Goal: Task Accomplishment & Management: Manage account settings

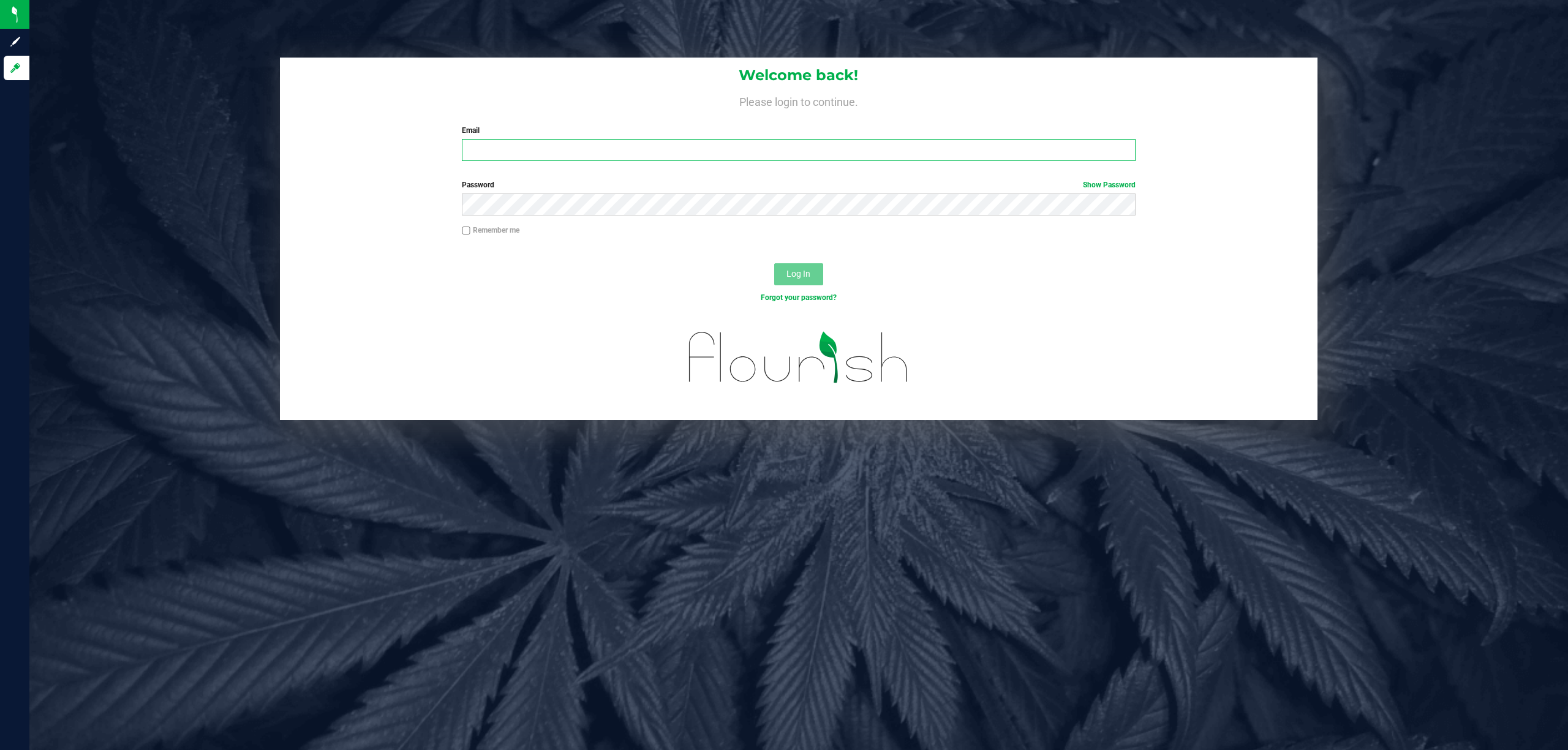
click at [625, 146] on input "Email" at bounding box center [798, 150] width 674 height 22
type input "[EMAIL_ADDRESS][DOMAIN_NAME]"
click at [774, 264] on button "Log In" at bounding box center [797, 274] width 49 height 22
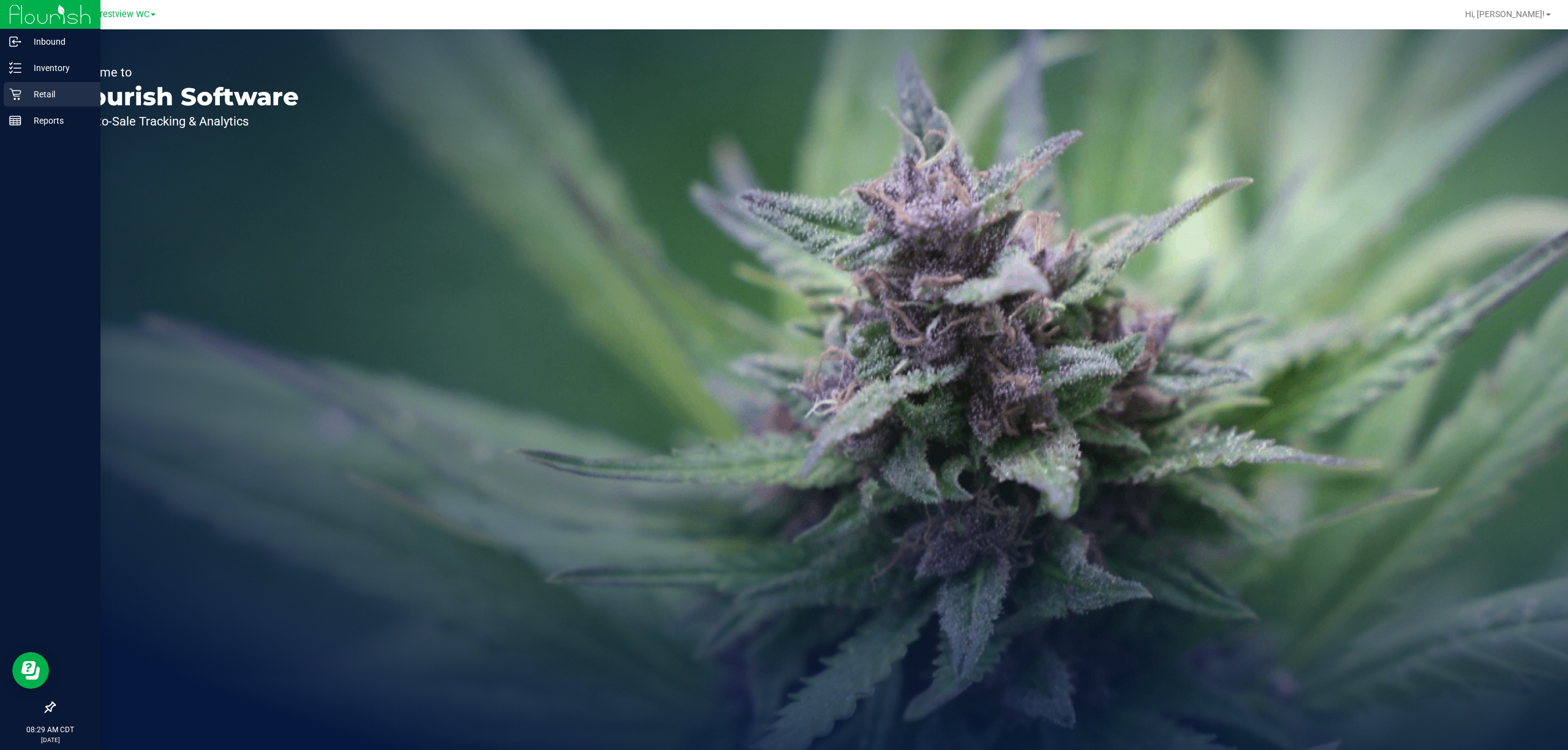
click at [35, 97] on p "Retail" at bounding box center [58, 94] width 73 height 15
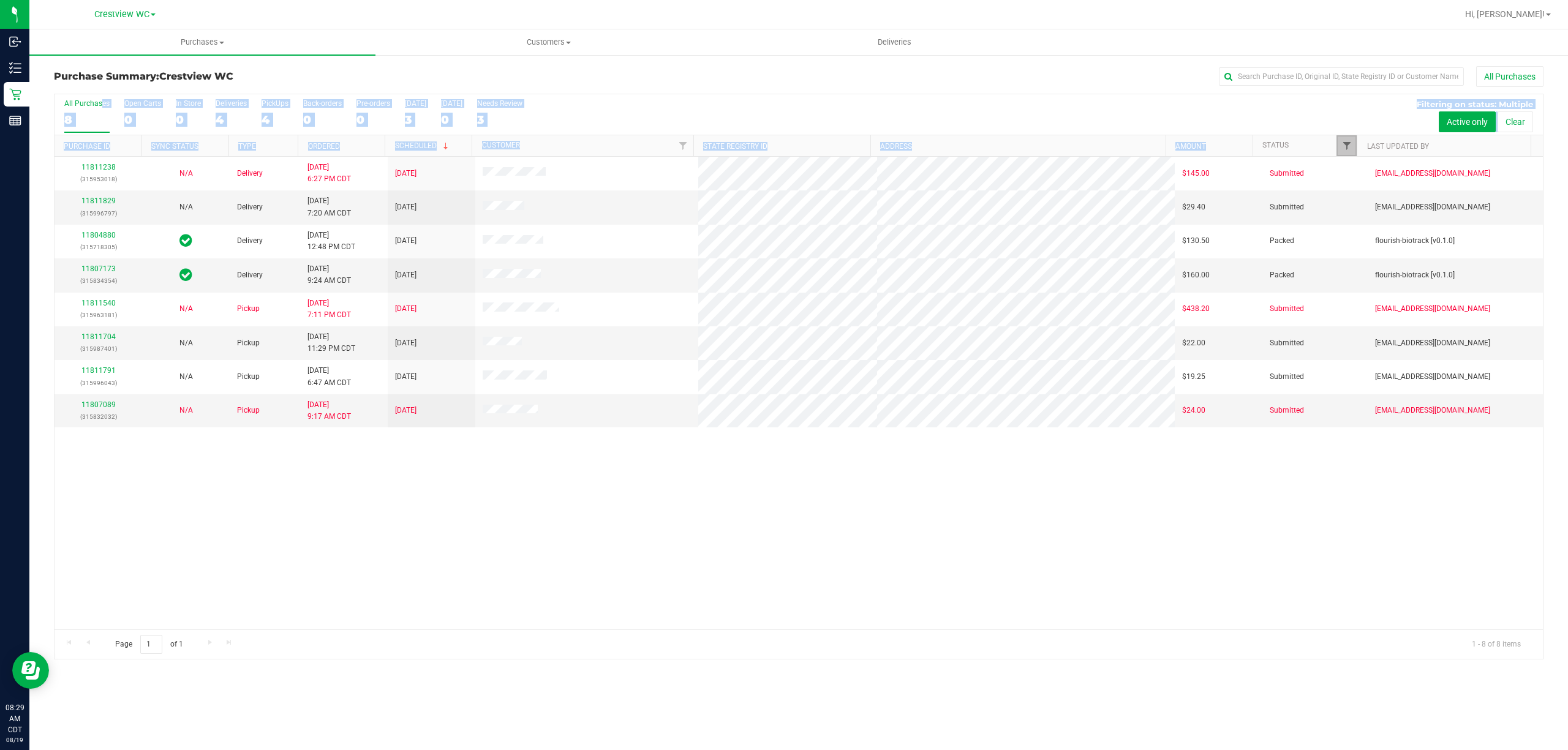
click at [1347, 144] on span "Filter" at bounding box center [1347, 146] width 10 height 10
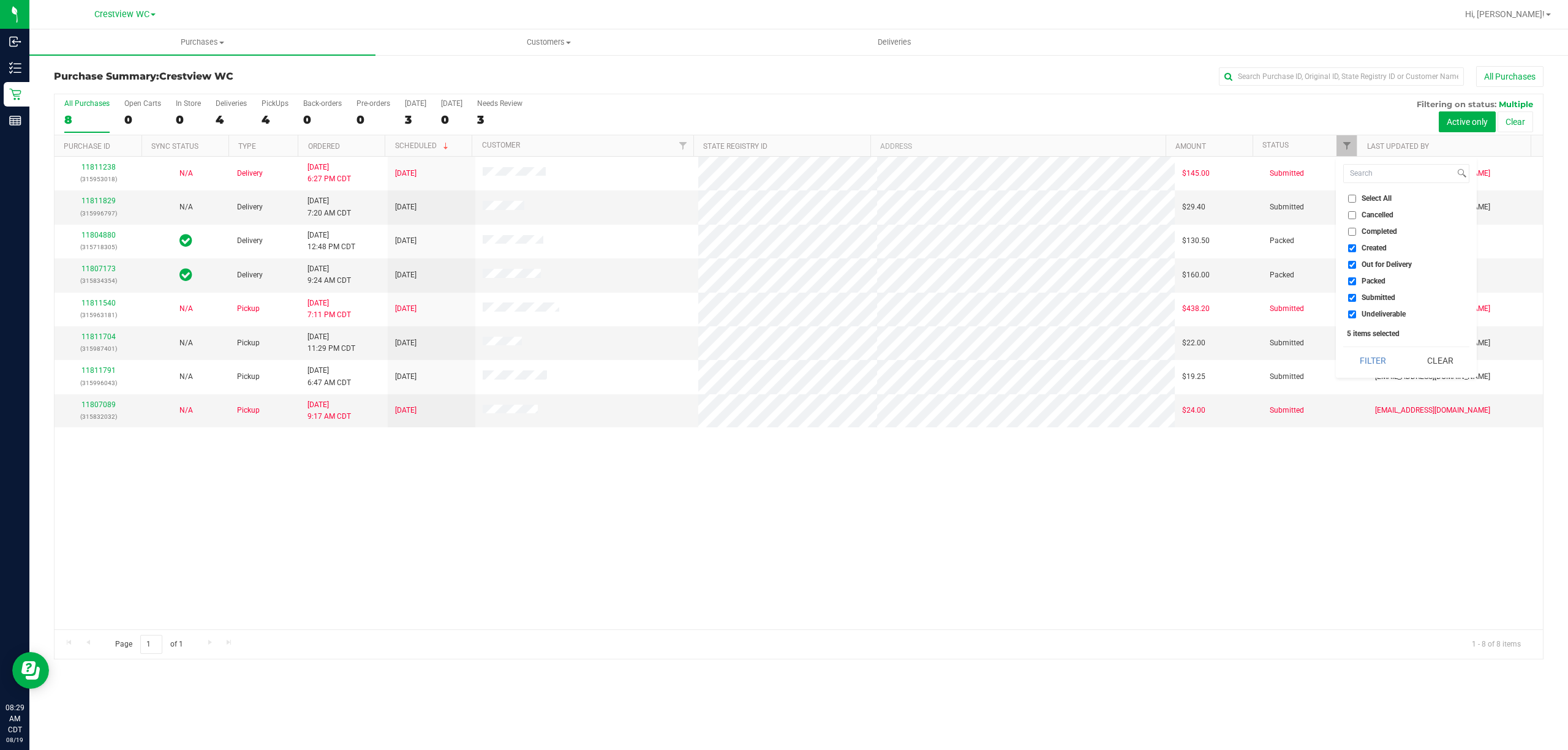
click at [1368, 245] on span "Created" at bounding box center [1373, 248] width 25 height 7
click at [1356, 245] on input "Created" at bounding box center [1352, 249] width 8 height 8
checkbox input "false"
click at [1372, 261] on span "Out for Delivery" at bounding box center [1386, 264] width 51 height 7
click at [1356, 261] on input "Out for Delivery" at bounding box center [1352, 265] width 8 height 8
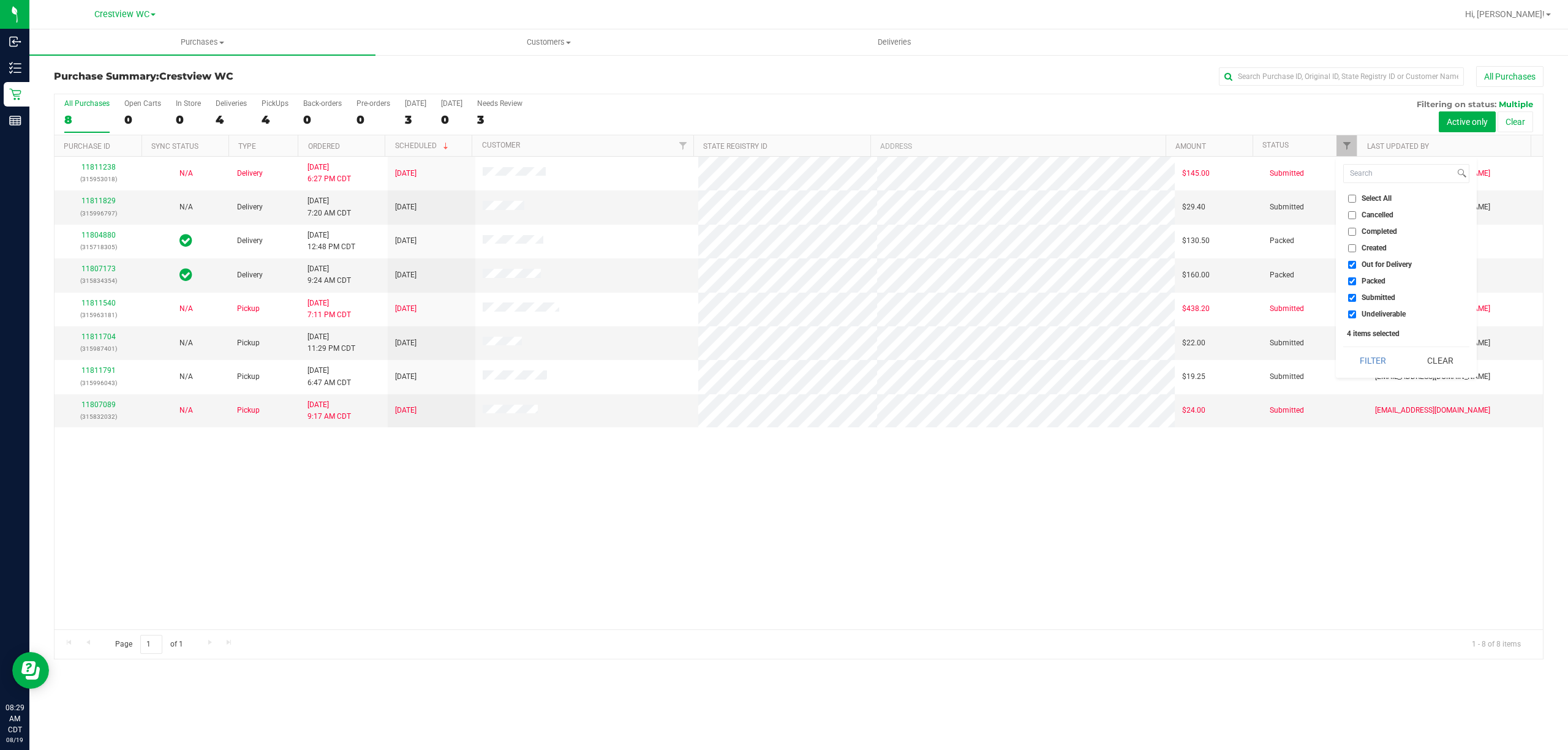
checkbox input "false"
click at [1376, 275] on li "Packed" at bounding box center [1406, 281] width 126 height 13
click at [1377, 279] on span "Packed" at bounding box center [1373, 280] width 24 height 7
click at [1356, 279] on input "Packed" at bounding box center [1352, 281] width 8 height 8
checkbox input "false"
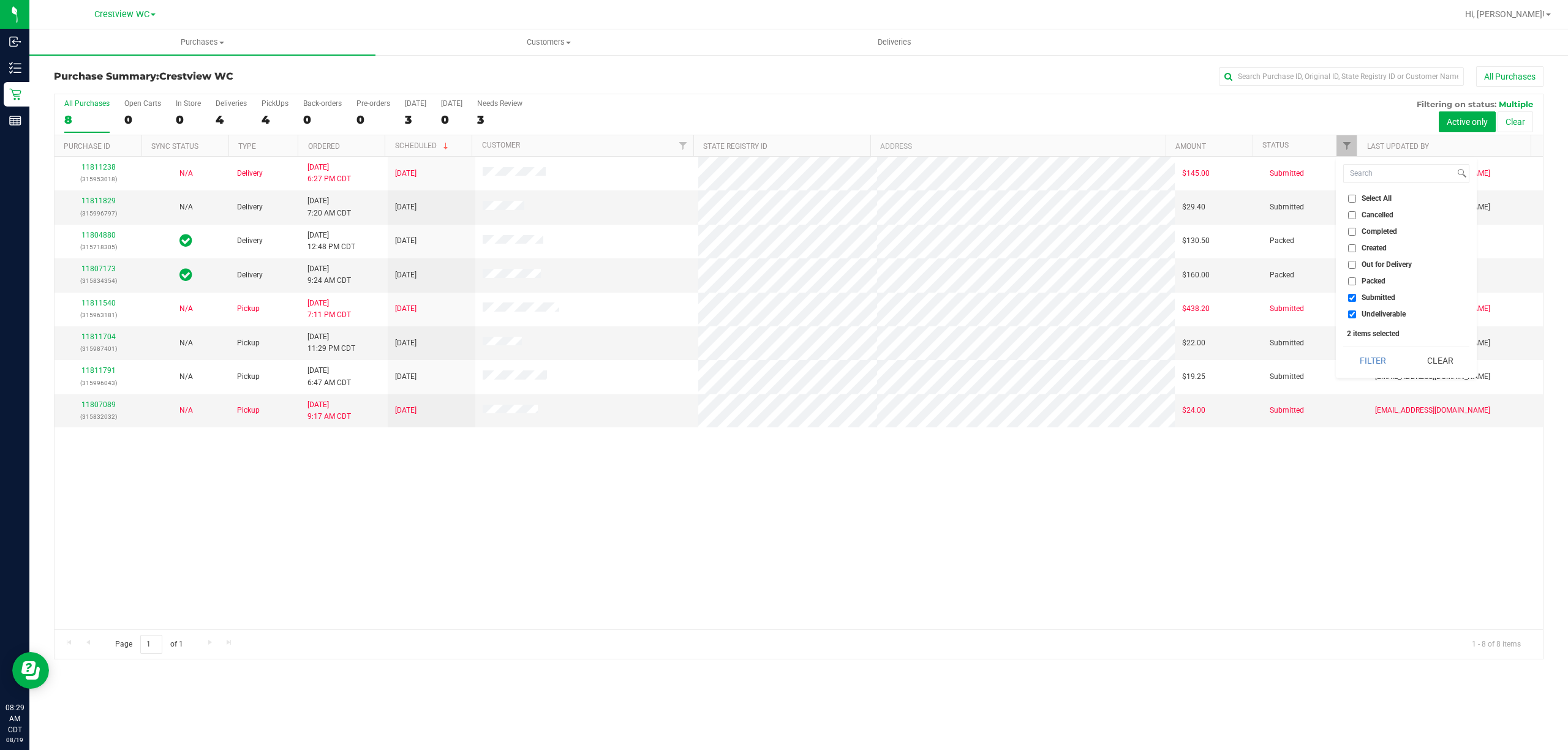
click at [1376, 314] on span "Undeliverable" at bounding box center [1383, 313] width 45 height 7
click at [1356, 314] on input "Undeliverable" at bounding box center [1352, 314] width 8 height 8
checkbox input "false"
click at [1373, 361] on button "Filter" at bounding box center [1372, 361] width 58 height 27
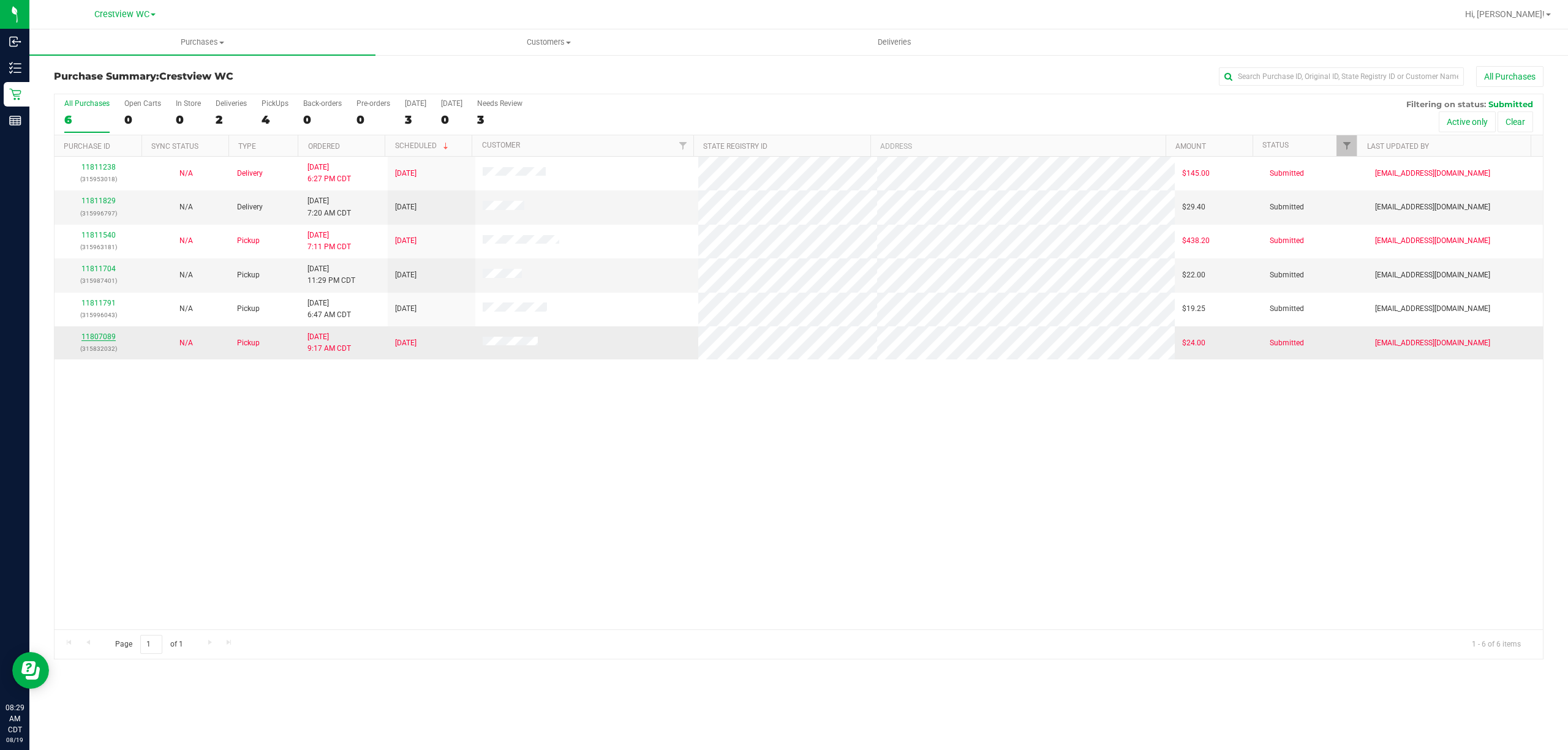
click at [107, 341] on link "11807089" at bounding box center [98, 337] width 35 height 9
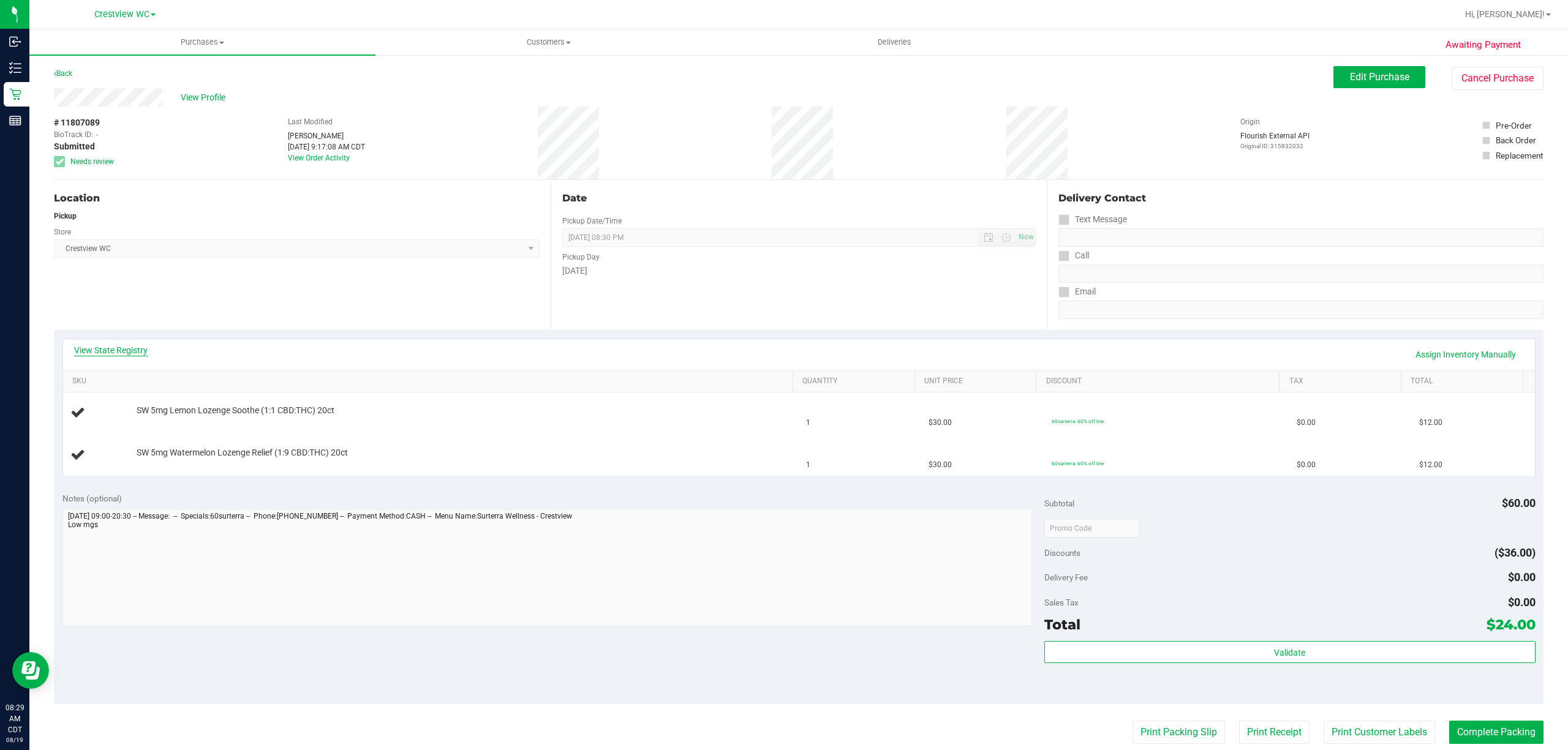
click at [141, 349] on link "View State Registry" at bounding box center [111, 350] width 73 height 12
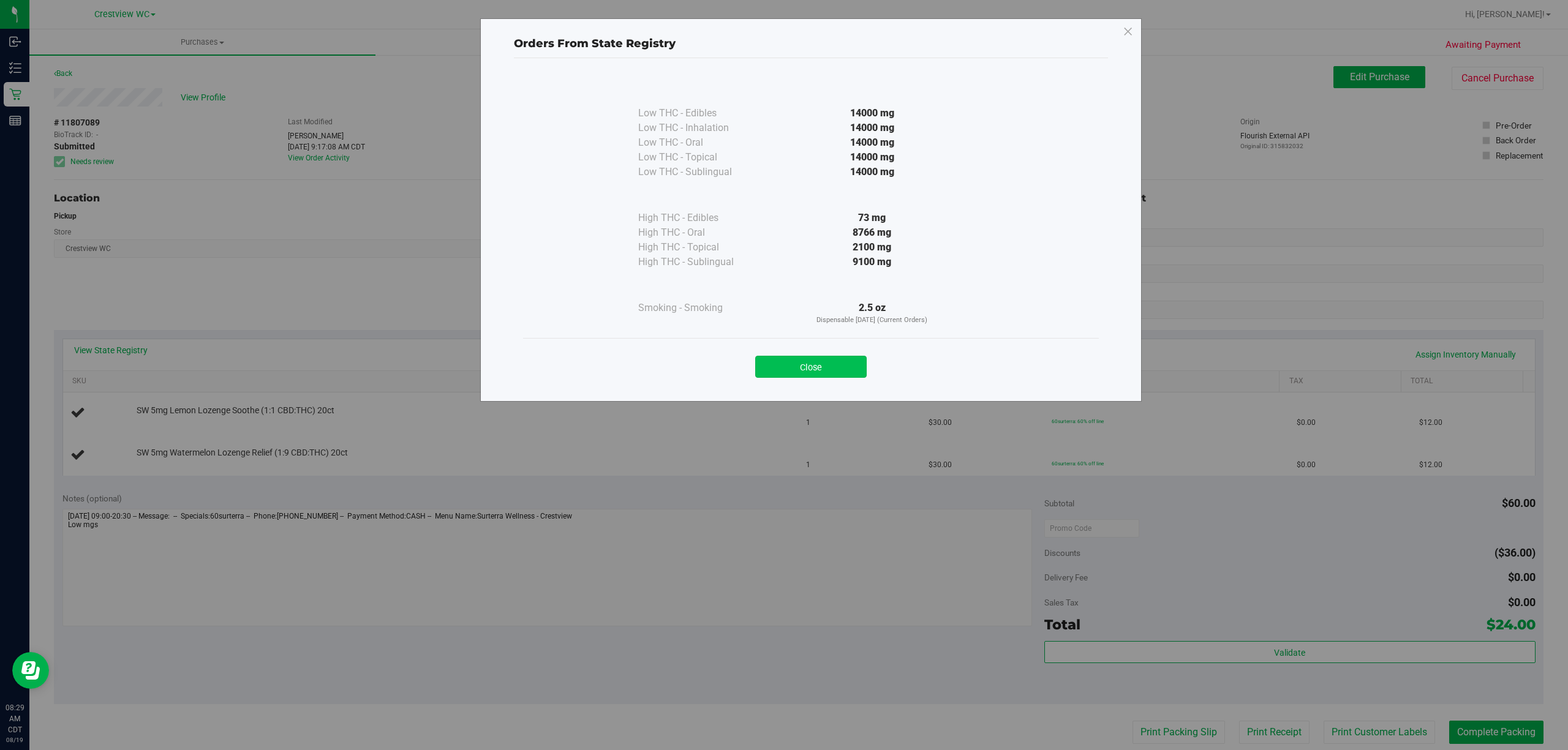
click at [802, 363] on button "Close" at bounding box center [810, 367] width 112 height 22
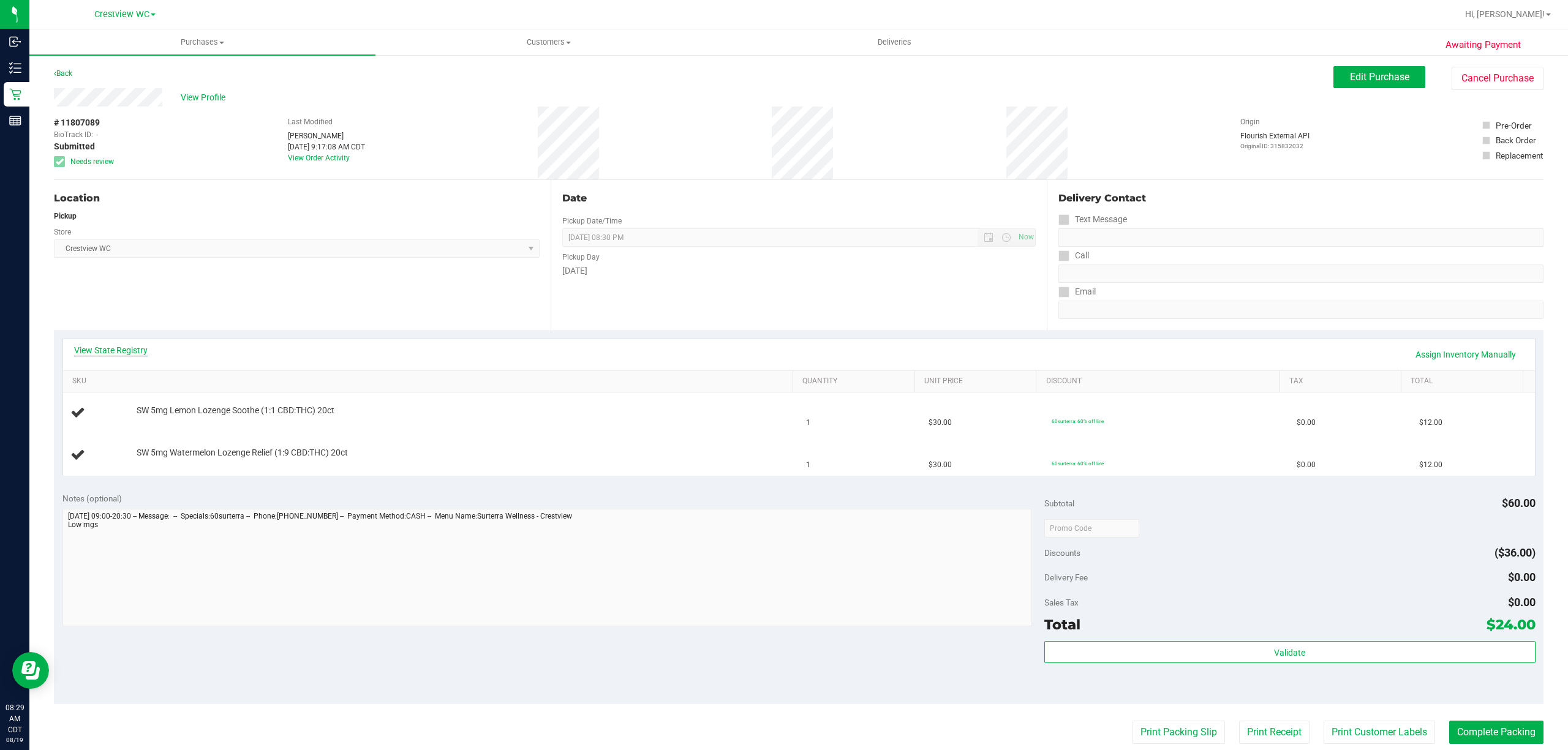
click at [94, 347] on link "View State Registry" at bounding box center [111, 350] width 73 height 12
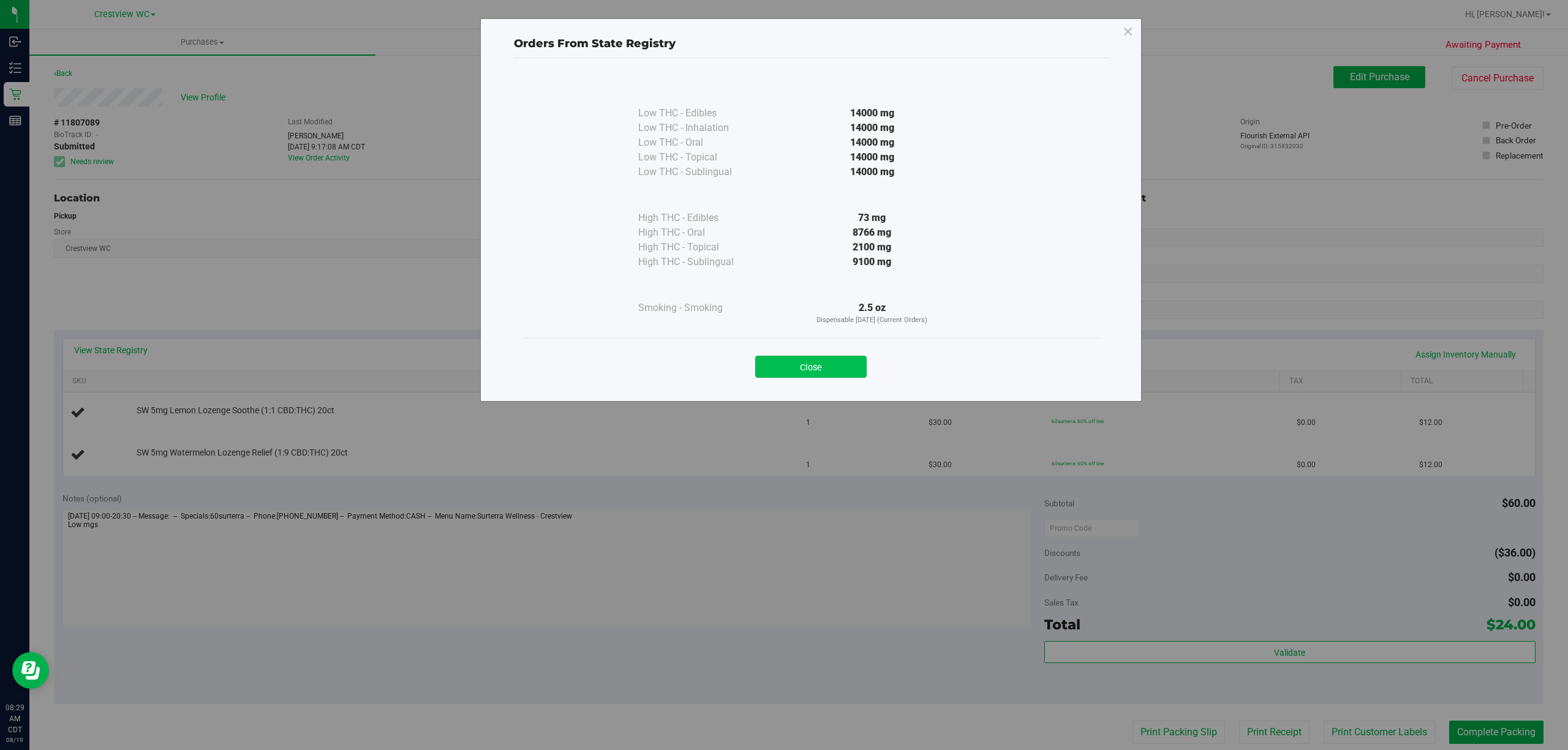
click at [780, 364] on button "Close" at bounding box center [810, 367] width 112 height 22
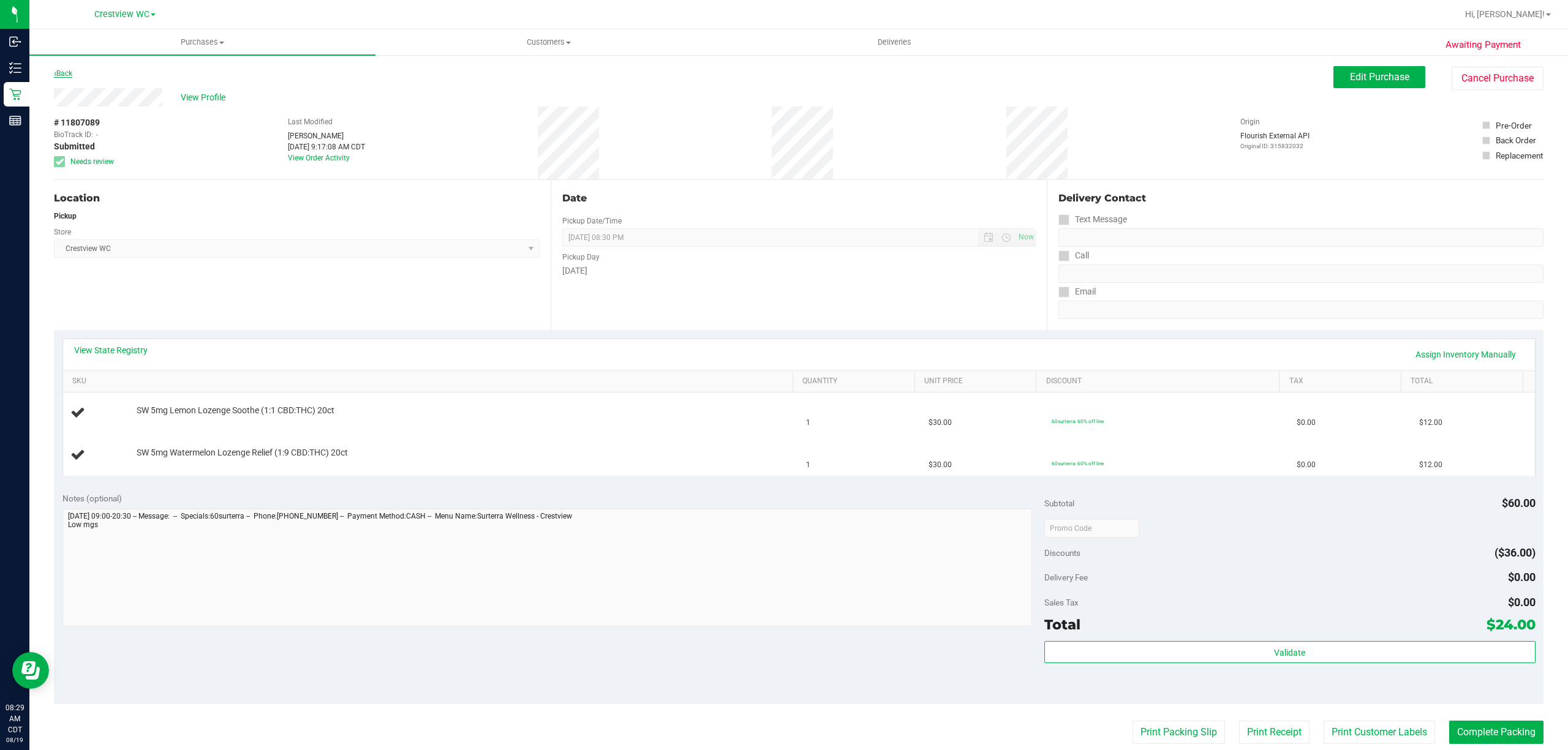
click at [67, 74] on link "Back" at bounding box center [62, 73] width 19 height 9
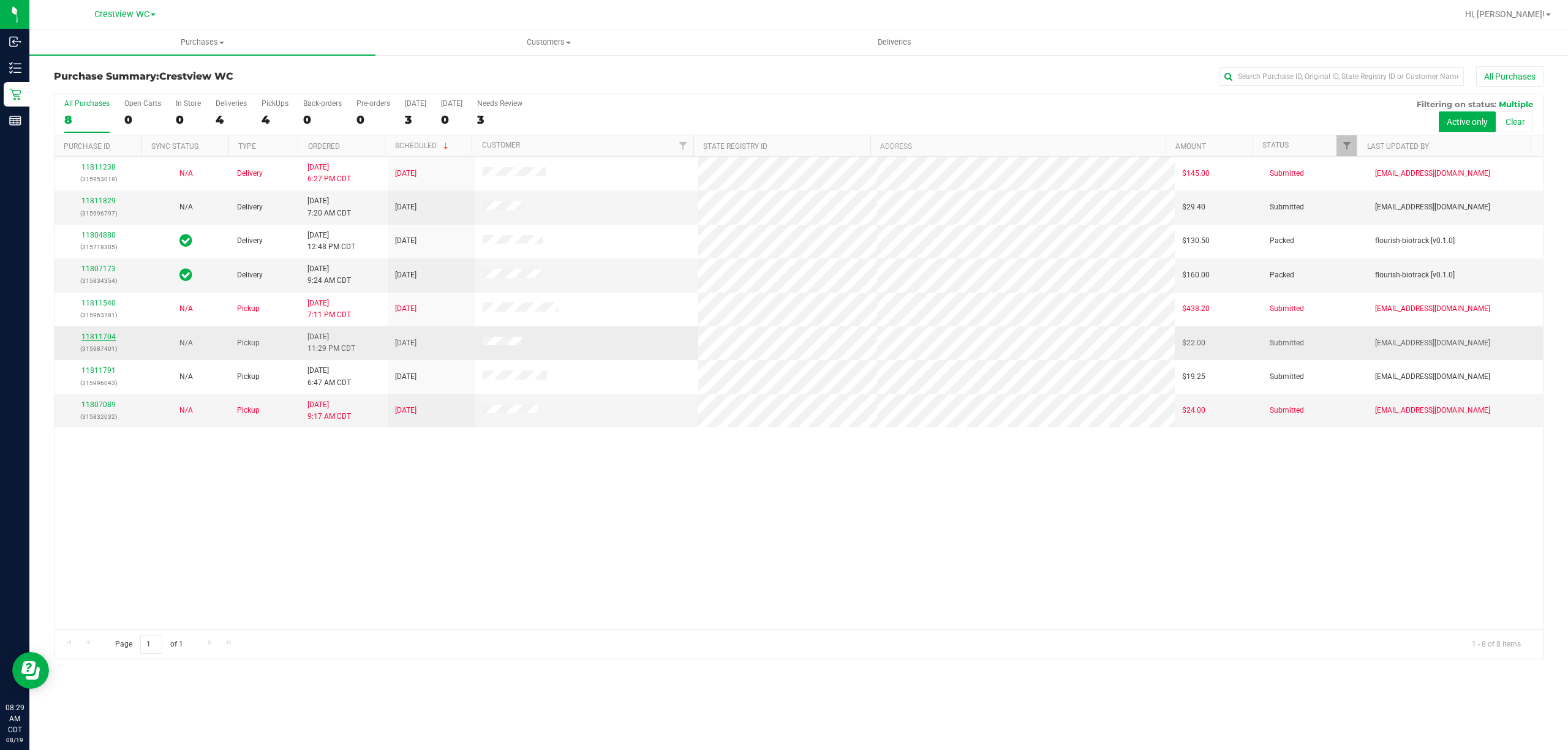
click at [103, 339] on link "11811704" at bounding box center [98, 337] width 35 height 9
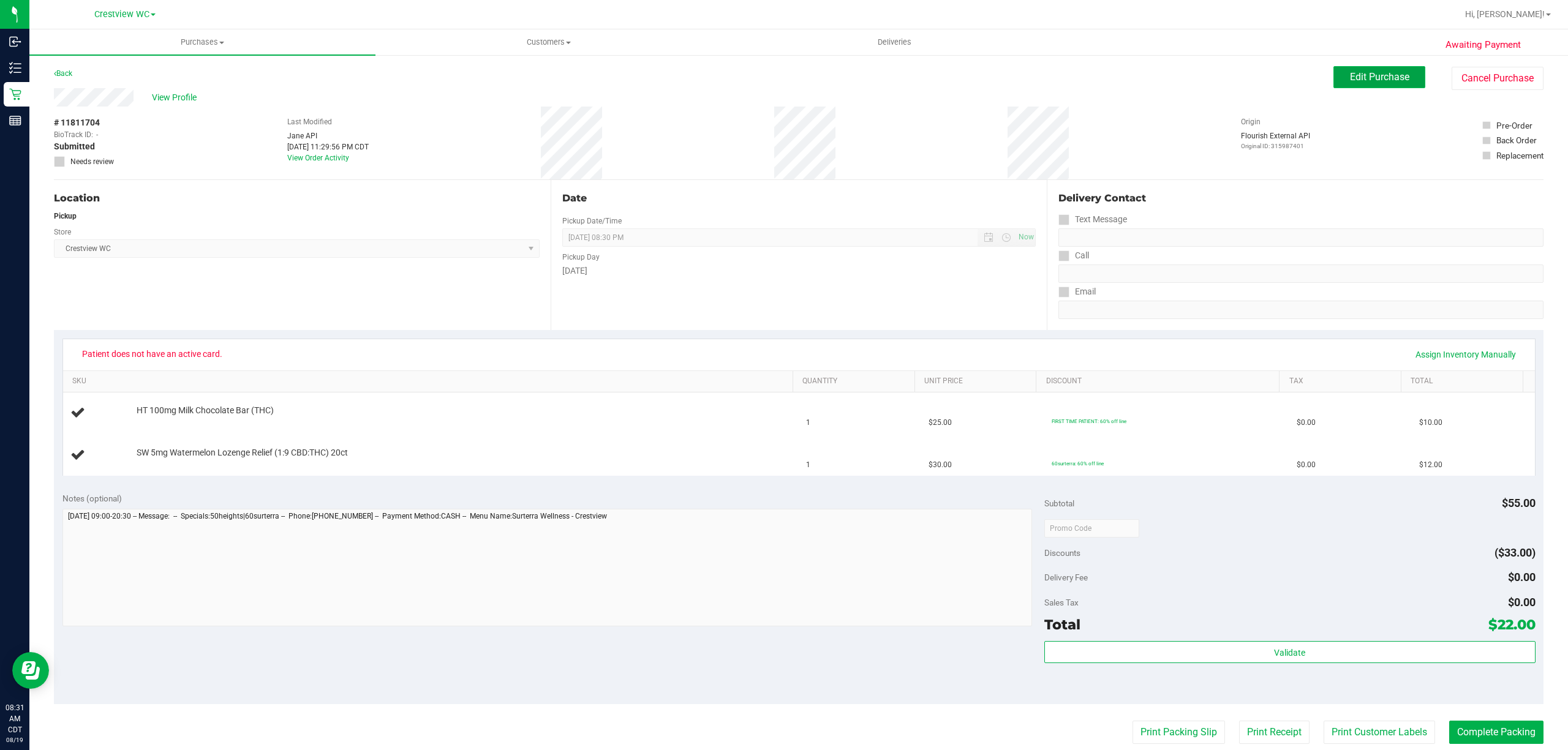
click at [1335, 81] on button "Edit Purchase" at bounding box center [1379, 77] width 92 height 22
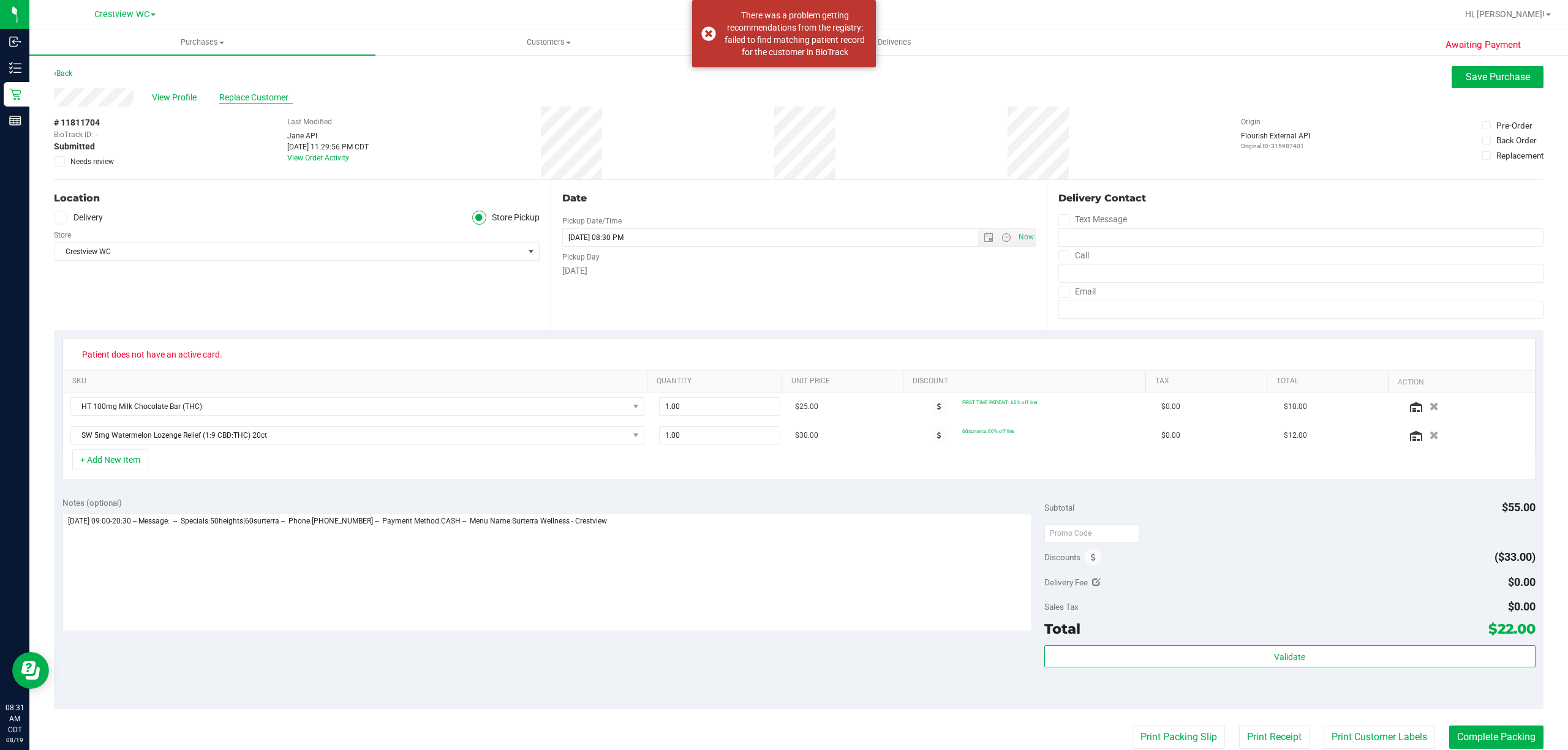
click at [278, 94] on span "Replace Customer" at bounding box center [256, 97] width 73 height 13
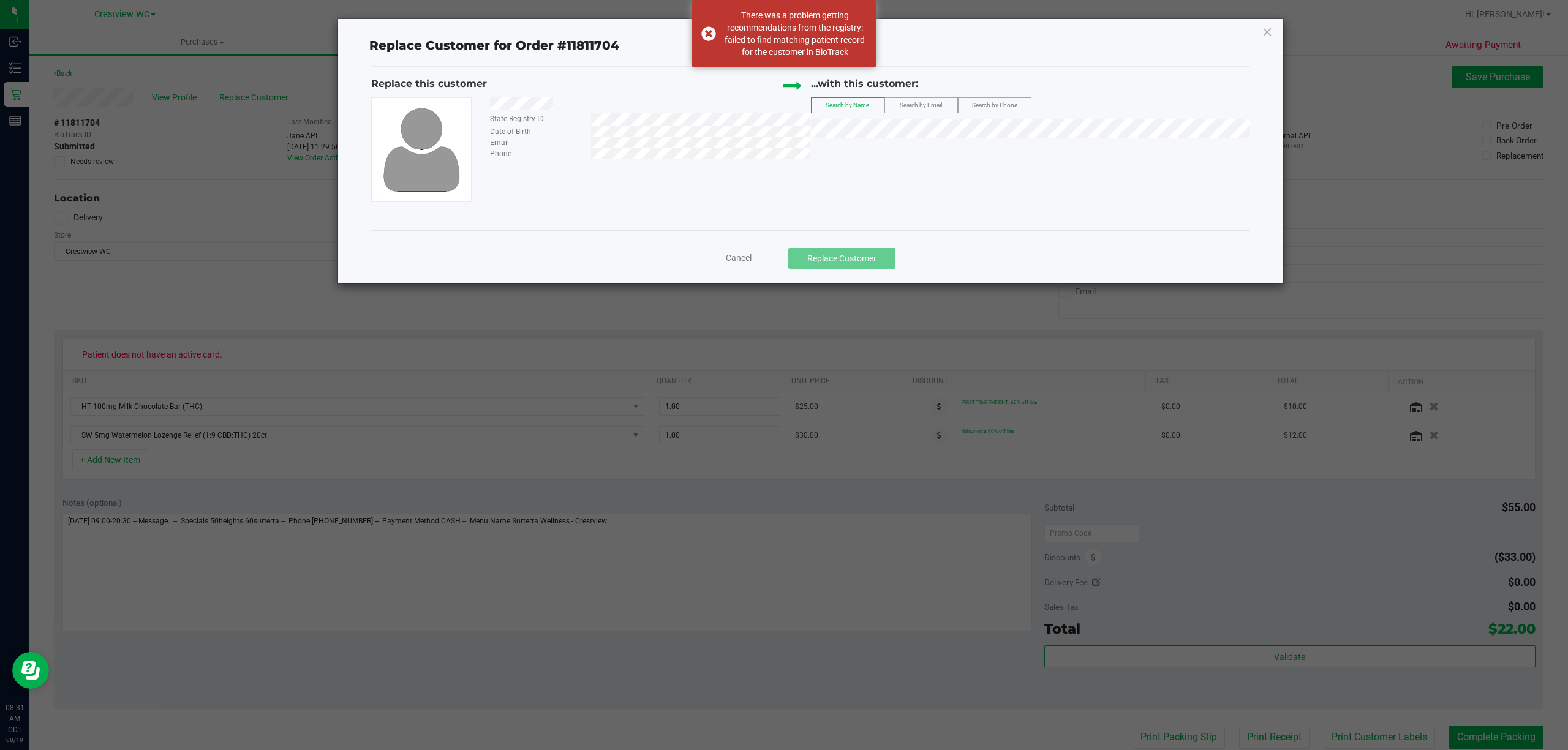
click at [488, 107] on div at bounding box center [645, 105] width 330 height 16
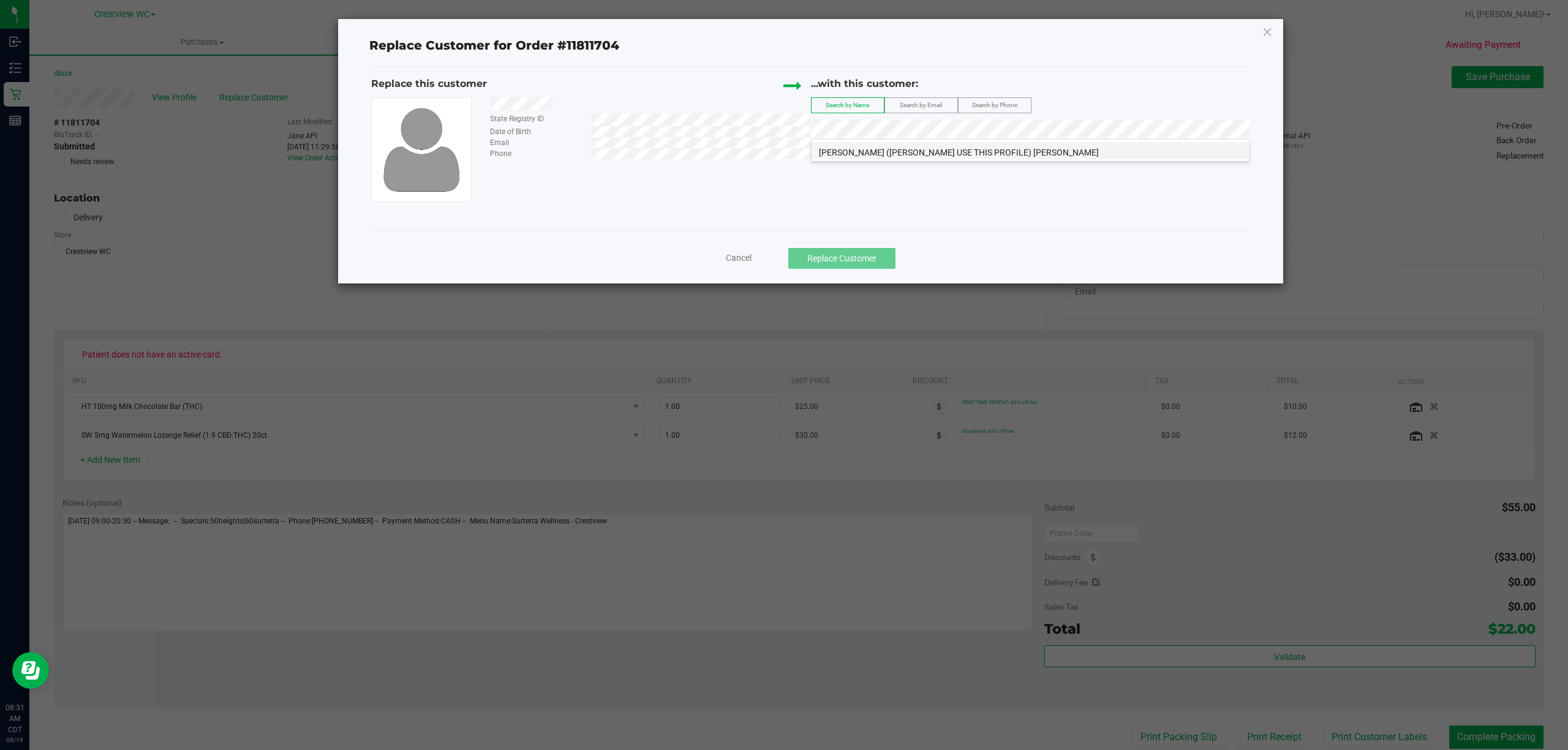
click at [915, 155] on span "ELLIOTT (ELLIOTT USE THIS PROFILE) OLSON" at bounding box center [959, 153] width 280 height 10
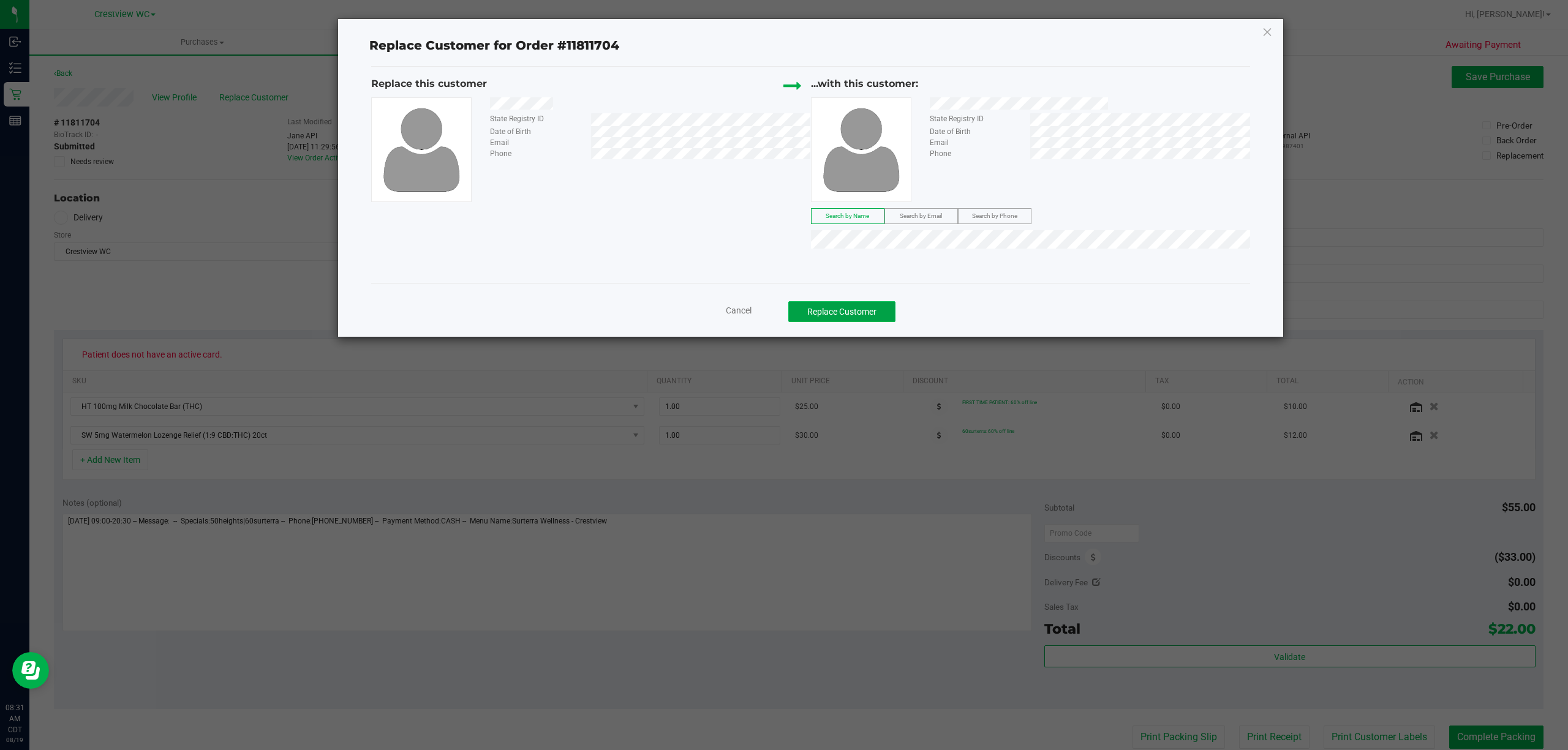
click at [890, 307] on button "Replace Customer" at bounding box center [842, 311] width 107 height 21
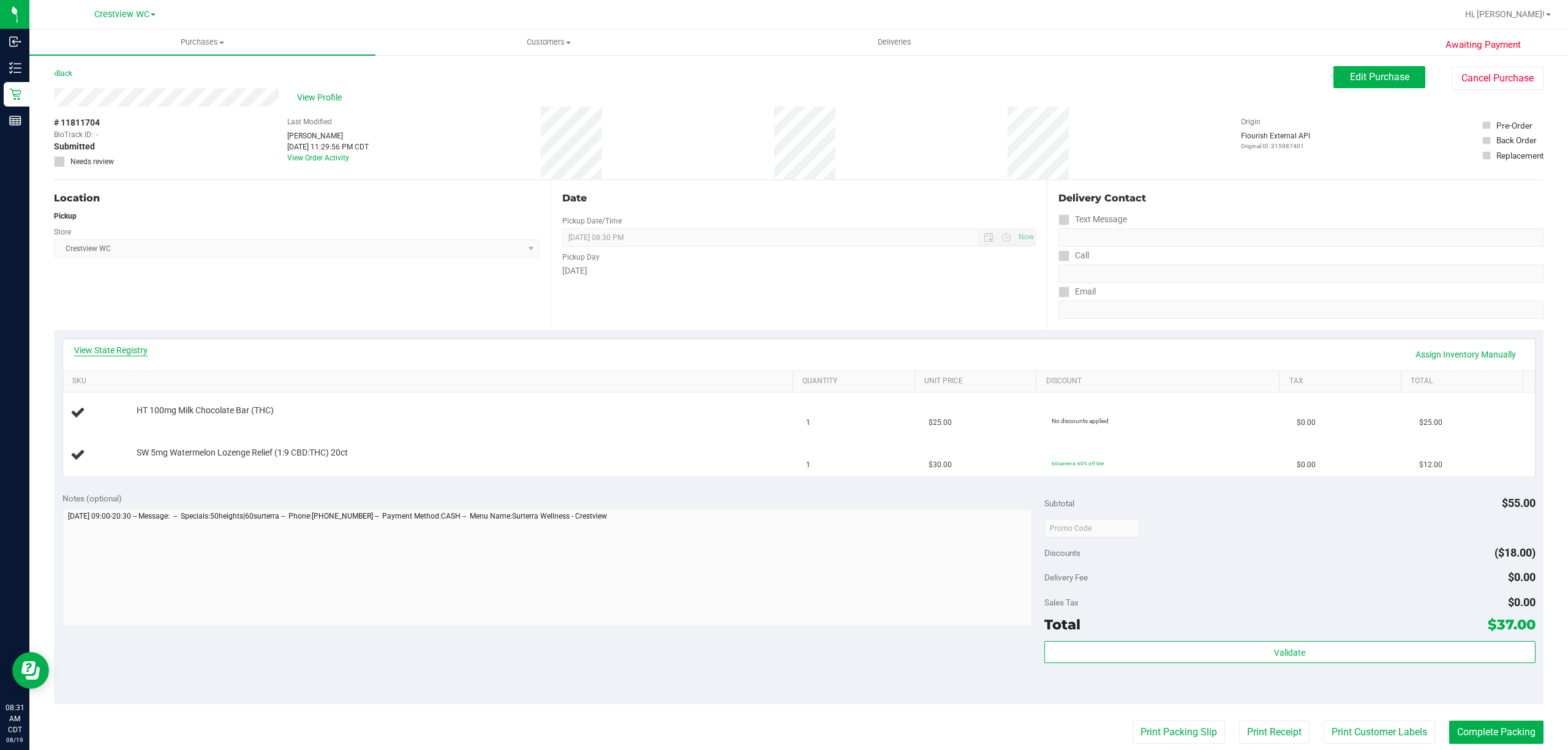
click at [133, 351] on link "View State Registry" at bounding box center [111, 350] width 73 height 12
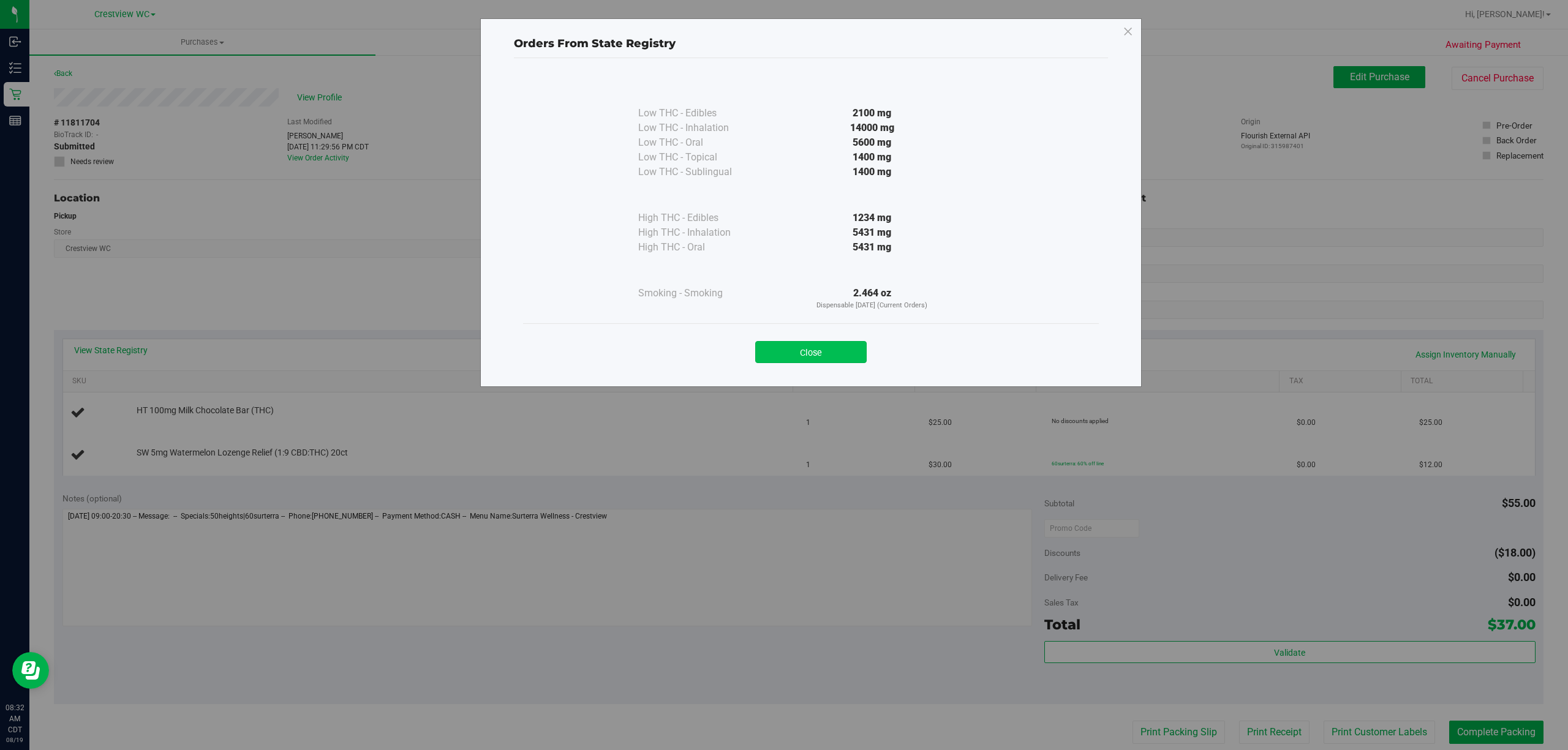
click at [788, 351] on button "Close" at bounding box center [810, 352] width 112 height 22
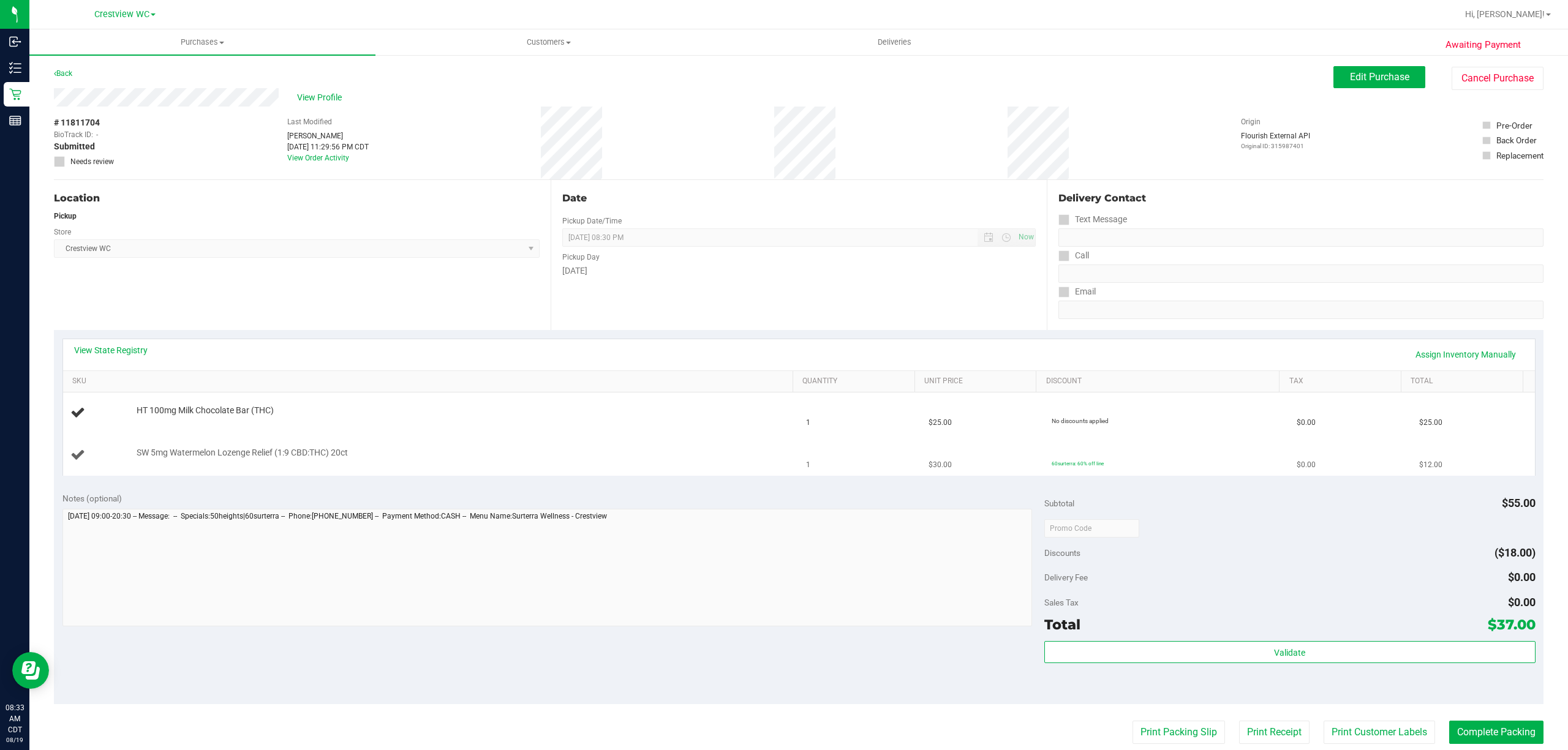
click at [518, 444] on td "SW 5mg Watermelon Lozenge Relief (1:9 CBD:THC) 20ct" at bounding box center [431, 455] width 736 height 41
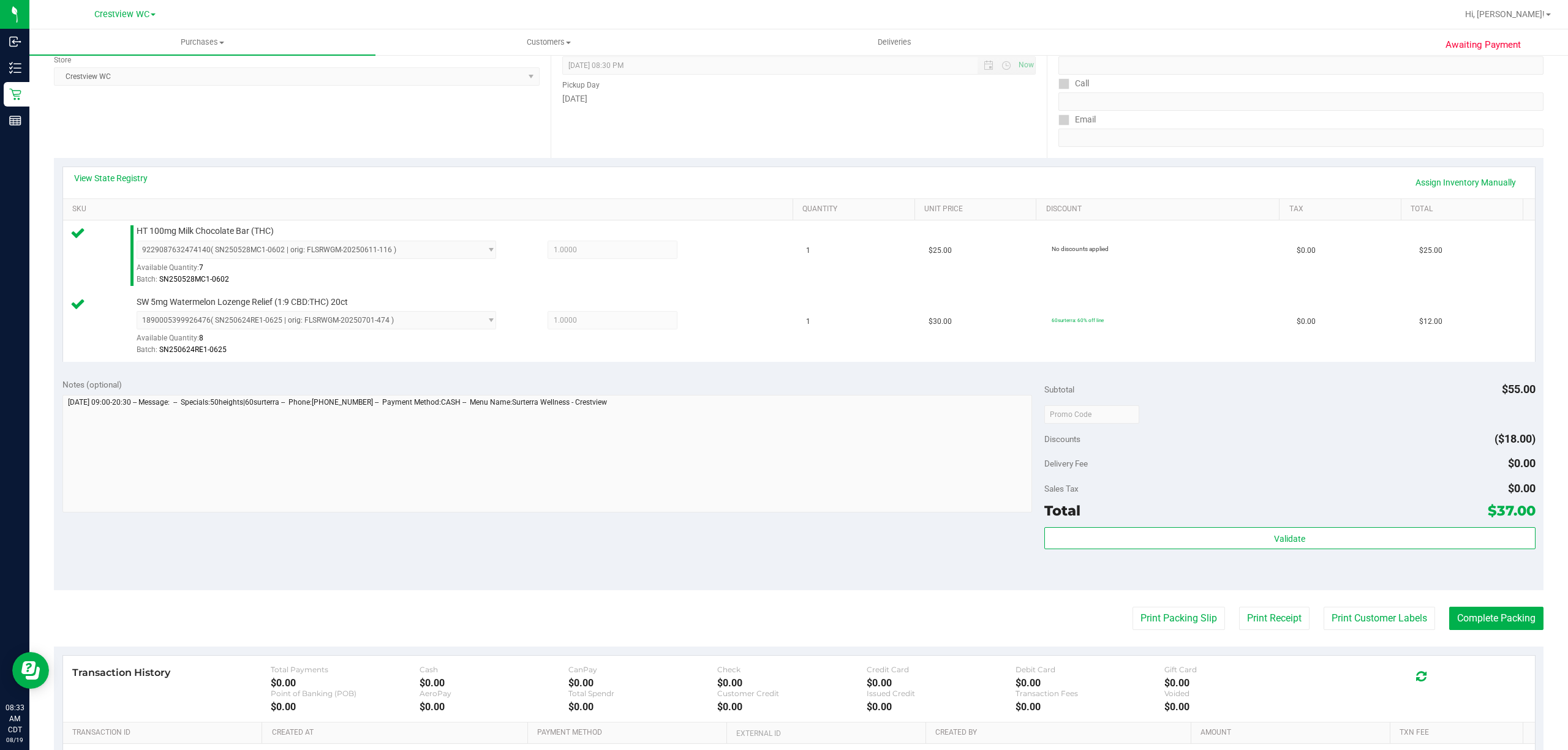
scroll to position [324, 0]
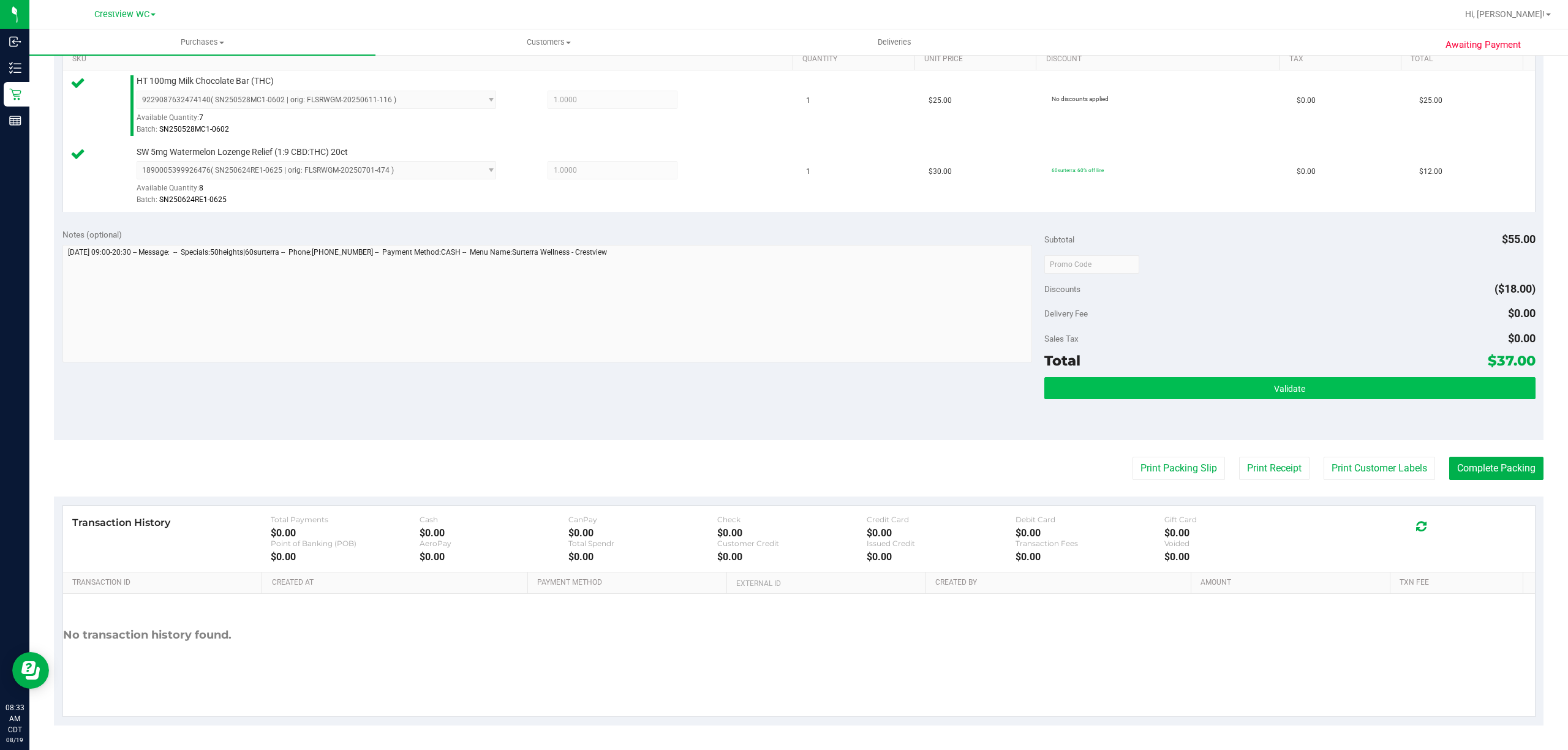
click at [1284, 385] on span "Validate" at bounding box center [1290, 389] width 32 height 10
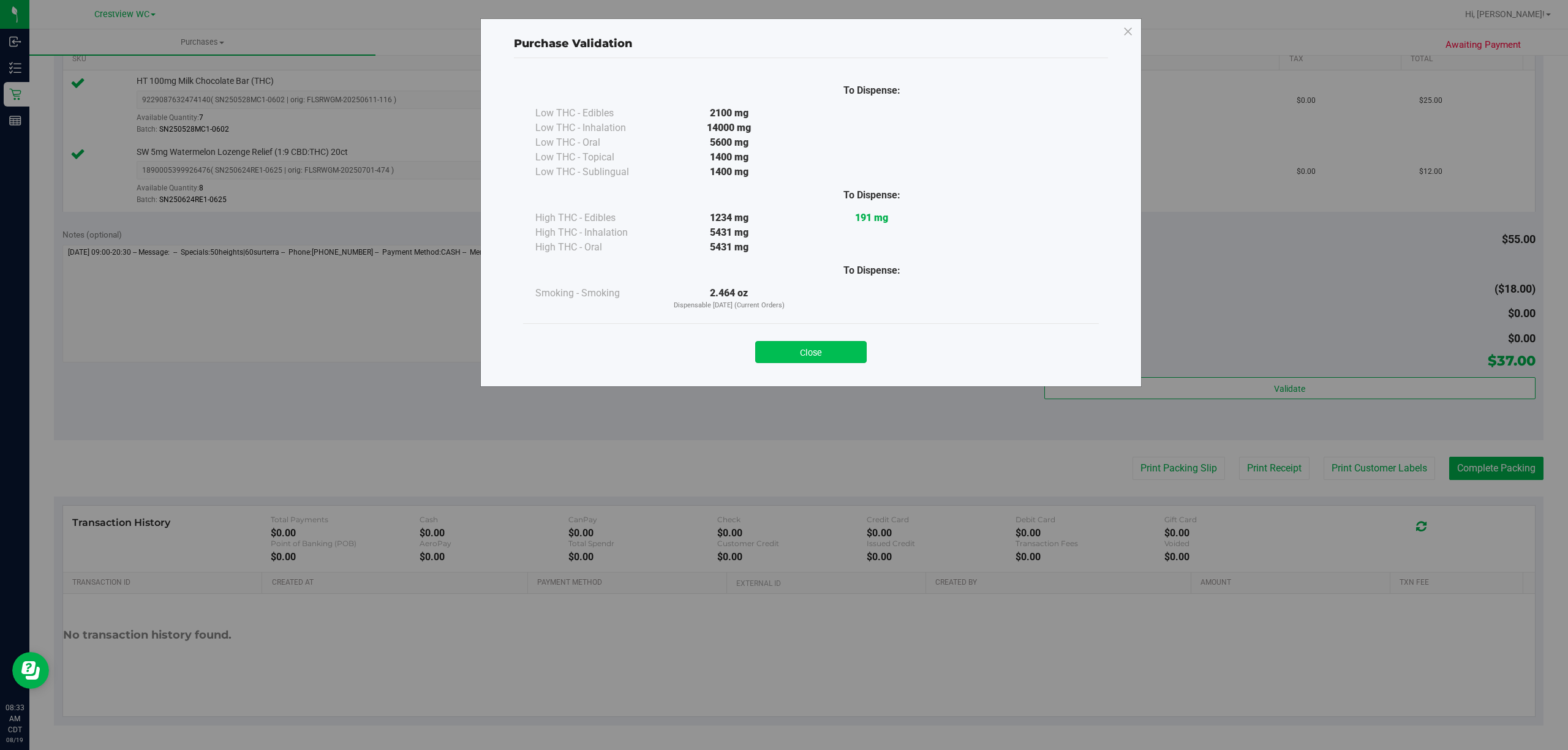
click at [846, 351] on button "Close" at bounding box center [810, 352] width 112 height 22
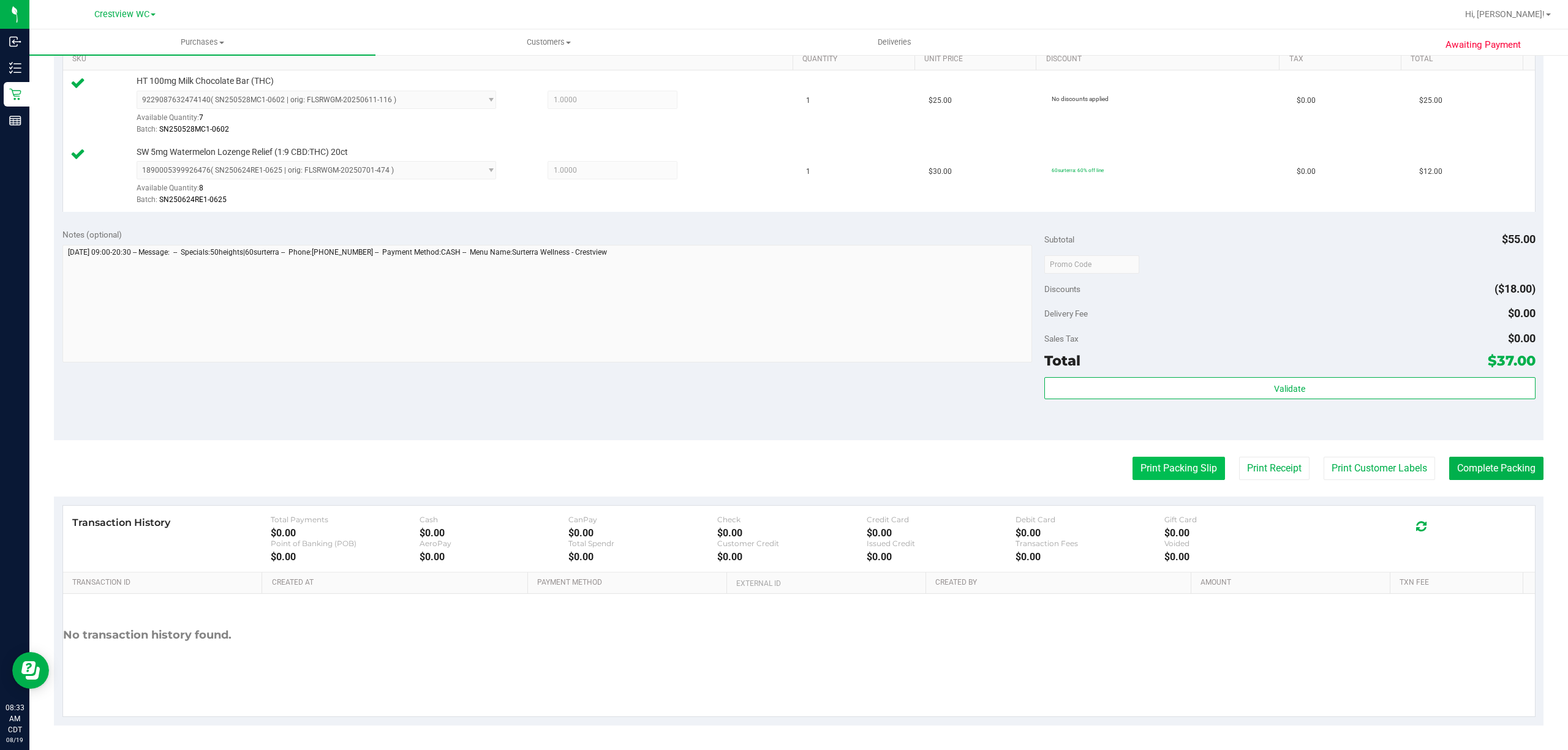
click at [1172, 470] on button "Print Packing Slip" at bounding box center [1178, 468] width 92 height 23
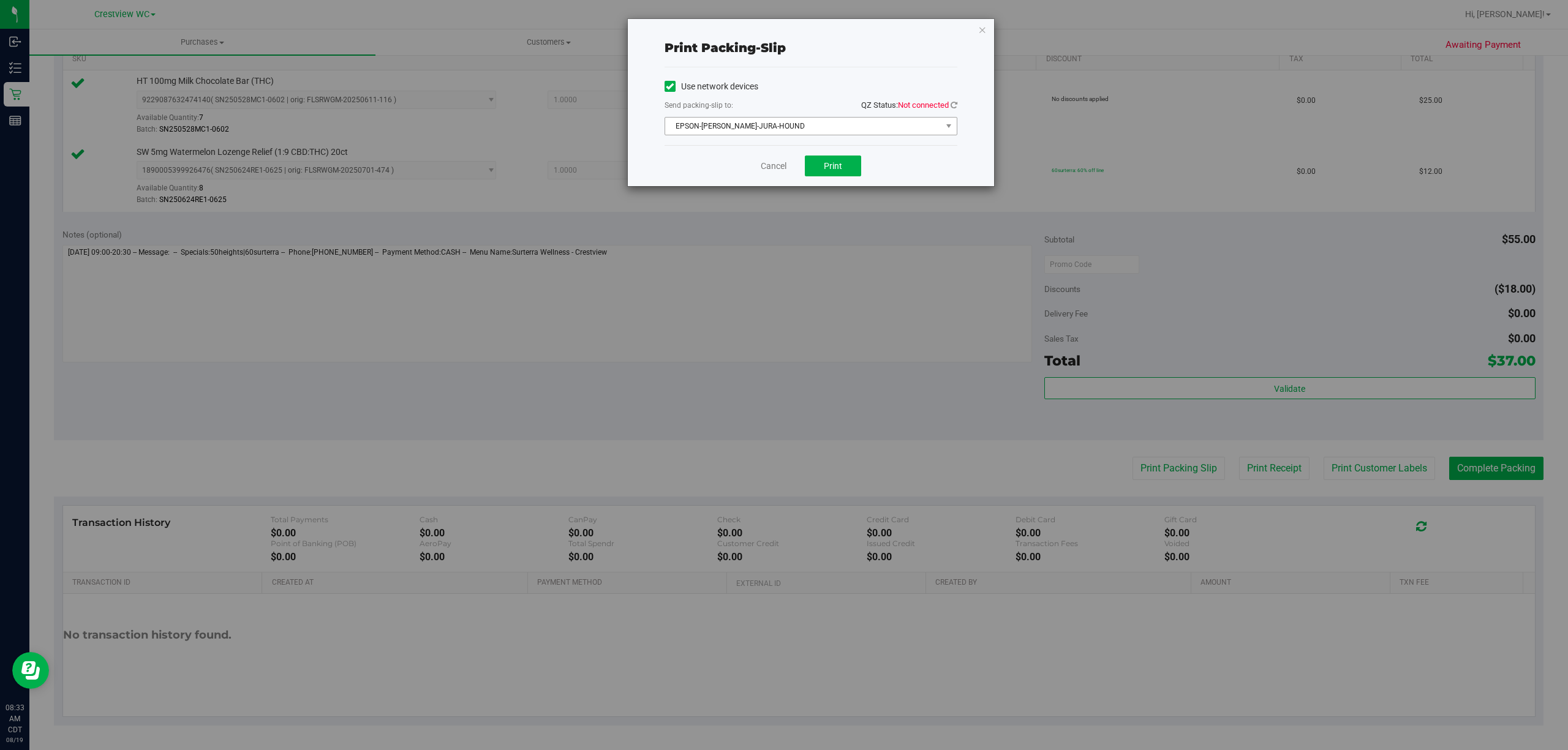
click at [862, 120] on span "EPSON-BRUNO-JURA-HOUND" at bounding box center [802, 126] width 276 height 17
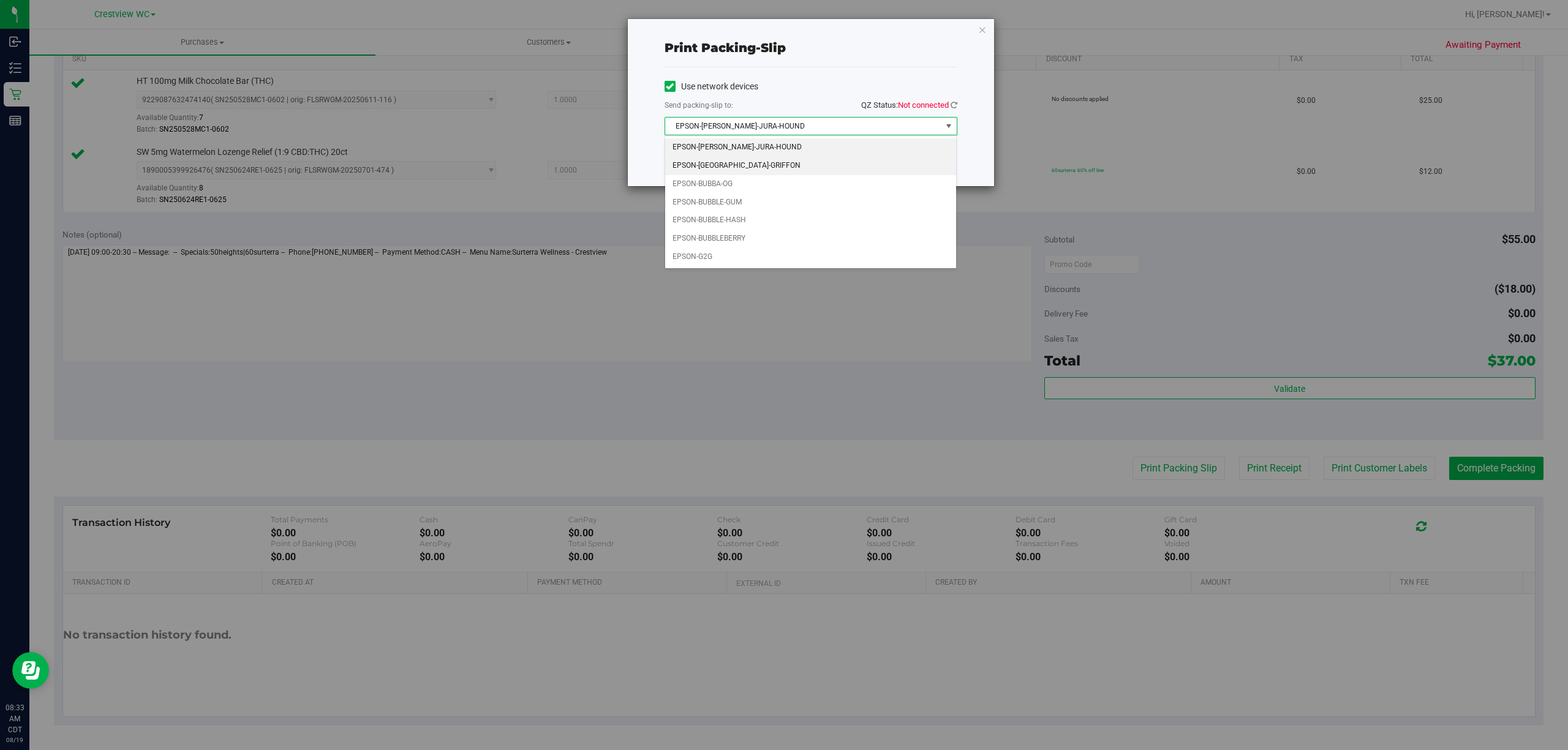
click at [766, 169] on li "EPSON-BRUSSELS-GRIFFON" at bounding box center [810, 165] width 291 height 19
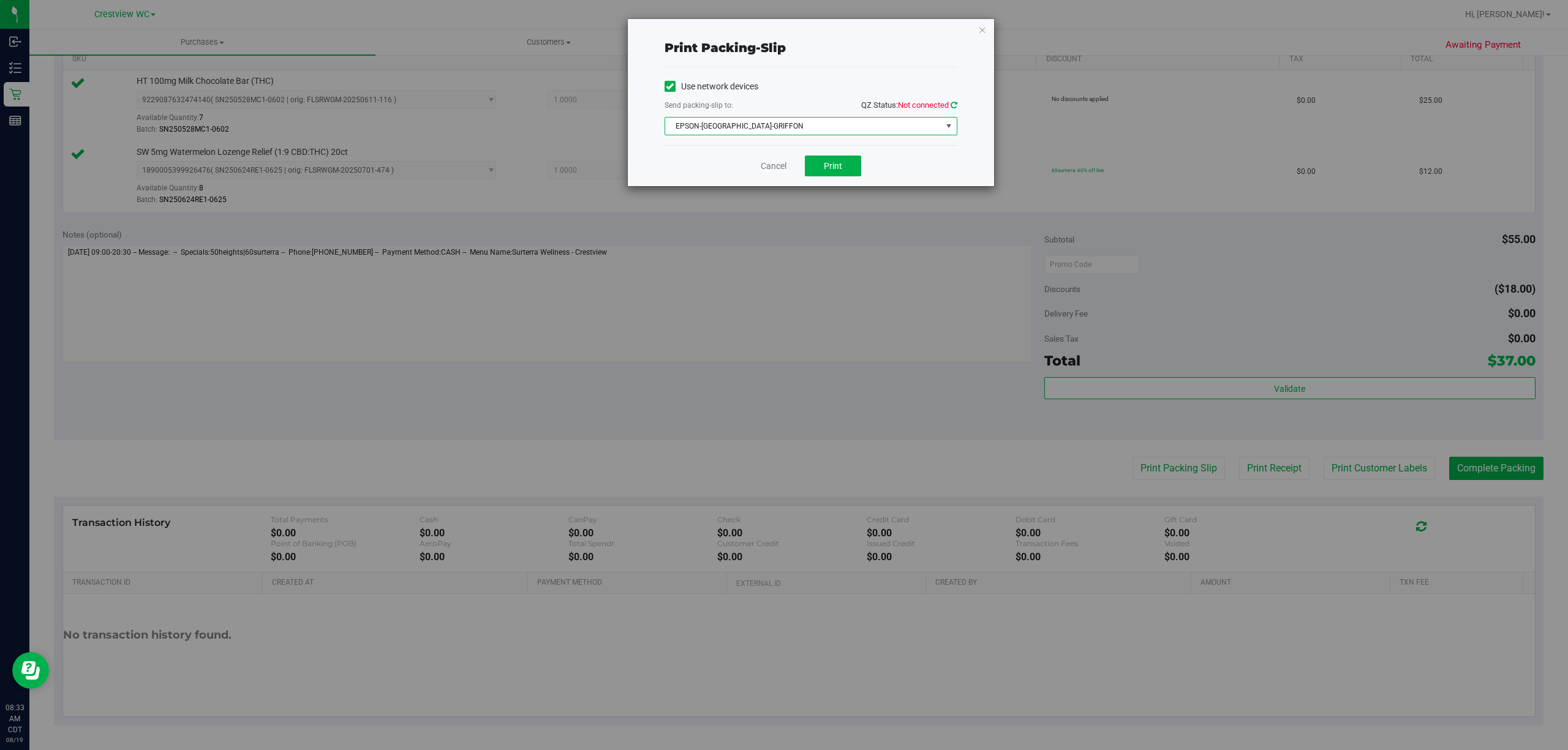
click at [953, 105] on icon at bounding box center [953, 105] width 7 height 8
click at [831, 169] on span "Print" at bounding box center [833, 166] width 19 height 10
click at [758, 133] on span "EPSON-BRUSSELS-GRIFFON" at bounding box center [802, 126] width 276 height 17
click at [794, 354] on div "Print packing-slip Use network devices Send packing-slip to: QZ Status: Connect…" at bounding box center [788, 375] width 1577 height 750
click at [771, 169] on link "Cancel" at bounding box center [774, 165] width 26 height 13
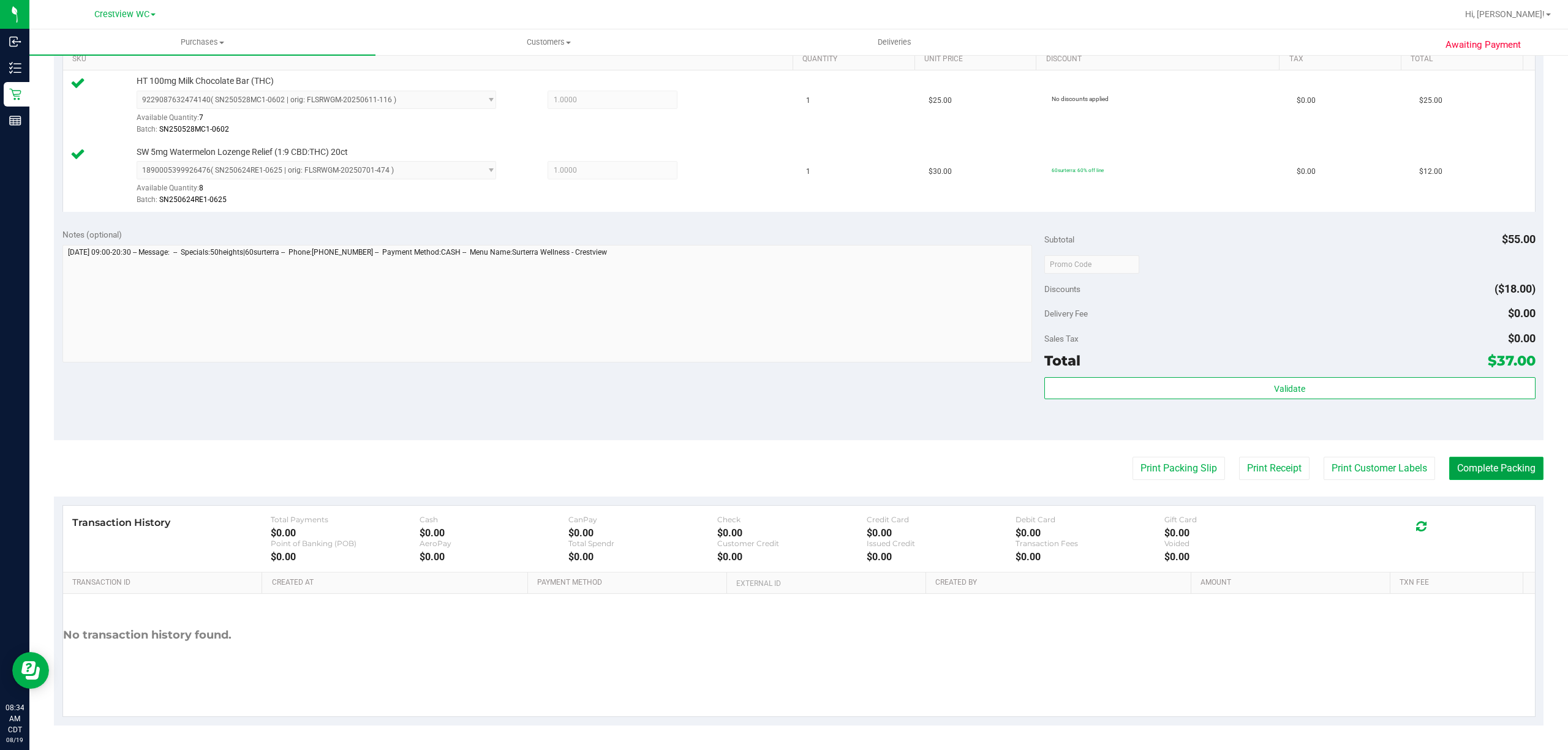
click at [1482, 471] on button "Complete Packing" at bounding box center [1496, 468] width 94 height 23
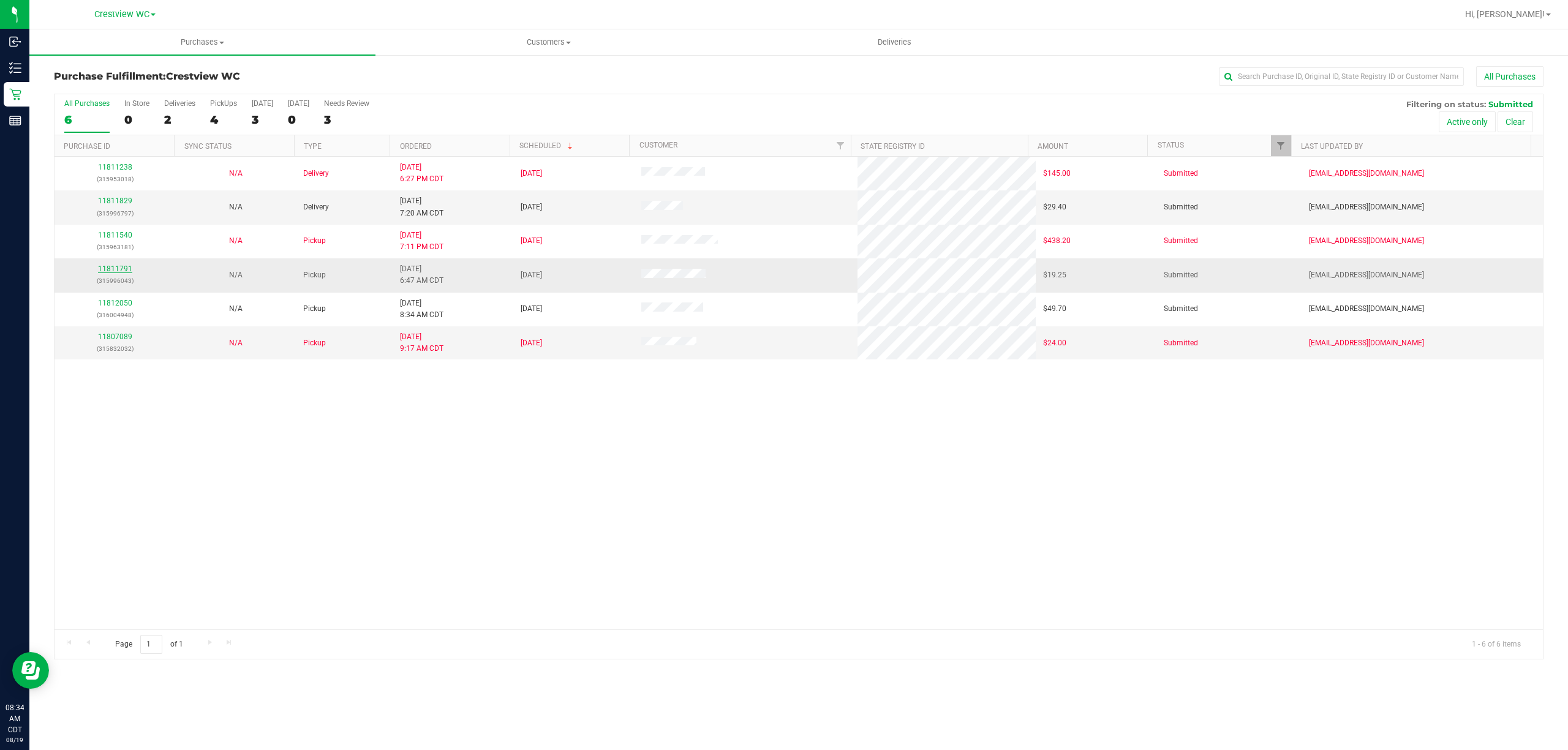
click at [126, 270] on link "11811791" at bounding box center [115, 268] width 35 height 9
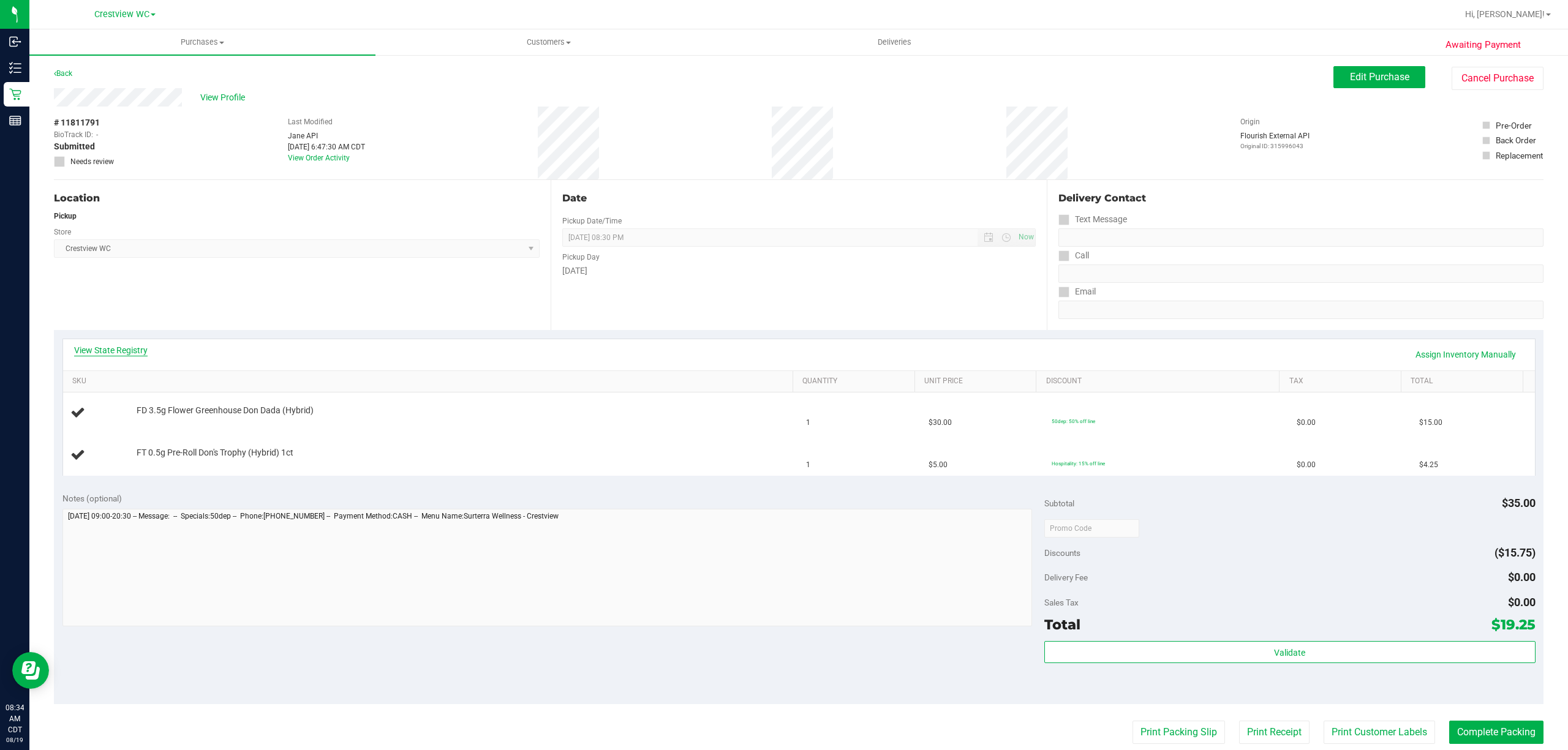
click at [138, 348] on link "View State Registry" at bounding box center [111, 350] width 73 height 12
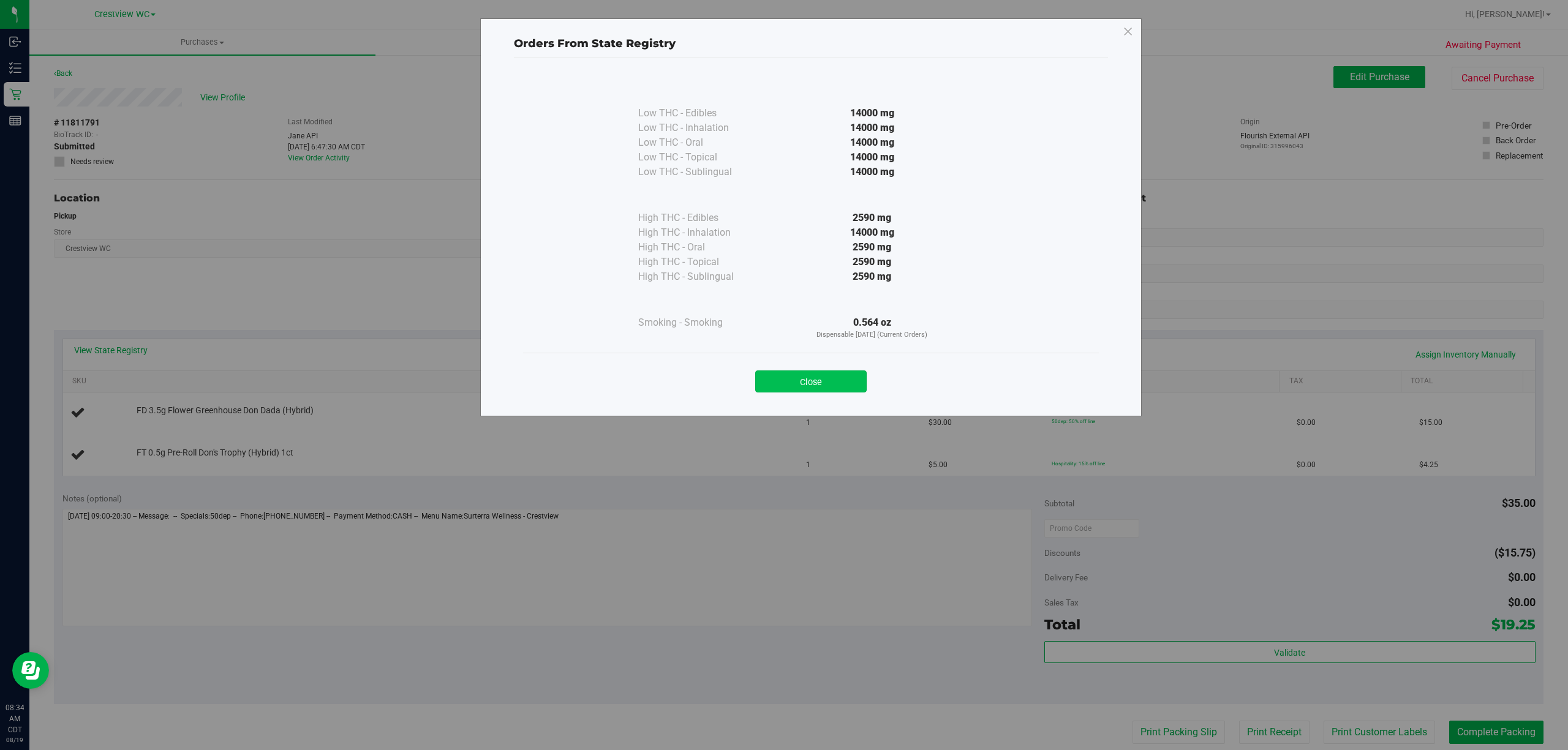
click at [785, 381] on button "Close" at bounding box center [810, 381] width 112 height 22
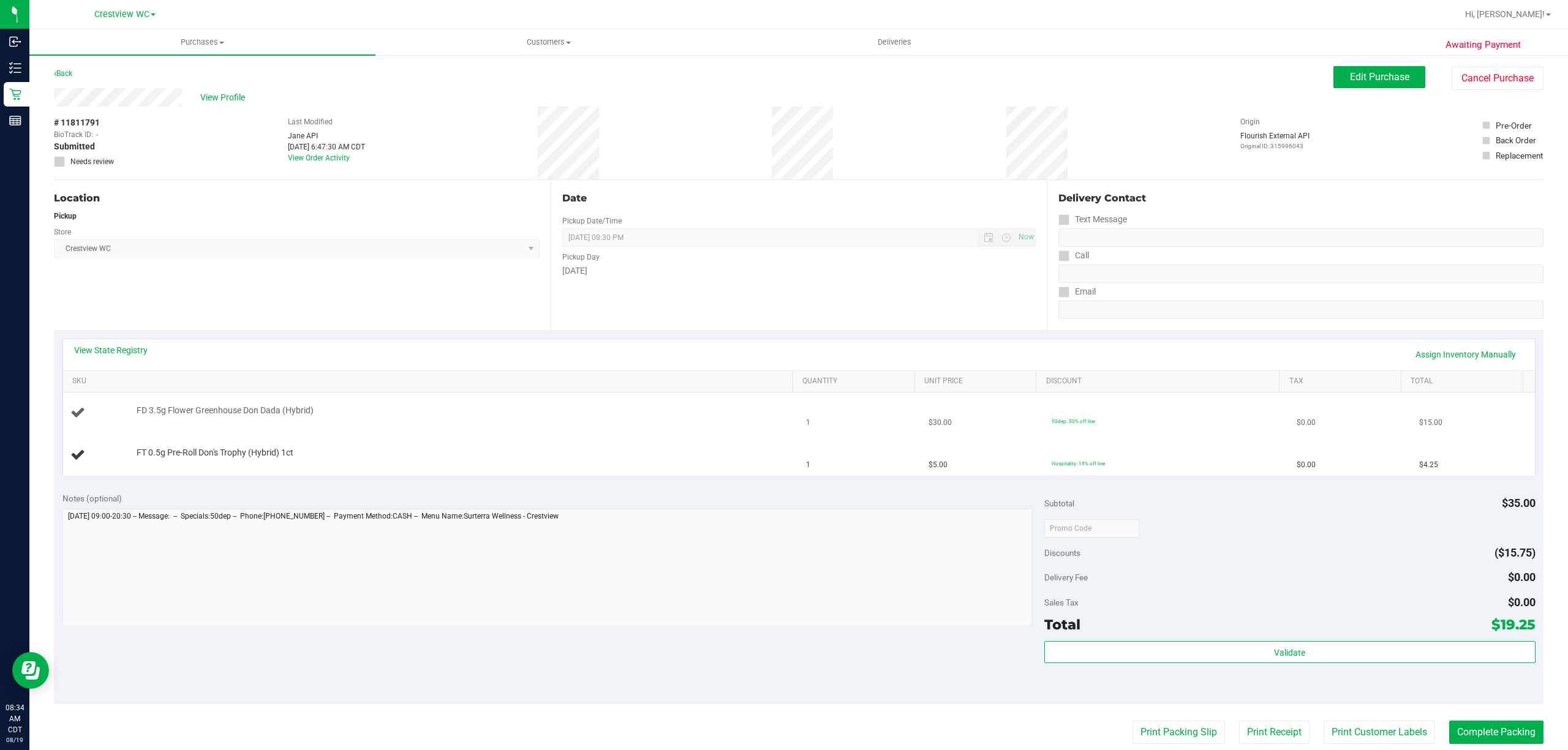
click at [679, 434] on td "FD 3.5g Flower Greenhouse Don Dada (Hybrid)" at bounding box center [431, 413] width 736 height 42
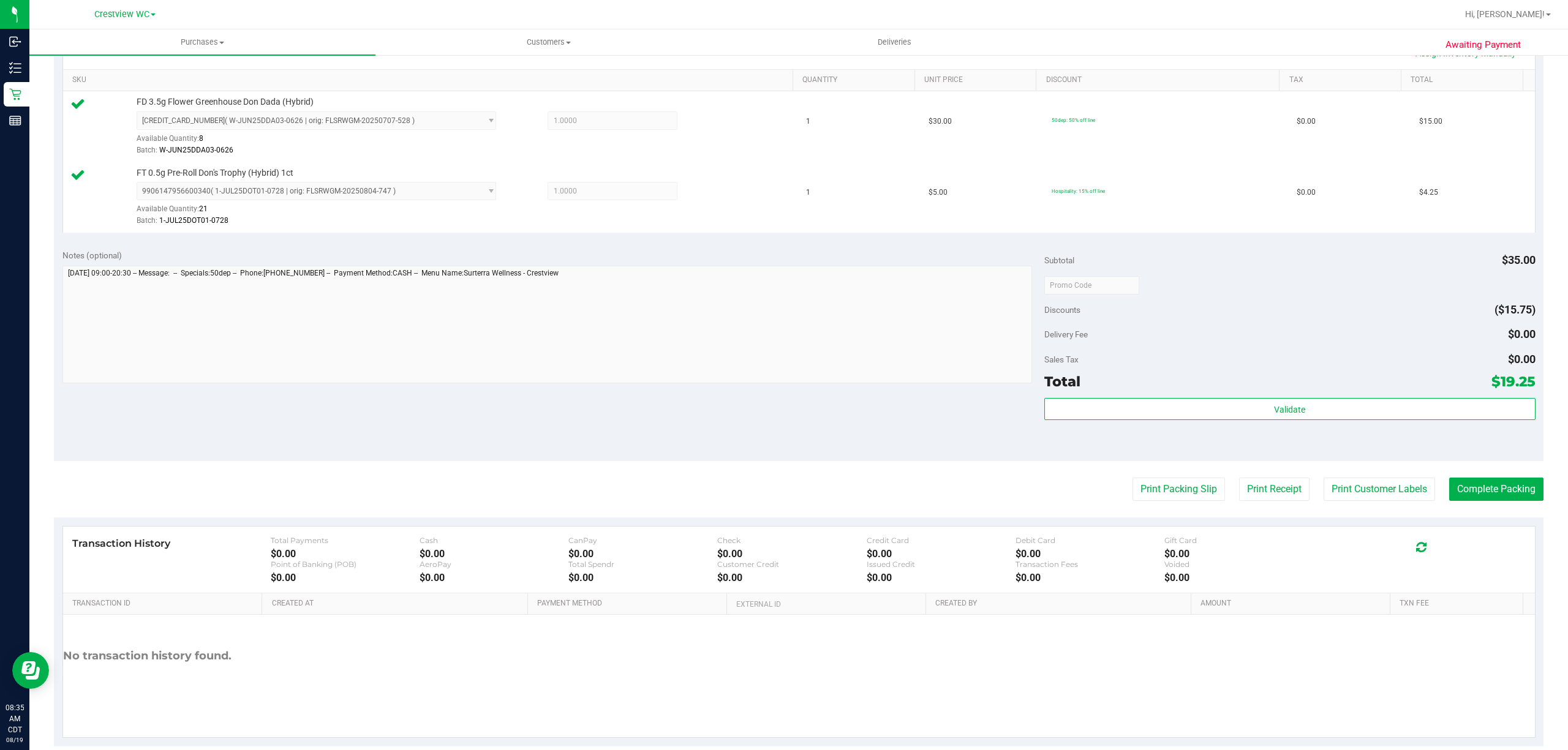
scroll to position [307, 0]
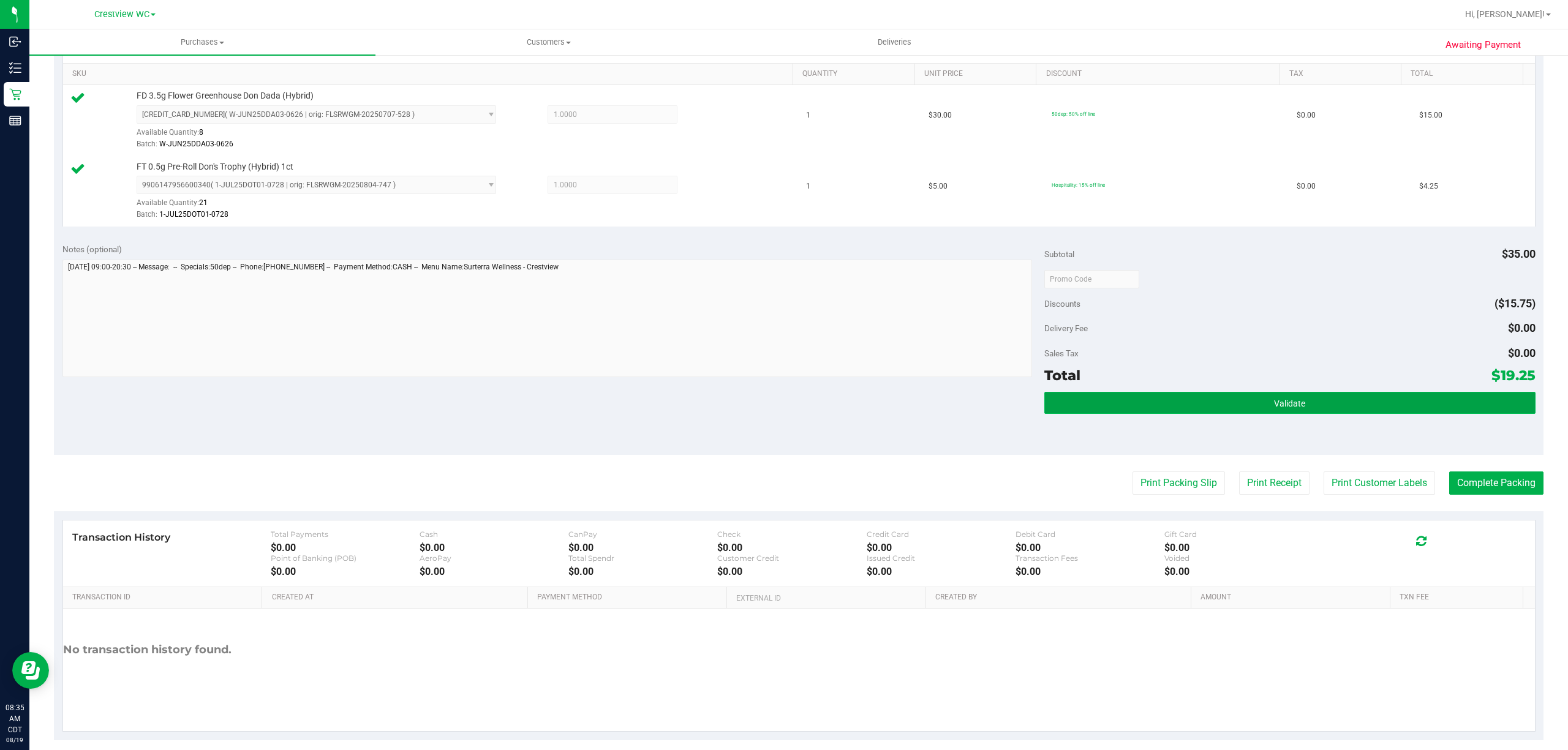
click at [1292, 397] on button "Validate" at bounding box center [1290, 403] width 491 height 22
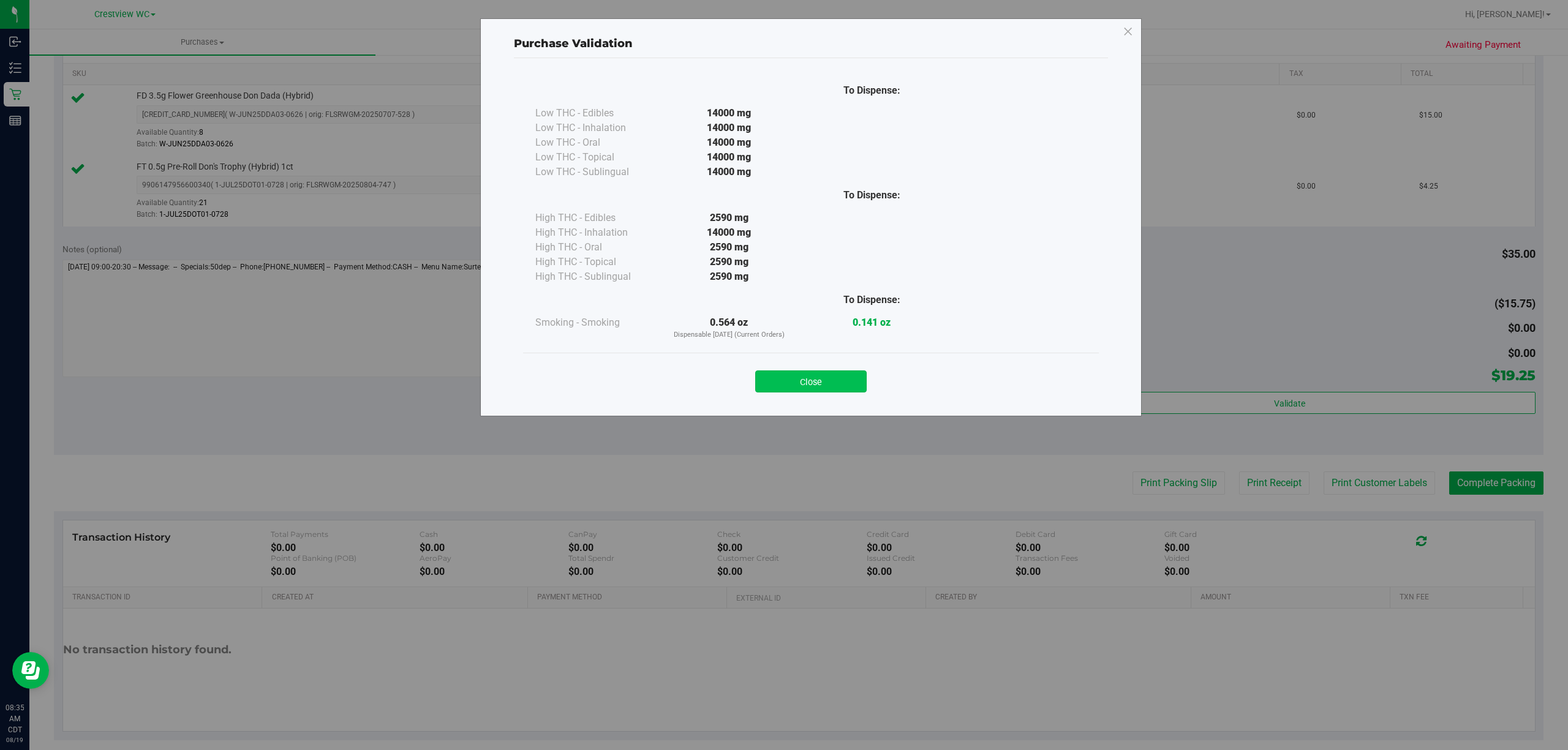
click at [843, 384] on button "Close" at bounding box center [810, 381] width 112 height 22
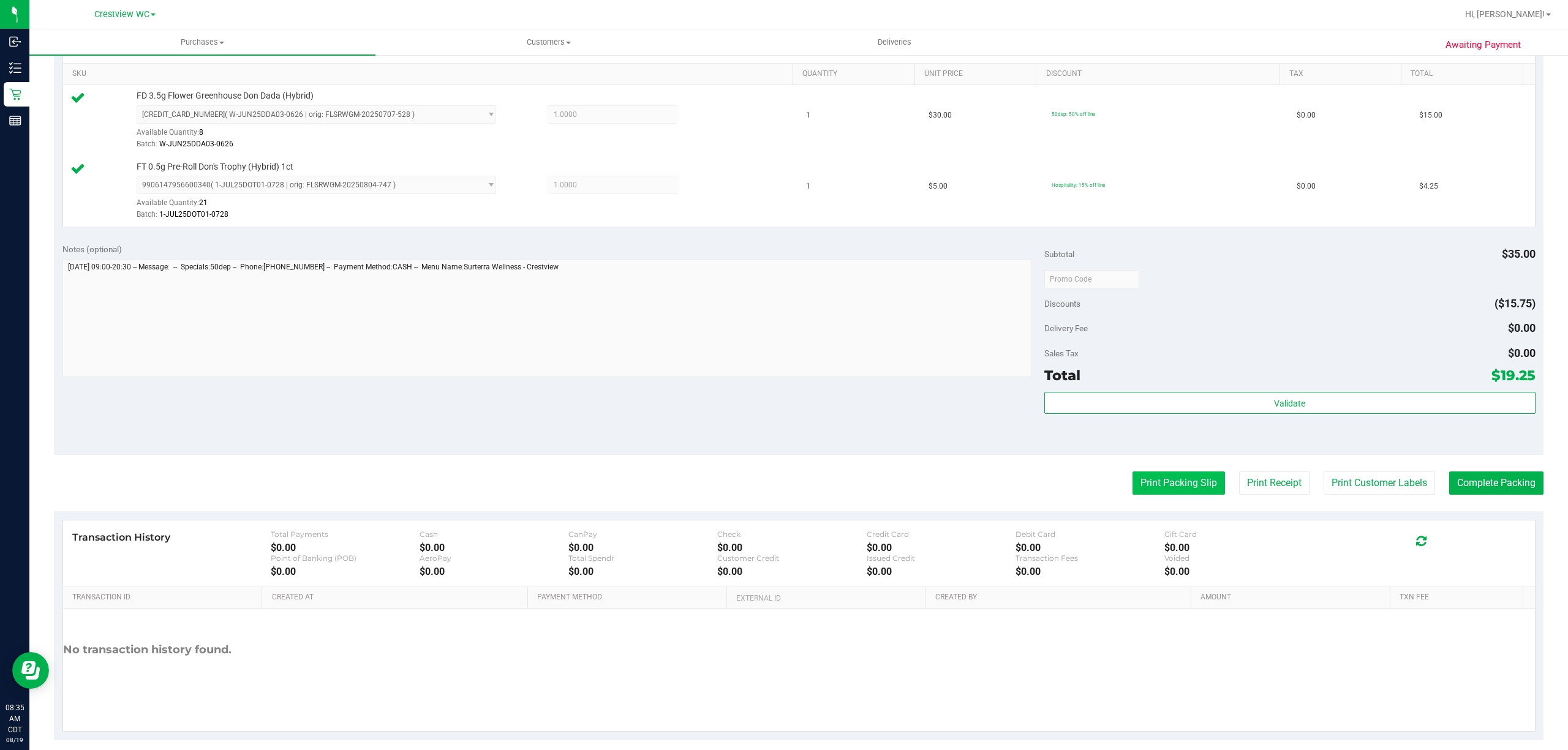
click at [1157, 485] on button "Print Packing Slip" at bounding box center [1178, 482] width 92 height 23
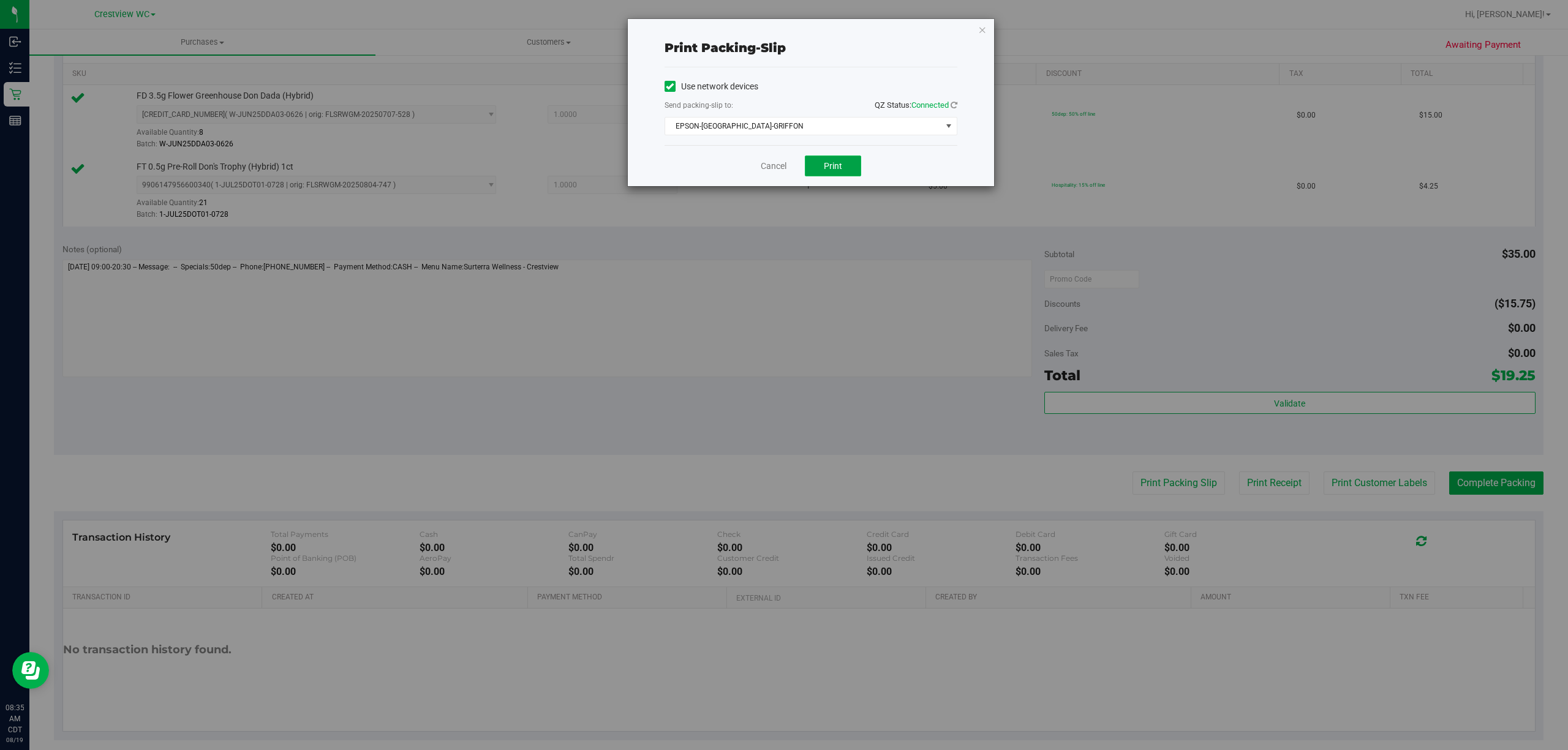
click at [838, 164] on span "Print" at bounding box center [833, 166] width 19 height 10
click at [773, 169] on link "Cancel" at bounding box center [774, 165] width 26 height 13
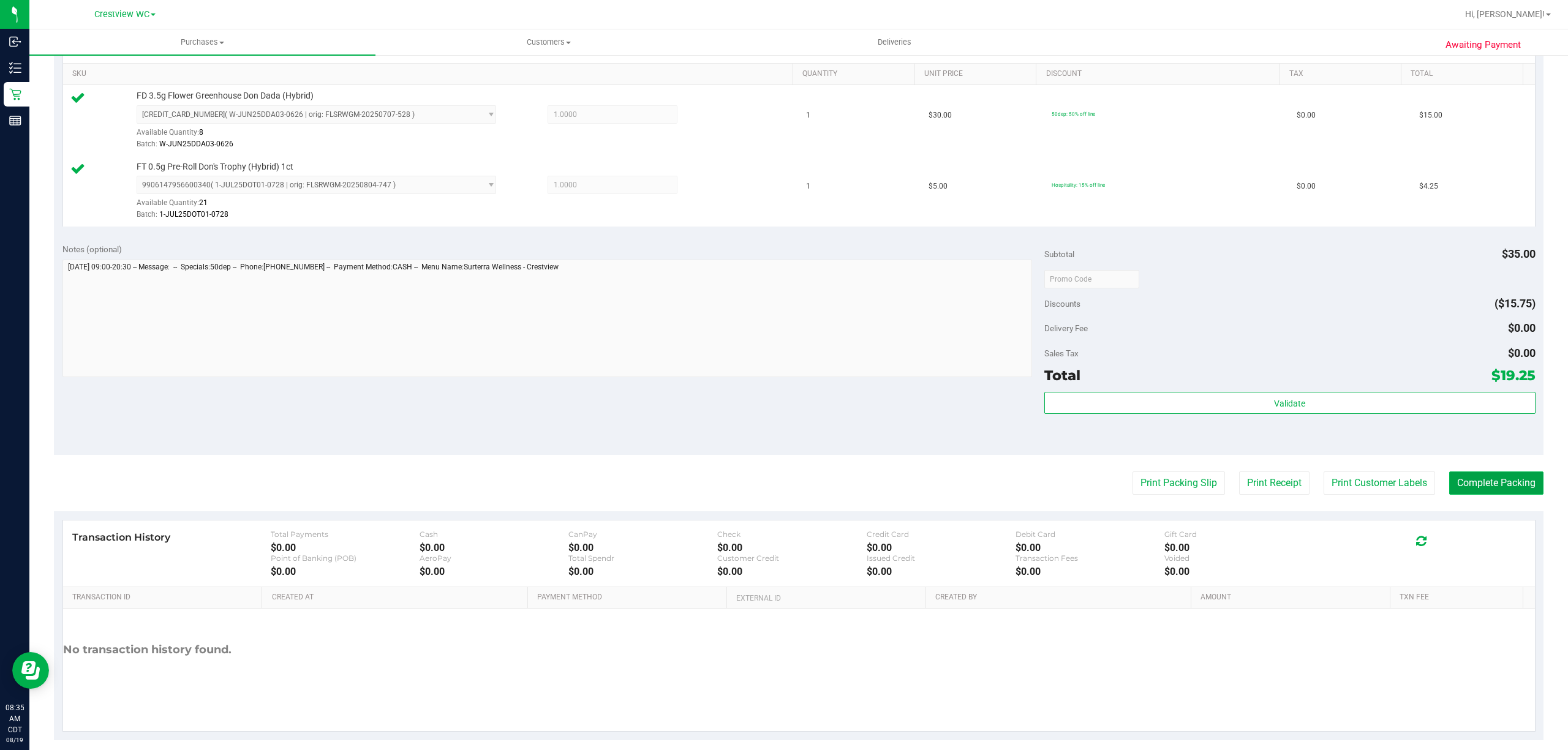
click at [1497, 483] on button "Complete Packing" at bounding box center [1496, 482] width 94 height 23
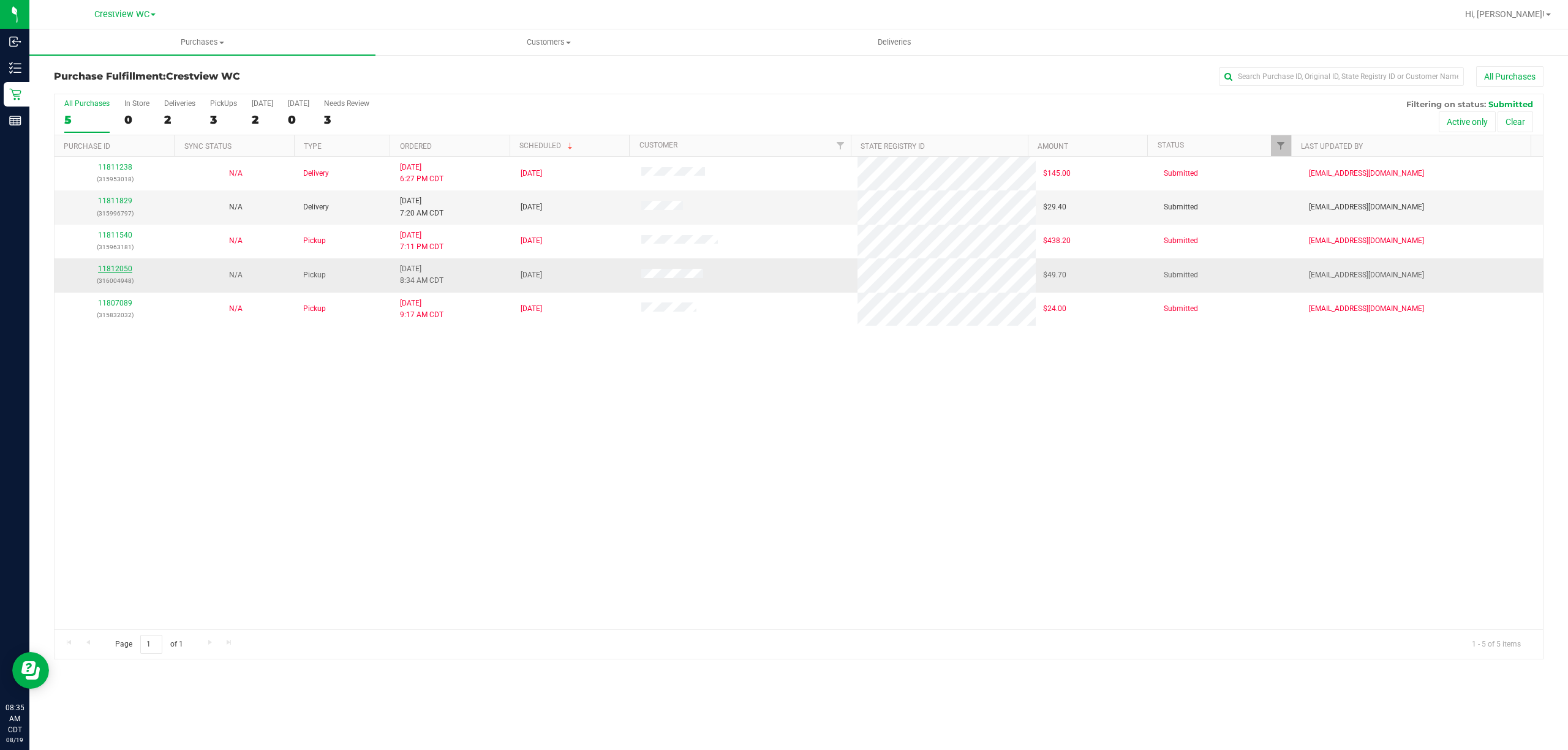
click at [126, 268] on link "11812050" at bounding box center [115, 268] width 35 height 9
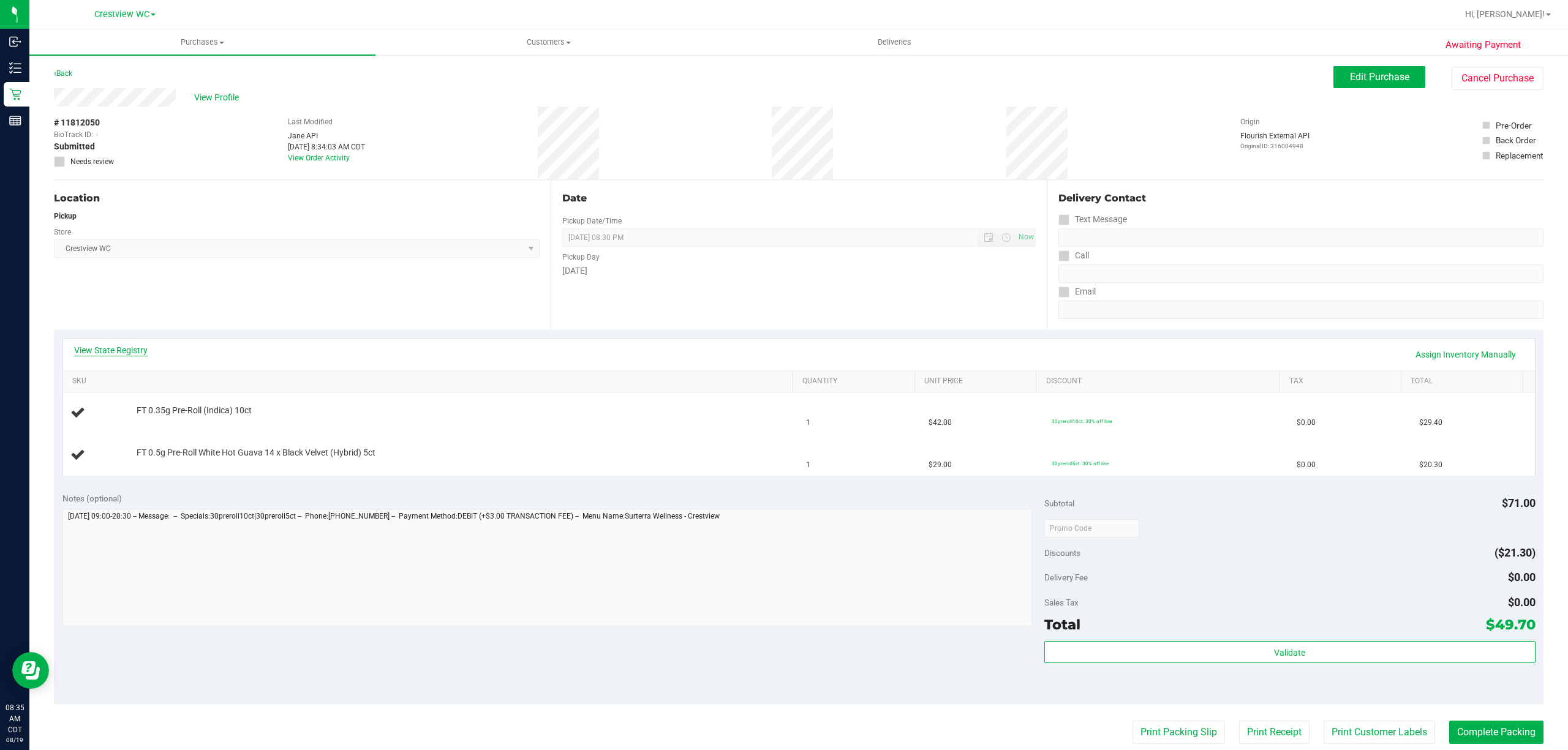
click at [144, 346] on link "View State Registry" at bounding box center [111, 350] width 73 height 12
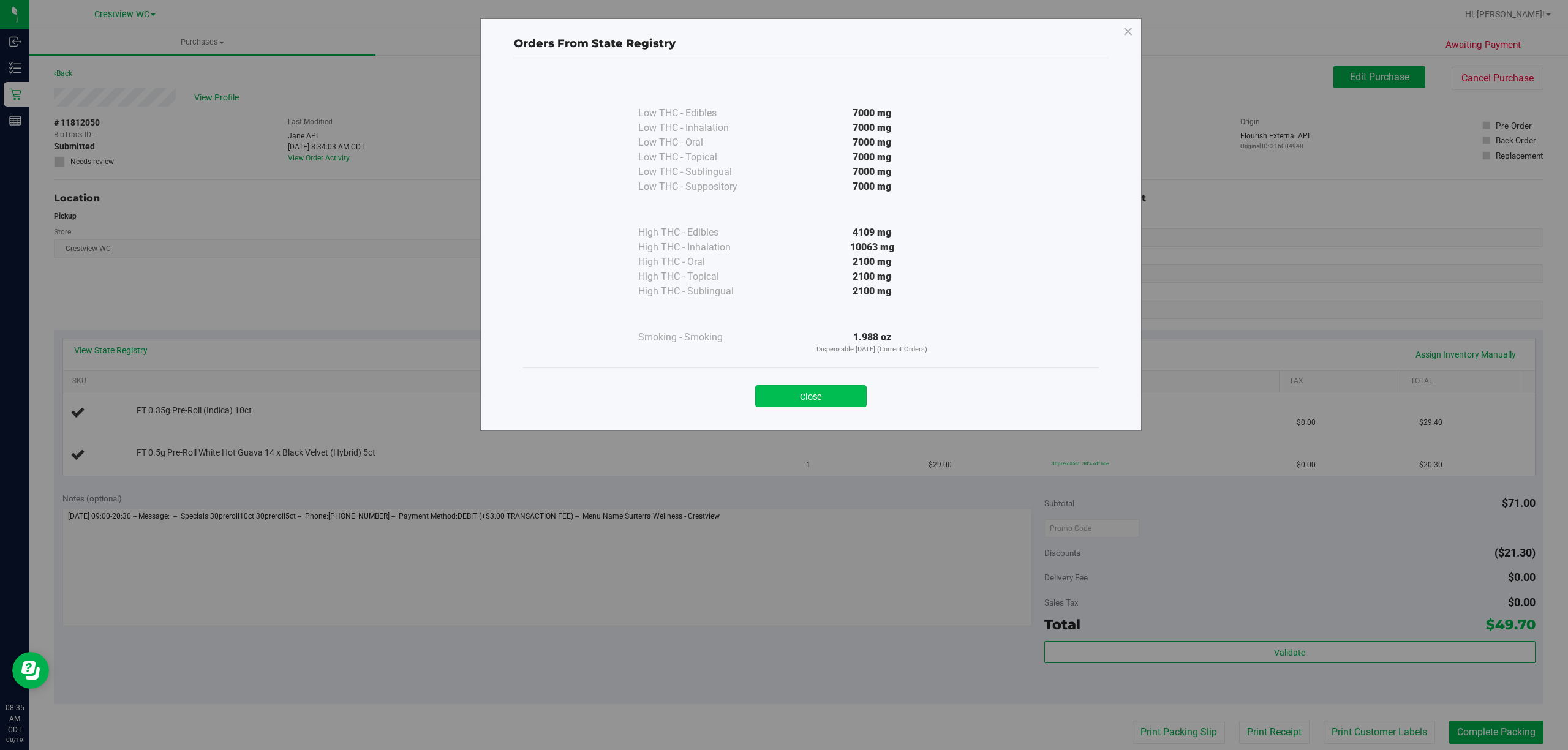
click at [834, 397] on button "Close" at bounding box center [810, 396] width 112 height 22
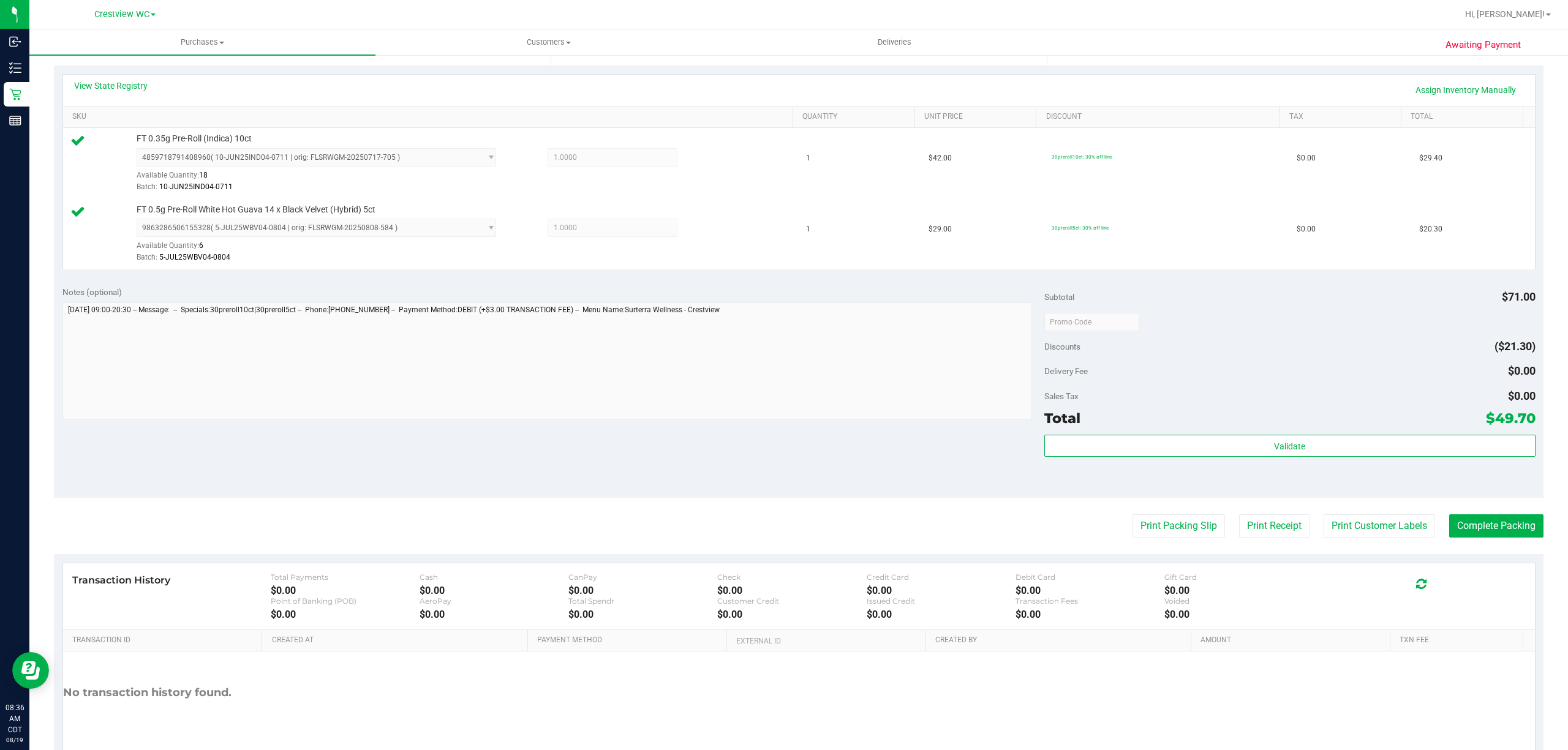
scroll to position [274, 0]
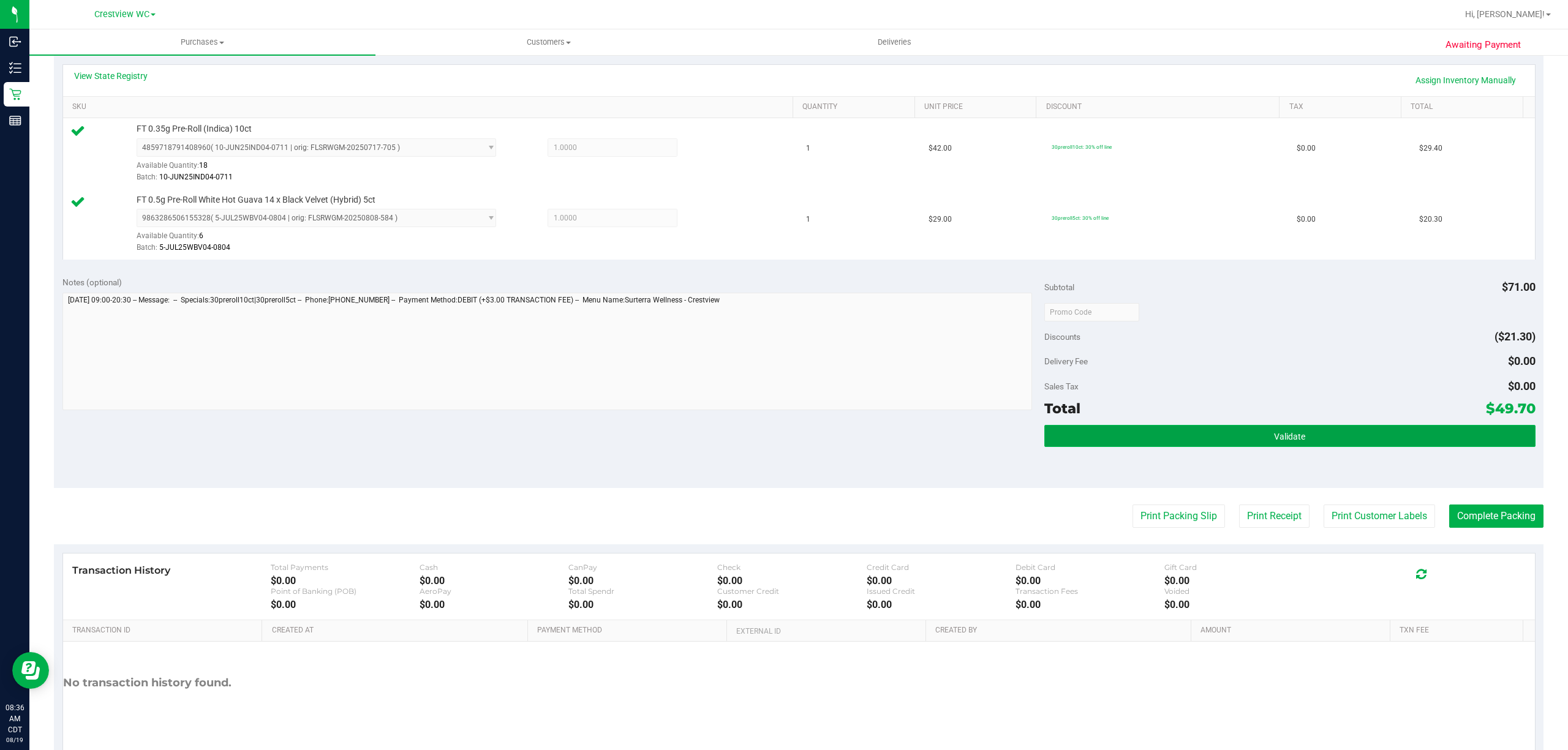
click at [1363, 428] on button "Validate" at bounding box center [1290, 436] width 491 height 22
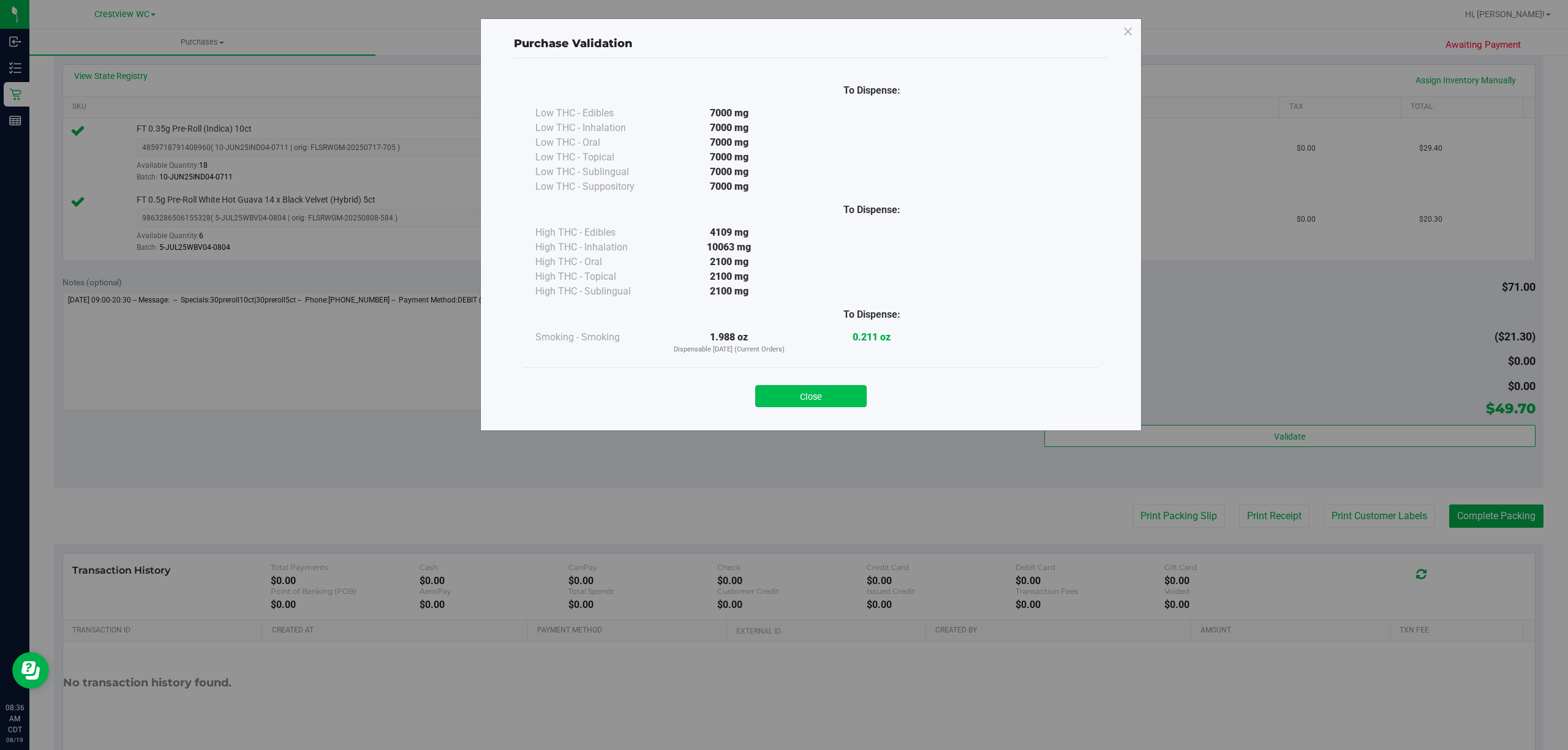
click at [809, 403] on button "Close" at bounding box center [810, 396] width 112 height 22
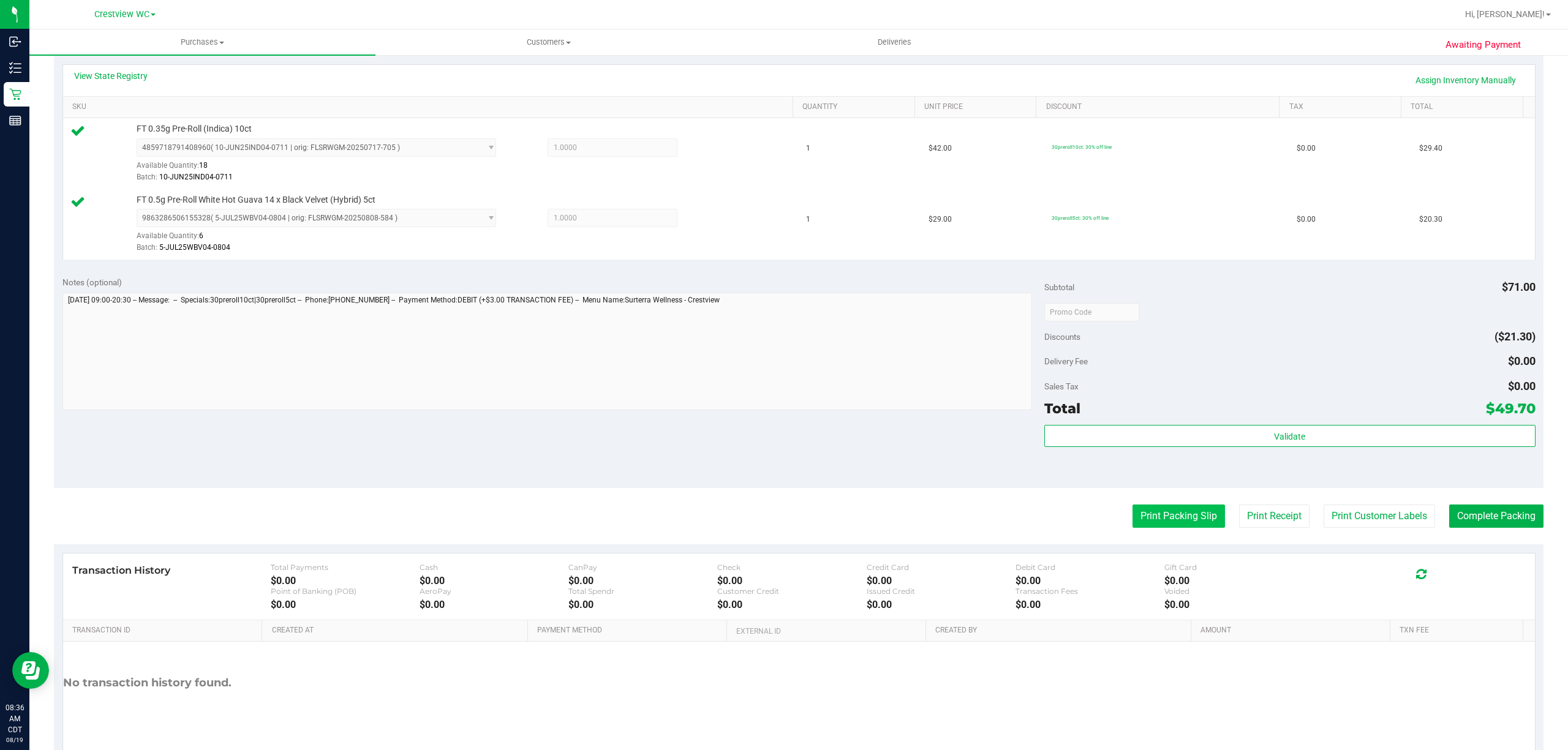
click at [1159, 522] on button "Print Packing Slip" at bounding box center [1178, 515] width 92 height 23
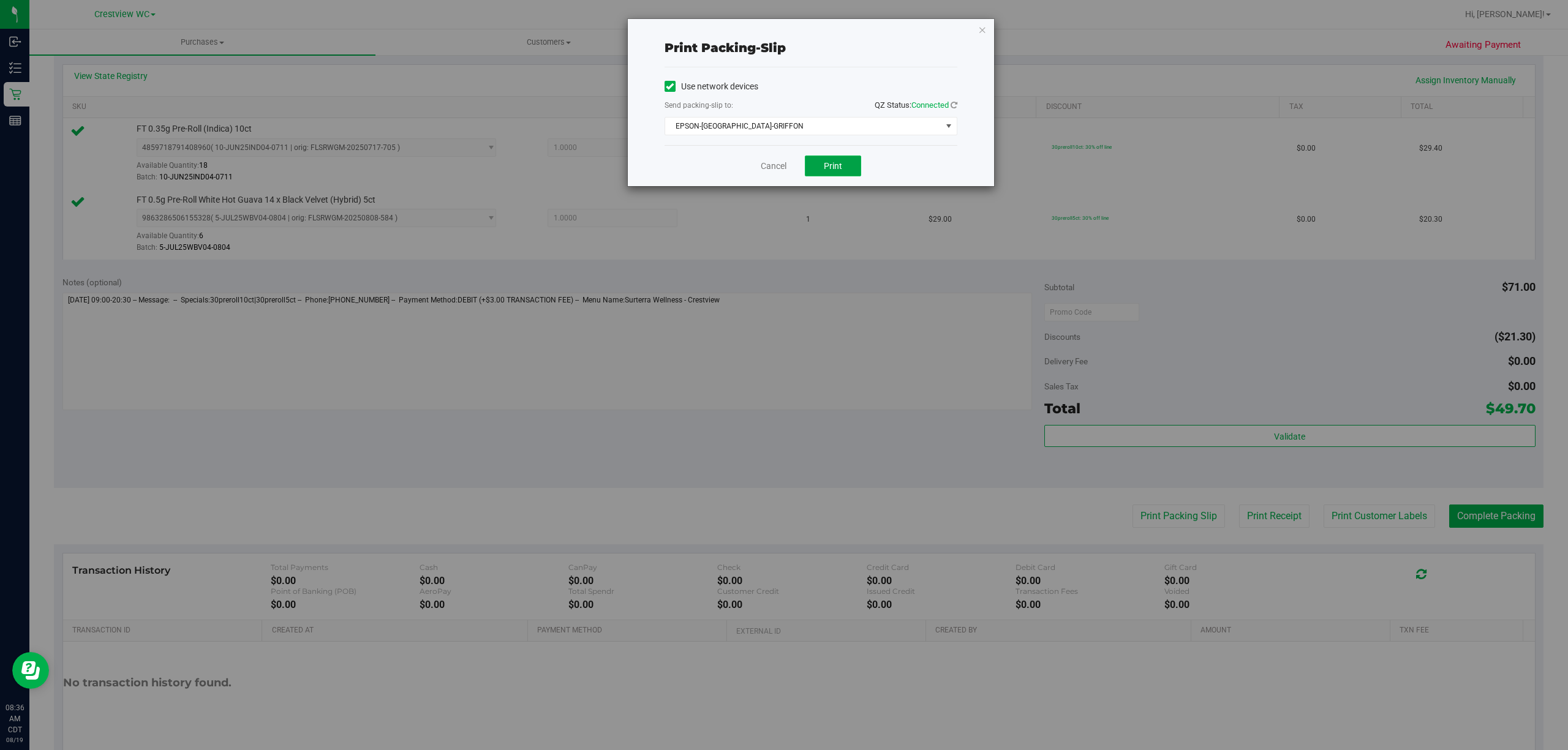
click at [832, 162] on span "Print" at bounding box center [833, 166] width 19 height 10
click at [763, 166] on link "Cancel" at bounding box center [774, 165] width 26 height 13
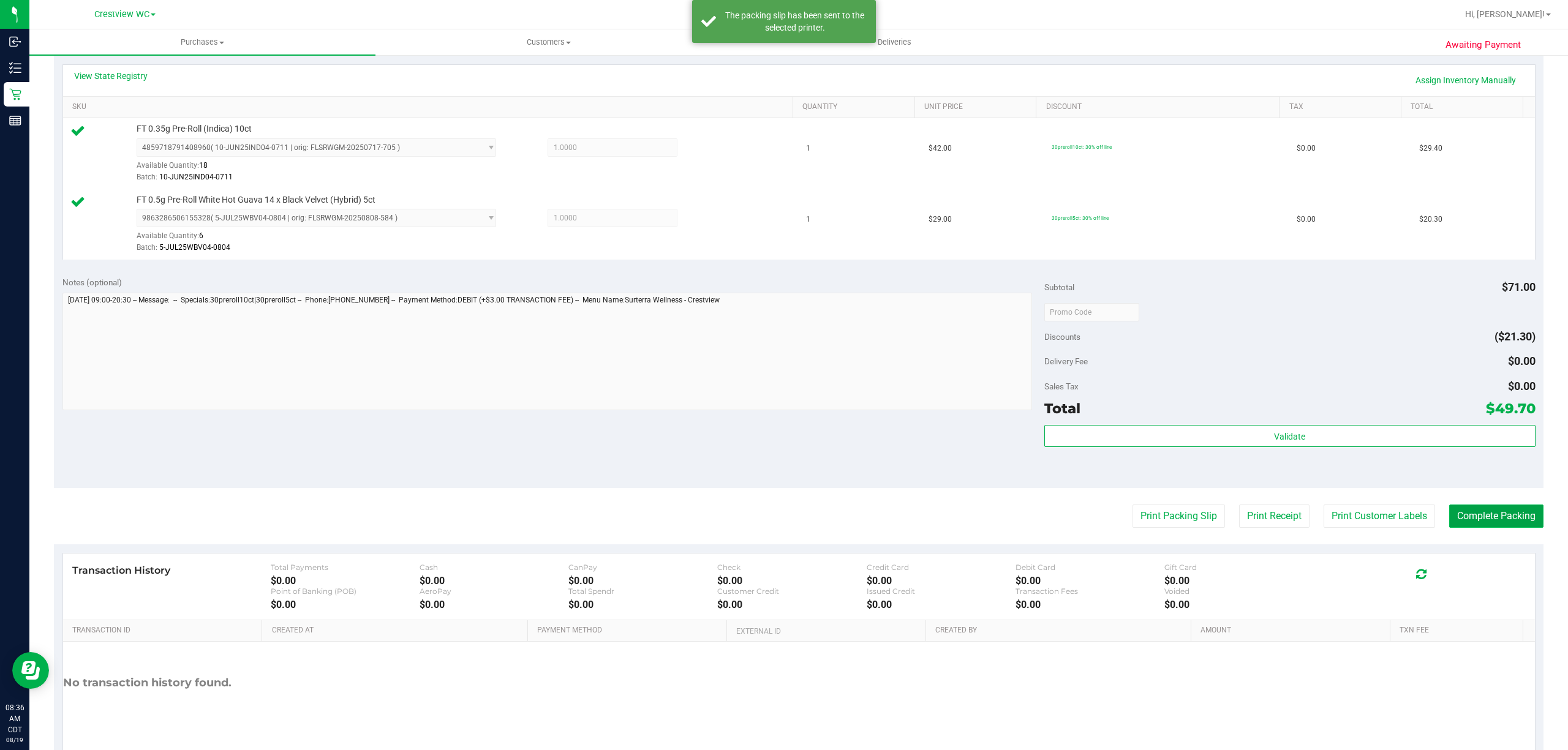
click at [1475, 523] on button "Complete Packing" at bounding box center [1496, 515] width 94 height 23
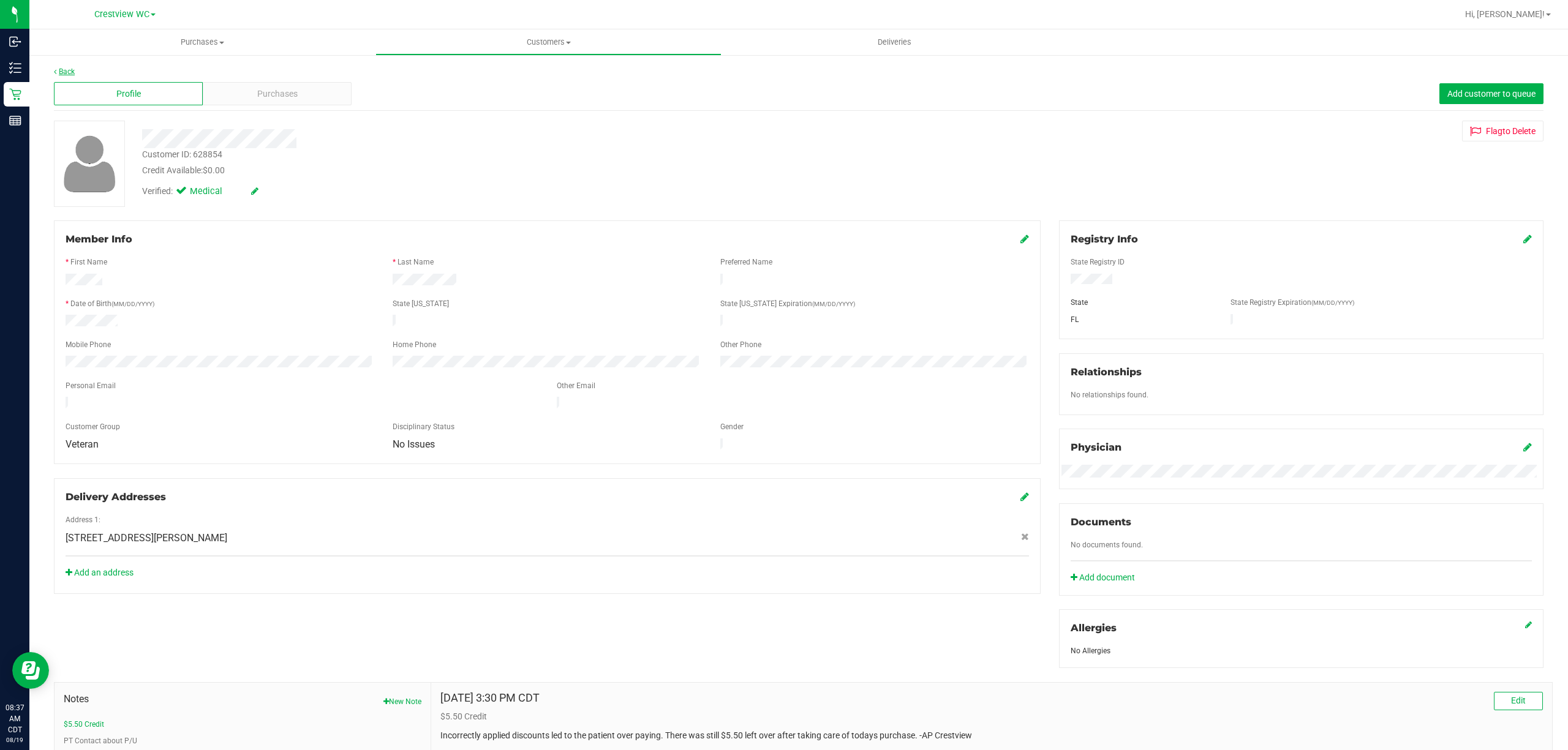
click at [63, 71] on link "Back" at bounding box center [63, 71] width 21 height 9
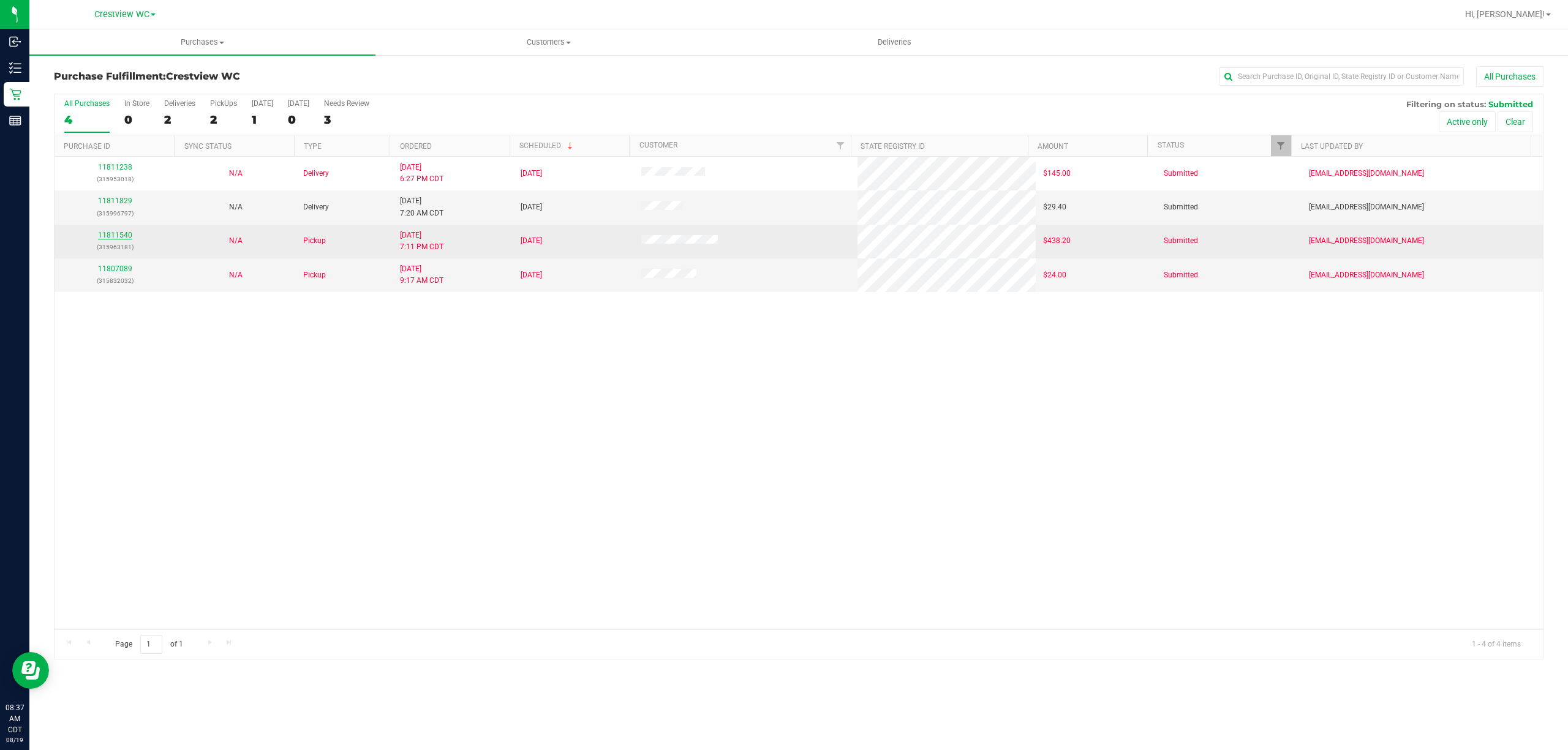
click at [126, 239] on link "11811540" at bounding box center [115, 235] width 35 height 9
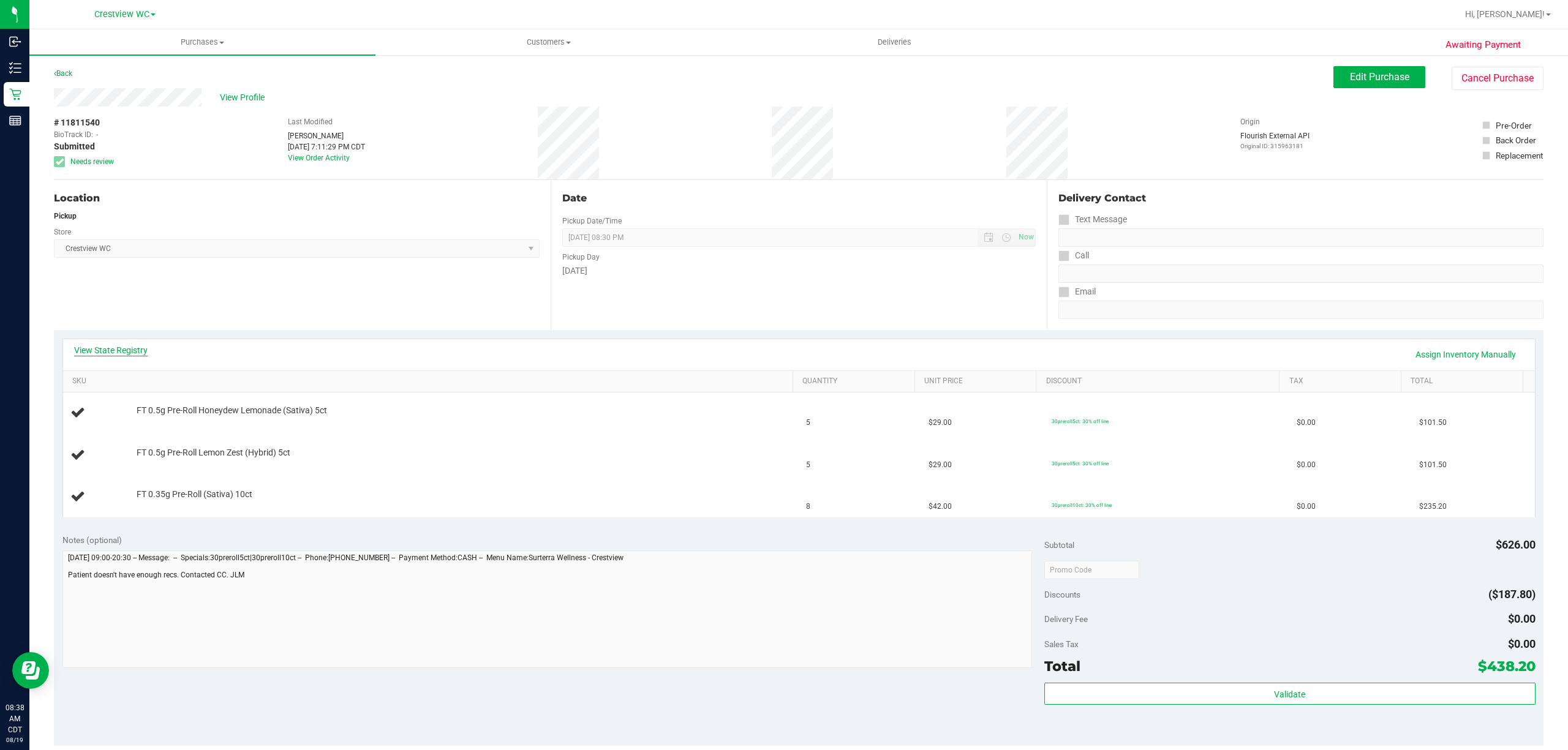
click at [128, 351] on link "View State Registry" at bounding box center [111, 350] width 73 height 12
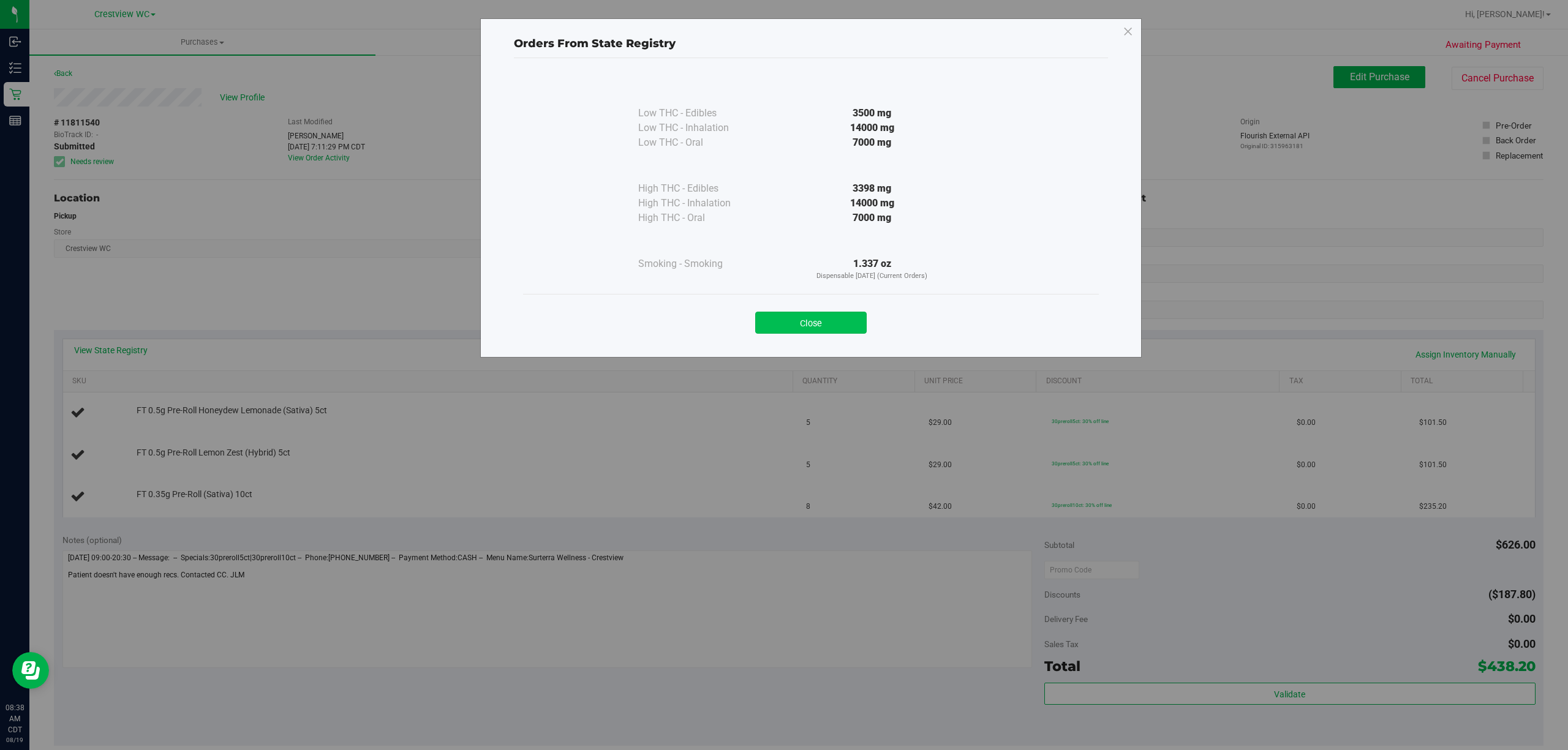
click at [817, 324] on button "Close" at bounding box center [810, 323] width 112 height 22
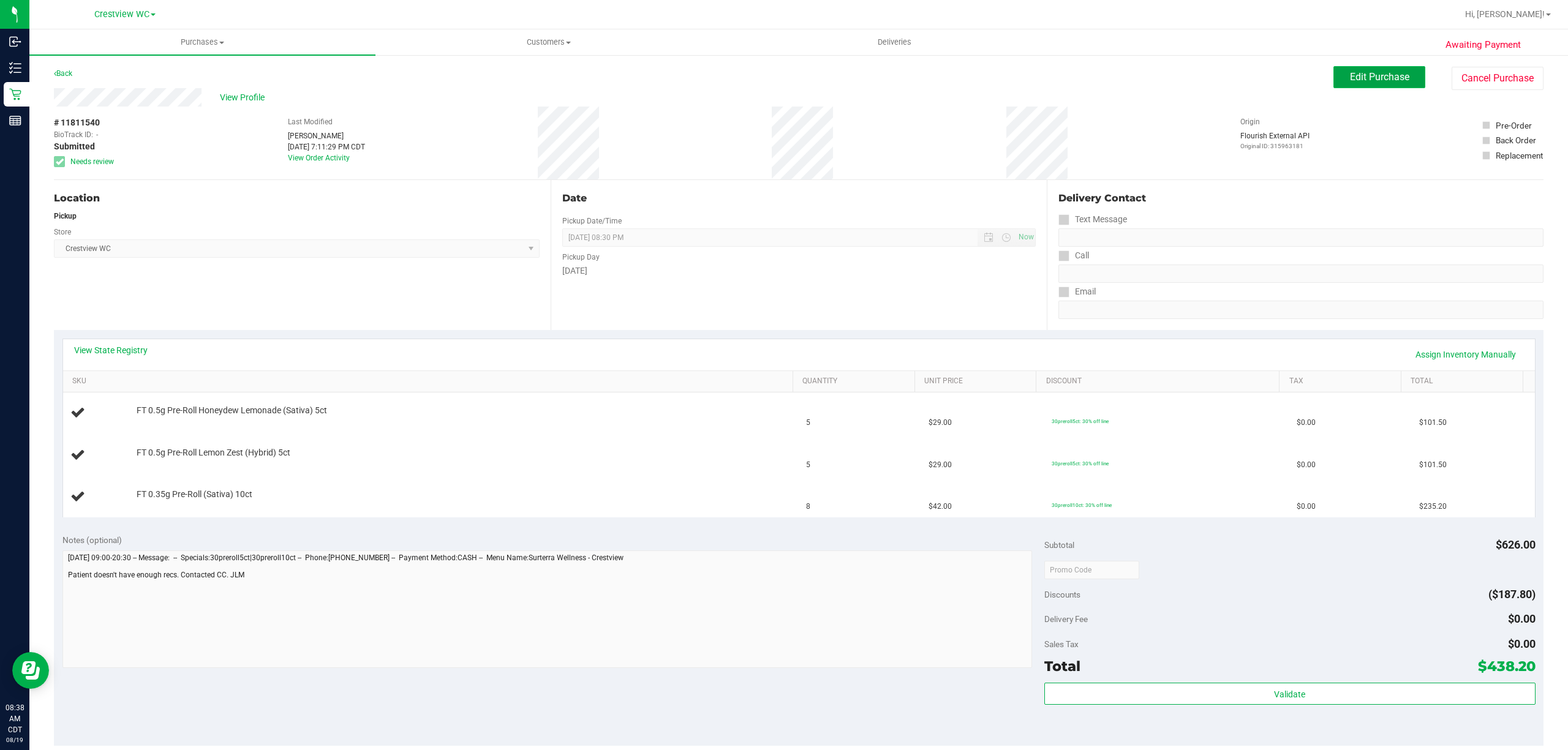
click at [1333, 76] on button "Edit Purchase" at bounding box center [1379, 77] width 92 height 22
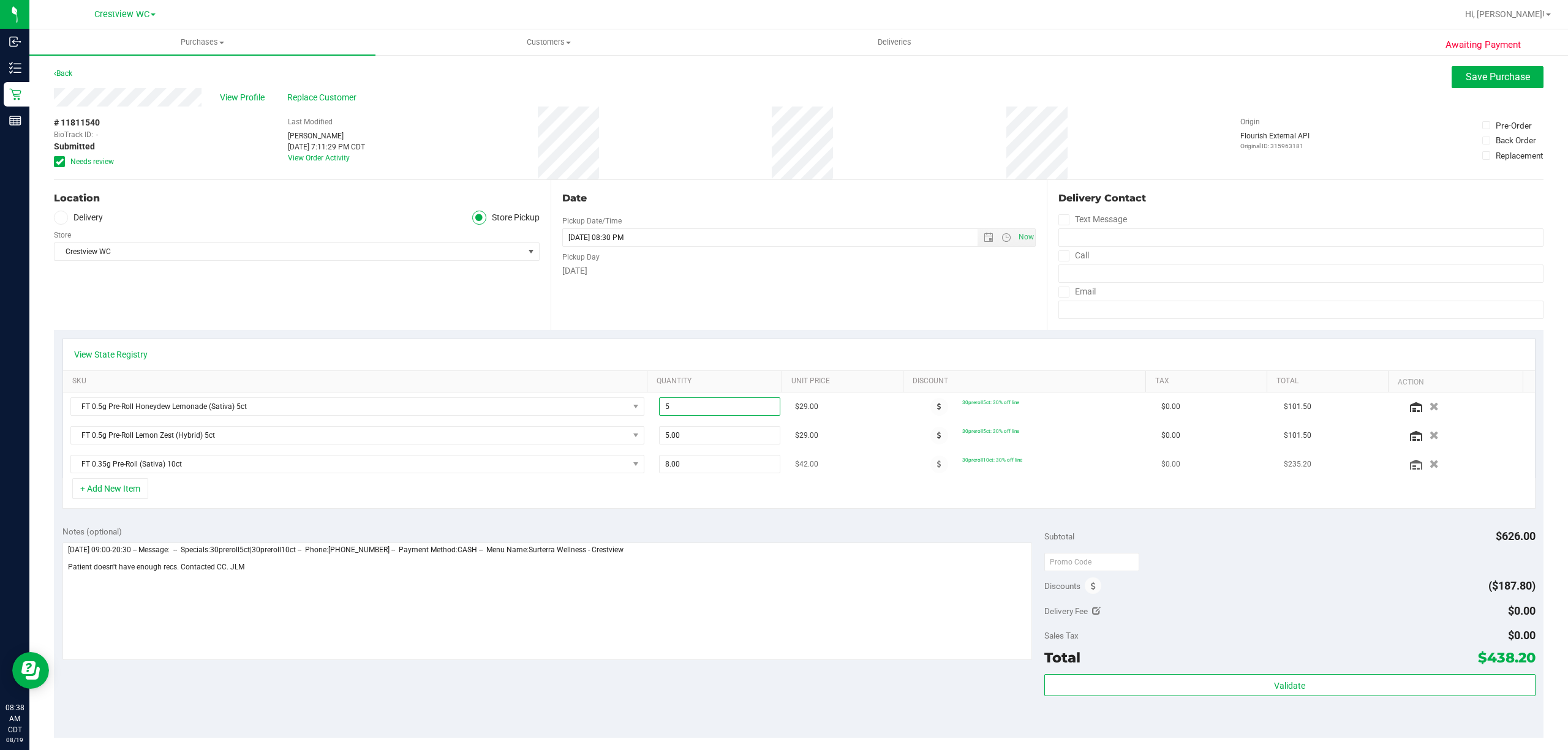
drag, startPoint x: 737, startPoint y: 410, endPoint x: 850, endPoint y: 458, distance: 122.8
click at [632, 405] on tr "FT 0.5g Pre-Roll Honeydew Lemonade (Sativa) 5ct 5.00 5 $29.00 30preroll5ct: 30%…" at bounding box center [799, 406] width 1472 height 29
type input "2"
type input "2.00"
click at [705, 437] on span "5.00 5" at bounding box center [719, 435] width 121 height 19
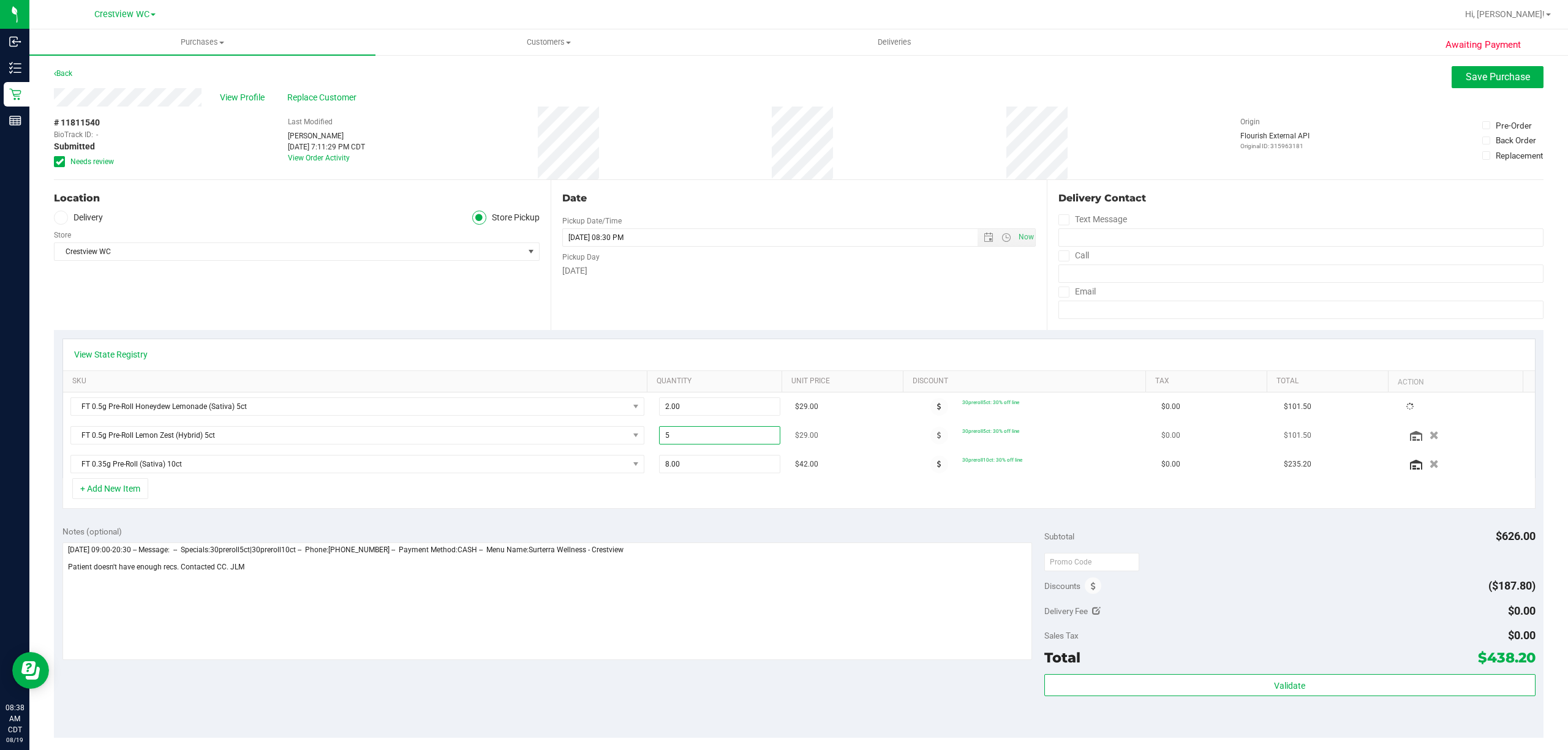
click at [705, 437] on input "5" at bounding box center [719, 435] width 120 height 17
type input "2"
drag, startPoint x: 713, startPoint y: 440, endPoint x: 657, endPoint y: 439, distance: 56.0
click at [659, 439] on span "5.00 5" at bounding box center [719, 435] width 121 height 19
type input "2"
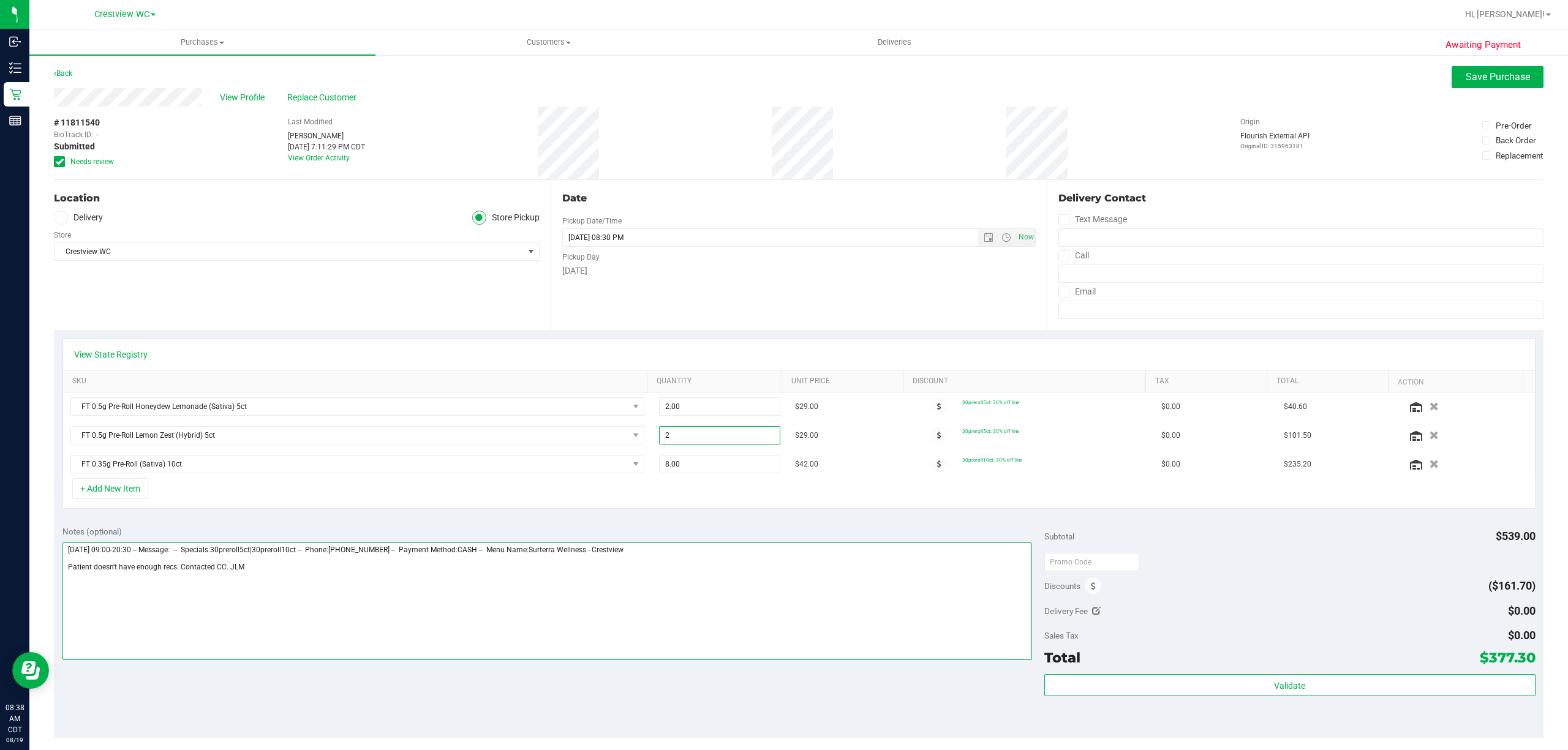
type input "2.00"
click at [889, 582] on textarea at bounding box center [547, 601] width 970 height 118
click at [1472, 81] on span "Save Purchase" at bounding box center [1497, 77] width 64 height 12
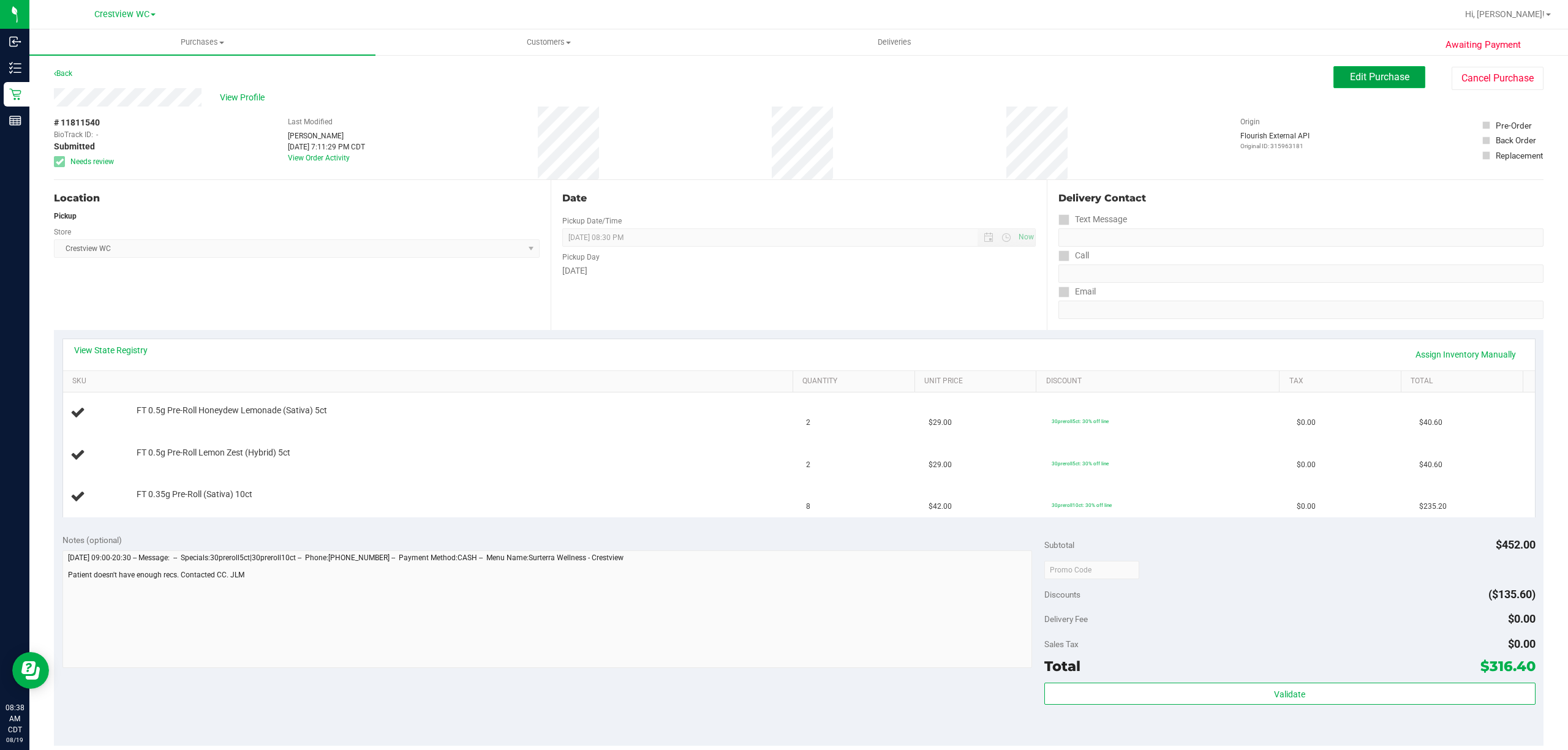
click at [1380, 76] on span "Edit Purchase" at bounding box center [1380, 77] width 59 height 12
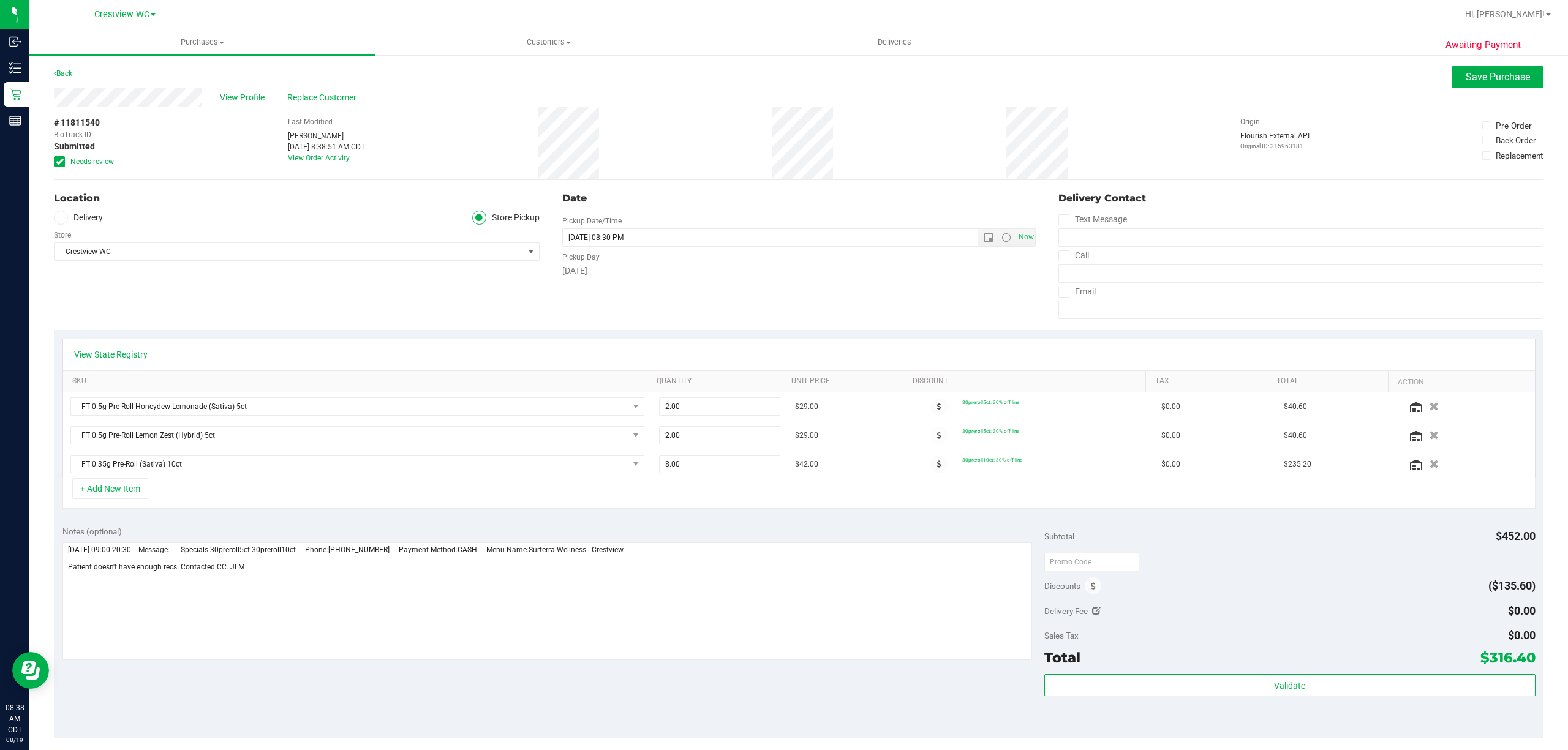
click at [56, 161] on icon at bounding box center [59, 161] width 8 height 0
click at [0, 0] on input "Needs review" at bounding box center [0, 0] width 0 height 0
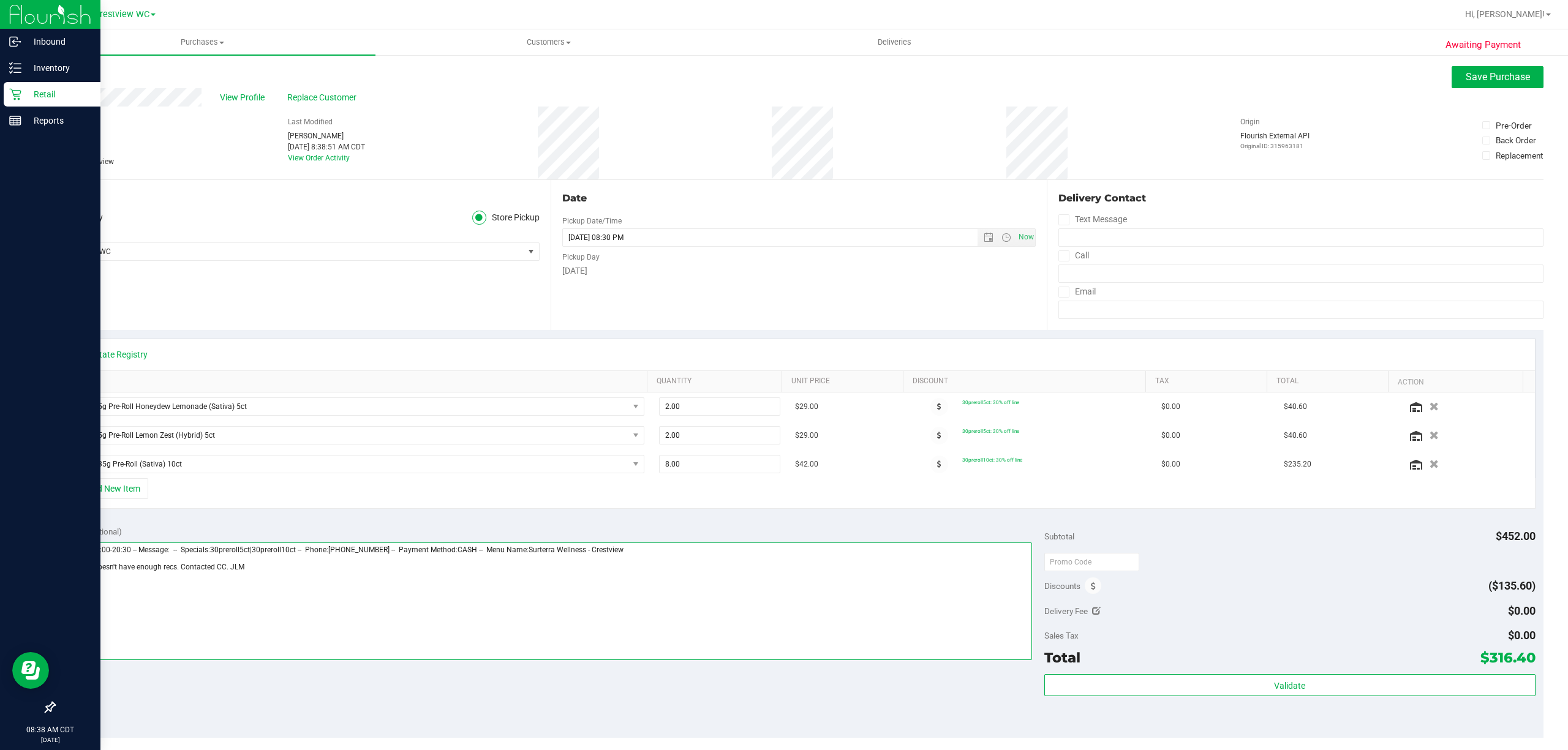
drag, startPoint x: 269, startPoint y: 567, endPoint x: 0, endPoint y: 558, distance: 269.2
click at [0, 558] on div "Inbound Inventory Retail Reports 08:38 AM CDT 08/19/2025 08/19 Crestview WC Hi,…" at bounding box center [784, 375] width 1568 height 750
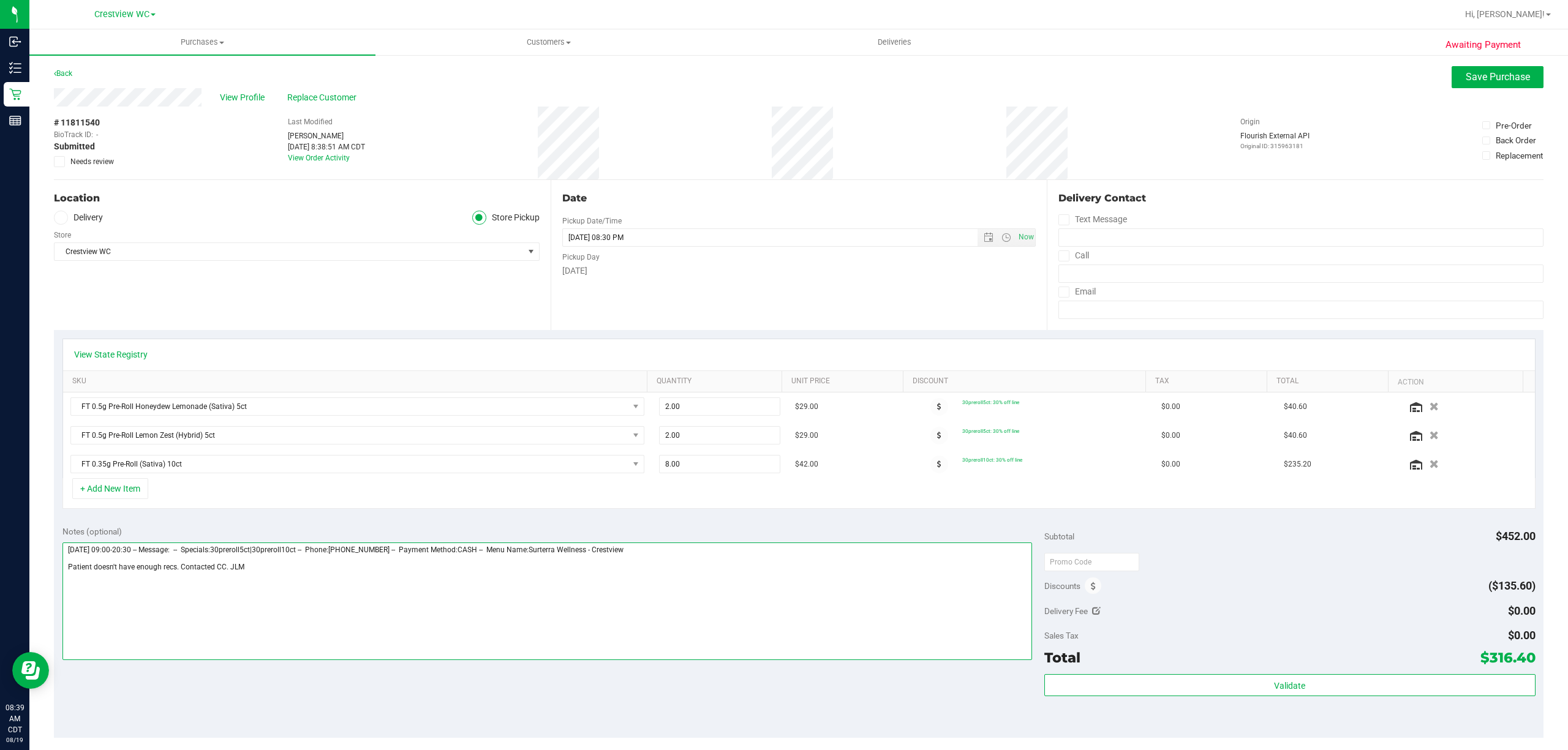
click at [256, 601] on textarea at bounding box center [547, 601] width 970 height 118
type textarea "Tuesday 08/19/2025 09:00-20:30 -- Message: -- Specials:30preroll5ct|30preroll10…"
click at [1465, 79] on span "Save Purchase" at bounding box center [1497, 77] width 64 height 12
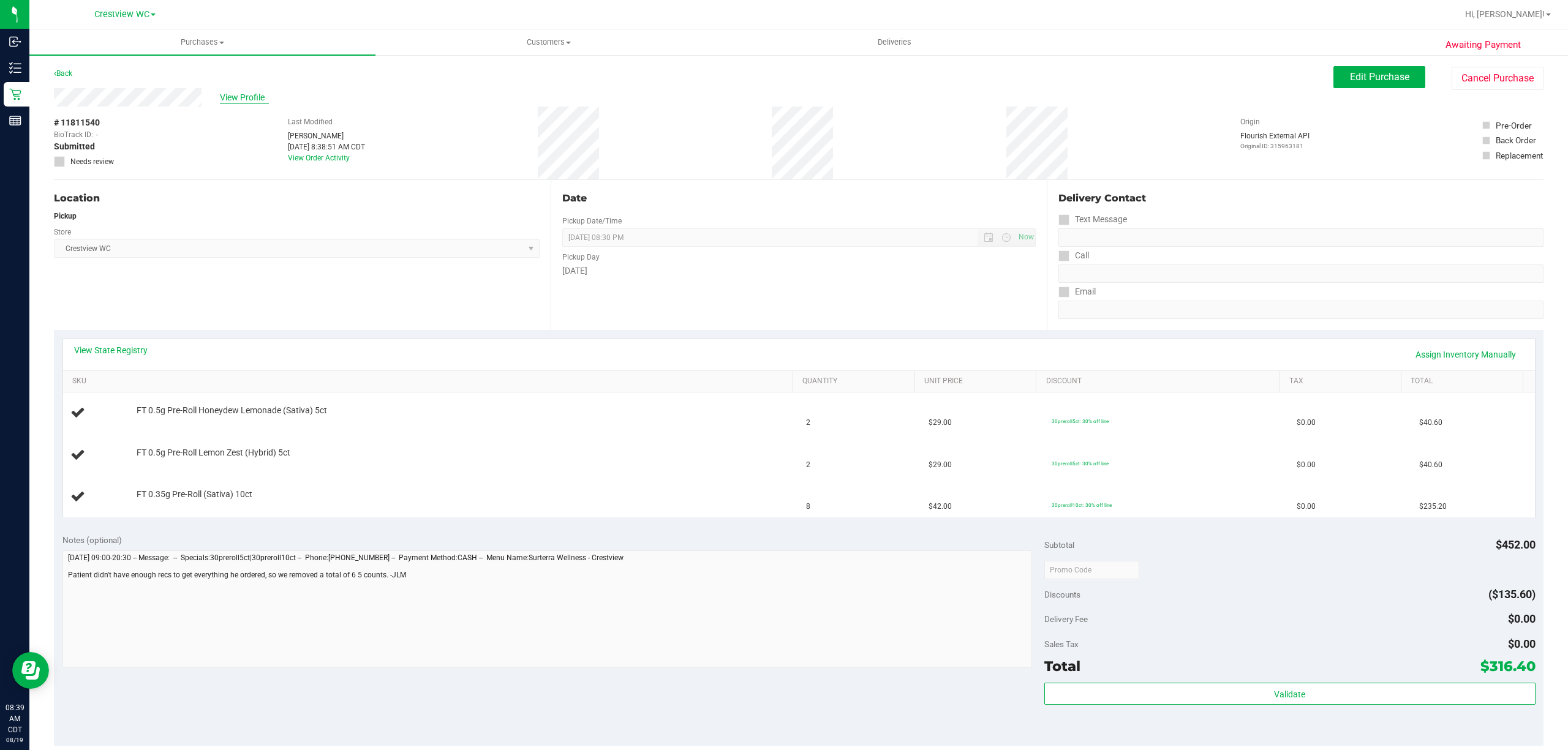
click at [248, 99] on span "View Profile" at bounding box center [244, 97] width 49 height 13
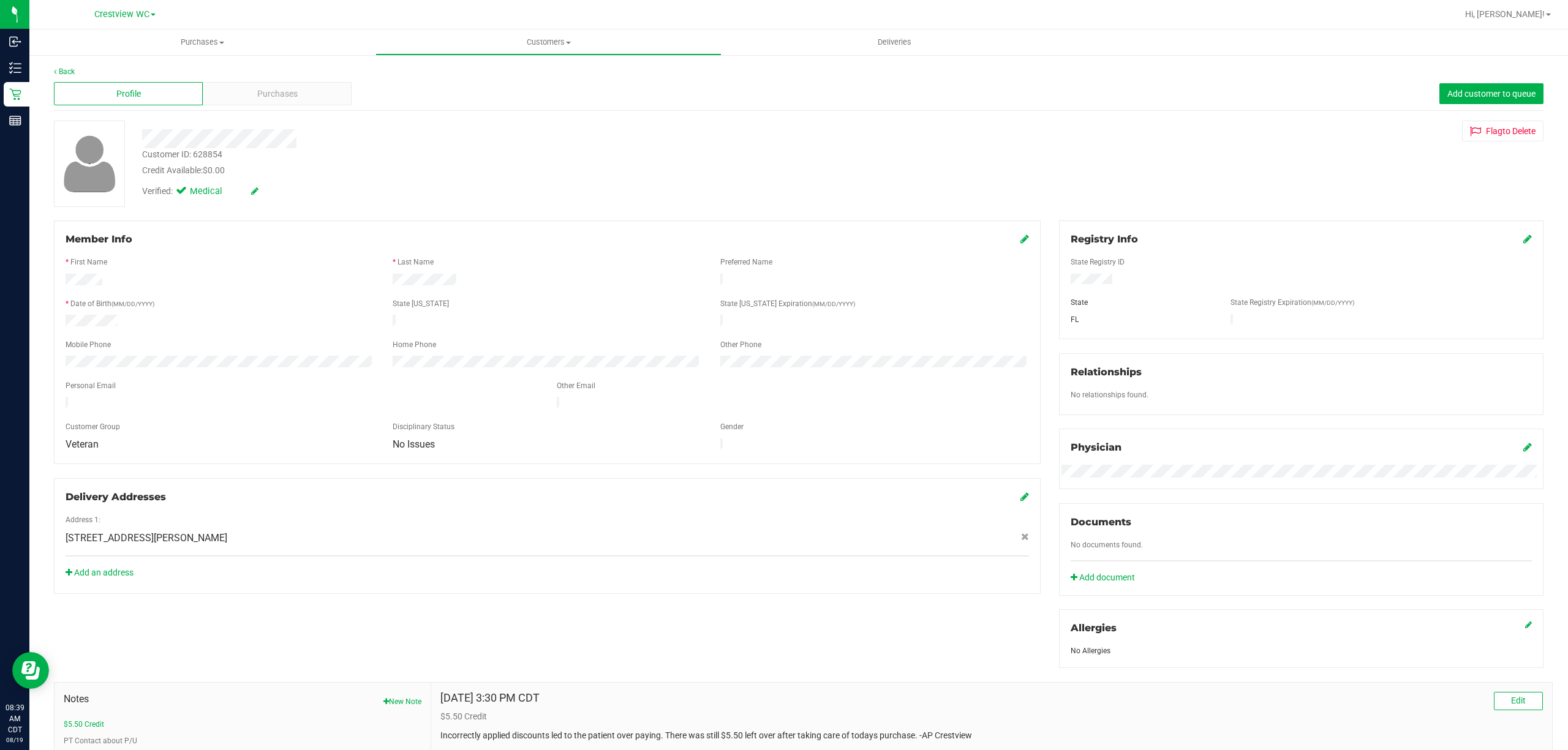
click at [214, 156] on div "Customer ID: 628854" at bounding box center [181, 155] width 80 height 13
copy div "628854"
click at [67, 71] on link "Back" at bounding box center [63, 71] width 21 height 9
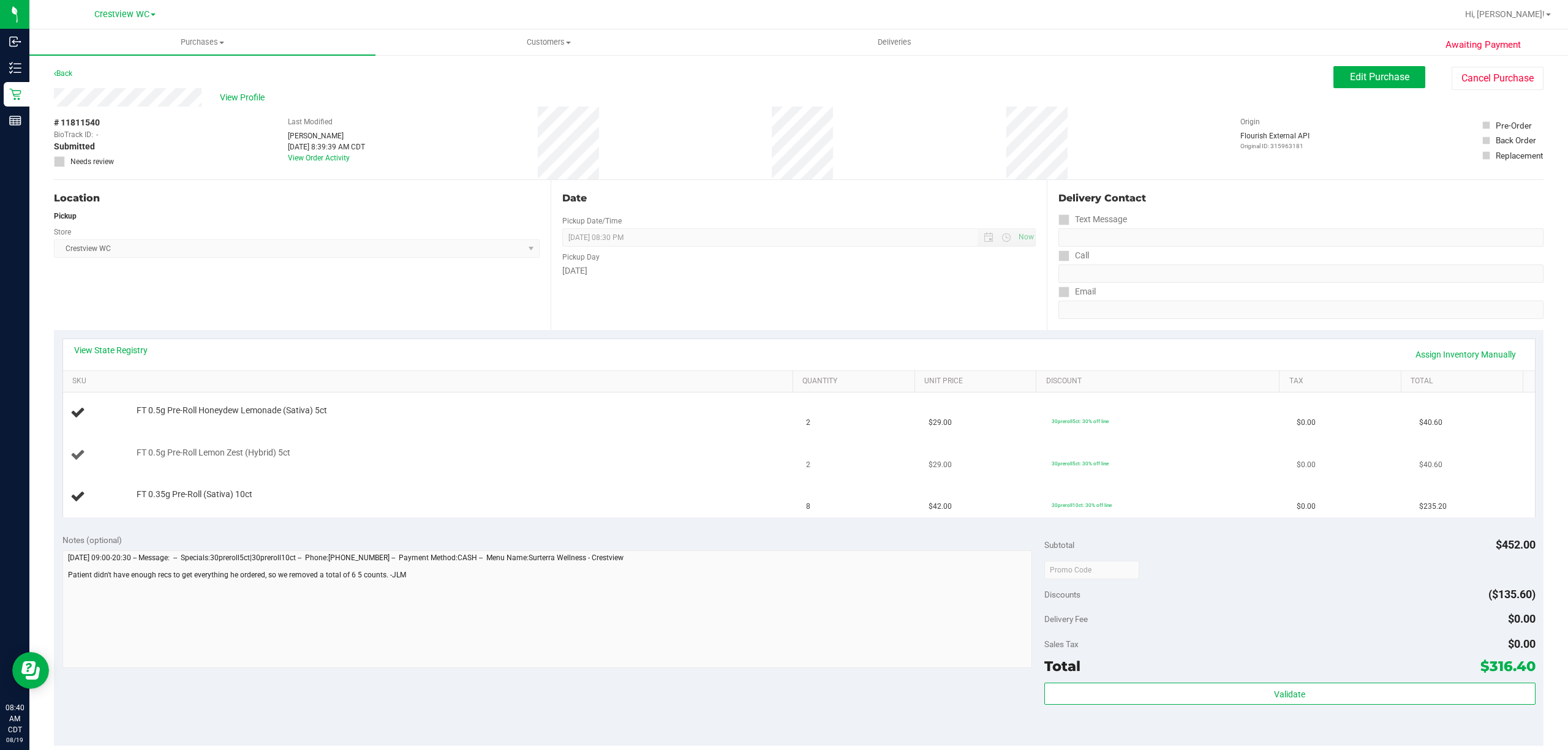
click at [419, 467] on td "FT 0.5g Pre-Roll Lemon Zest (Hybrid) 5ct" at bounding box center [431, 456] width 736 height 42
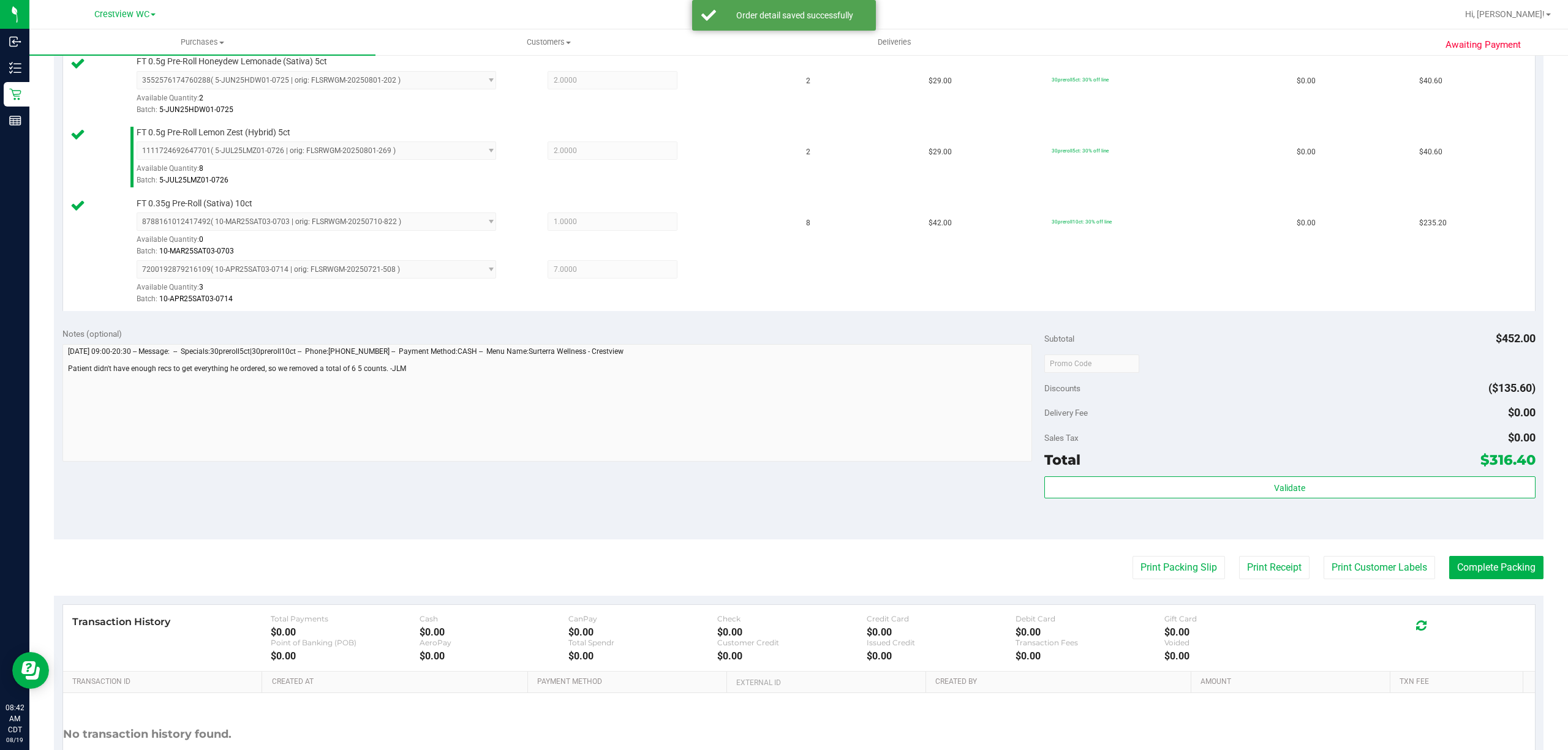
scroll to position [343, 0]
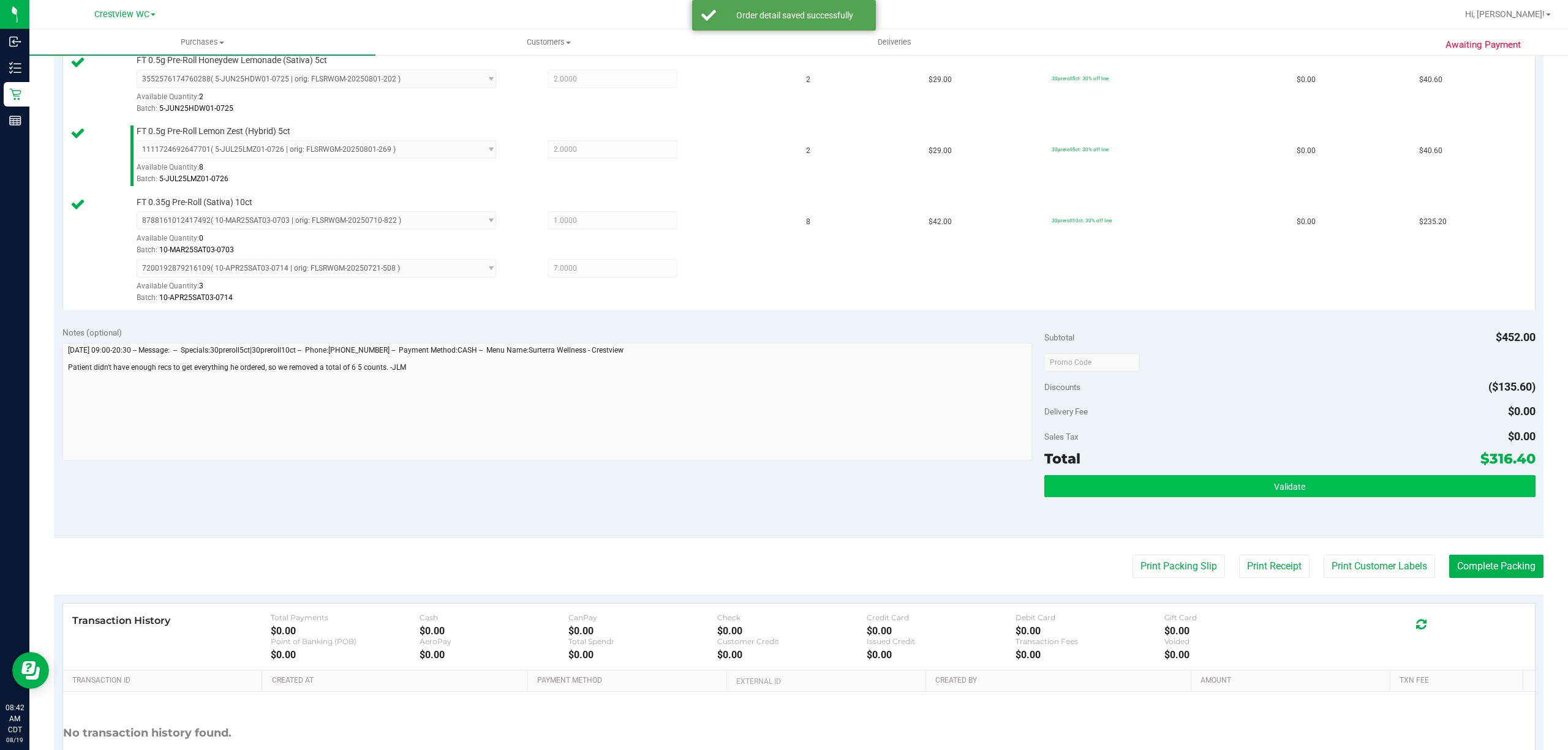
click at [1280, 491] on span "Validate" at bounding box center [1290, 487] width 32 height 10
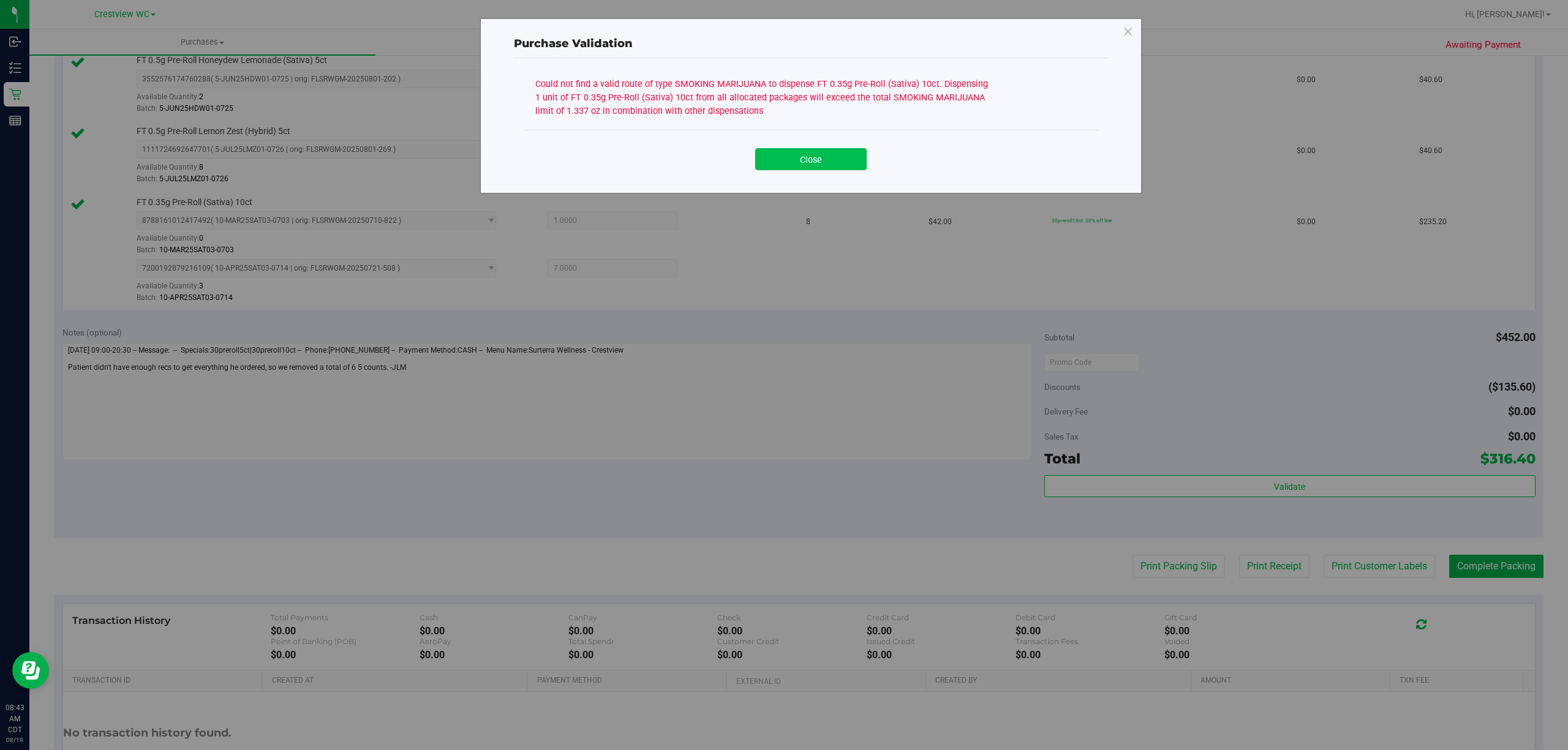
click at [840, 149] on button "Close" at bounding box center [810, 160] width 112 height 22
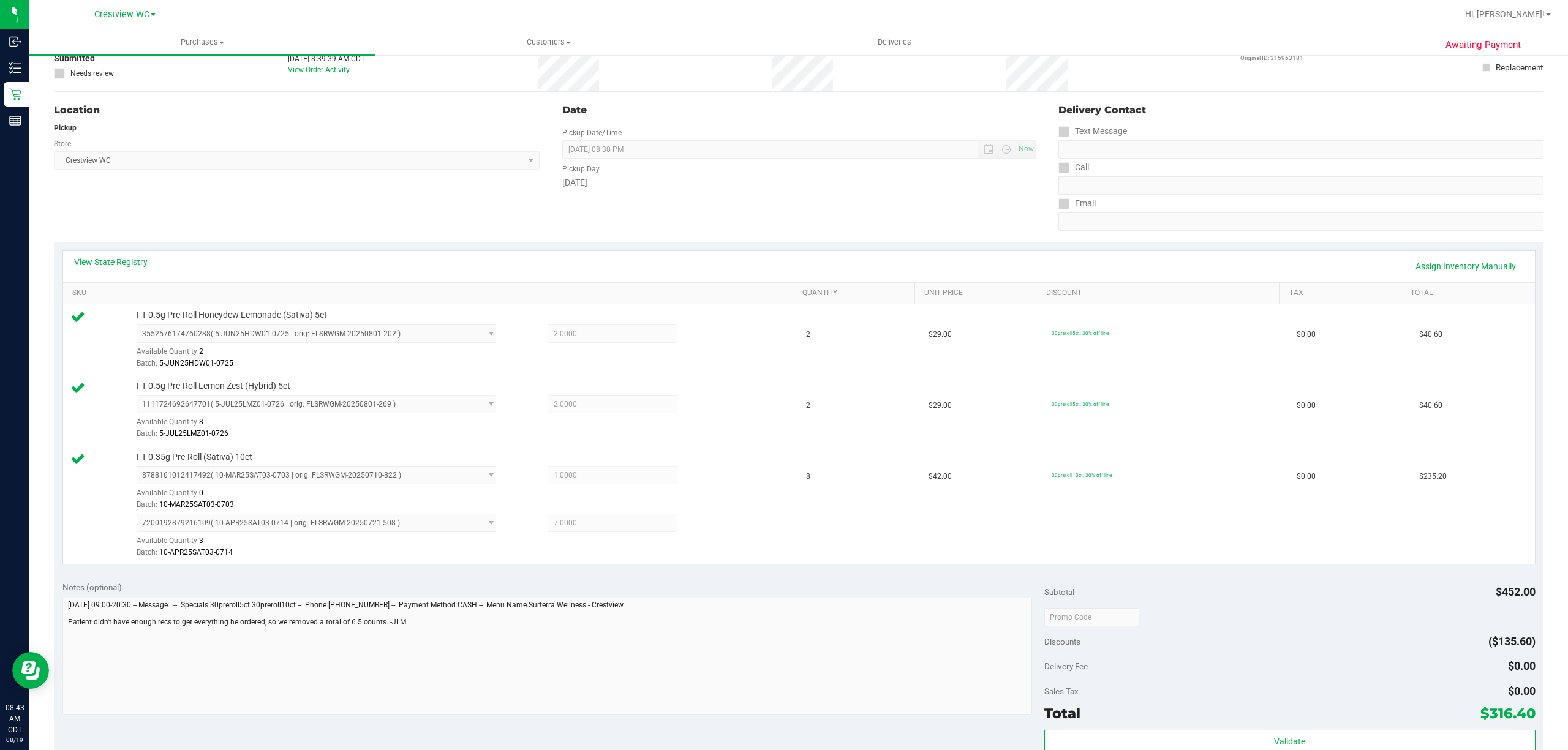
scroll to position [71, 0]
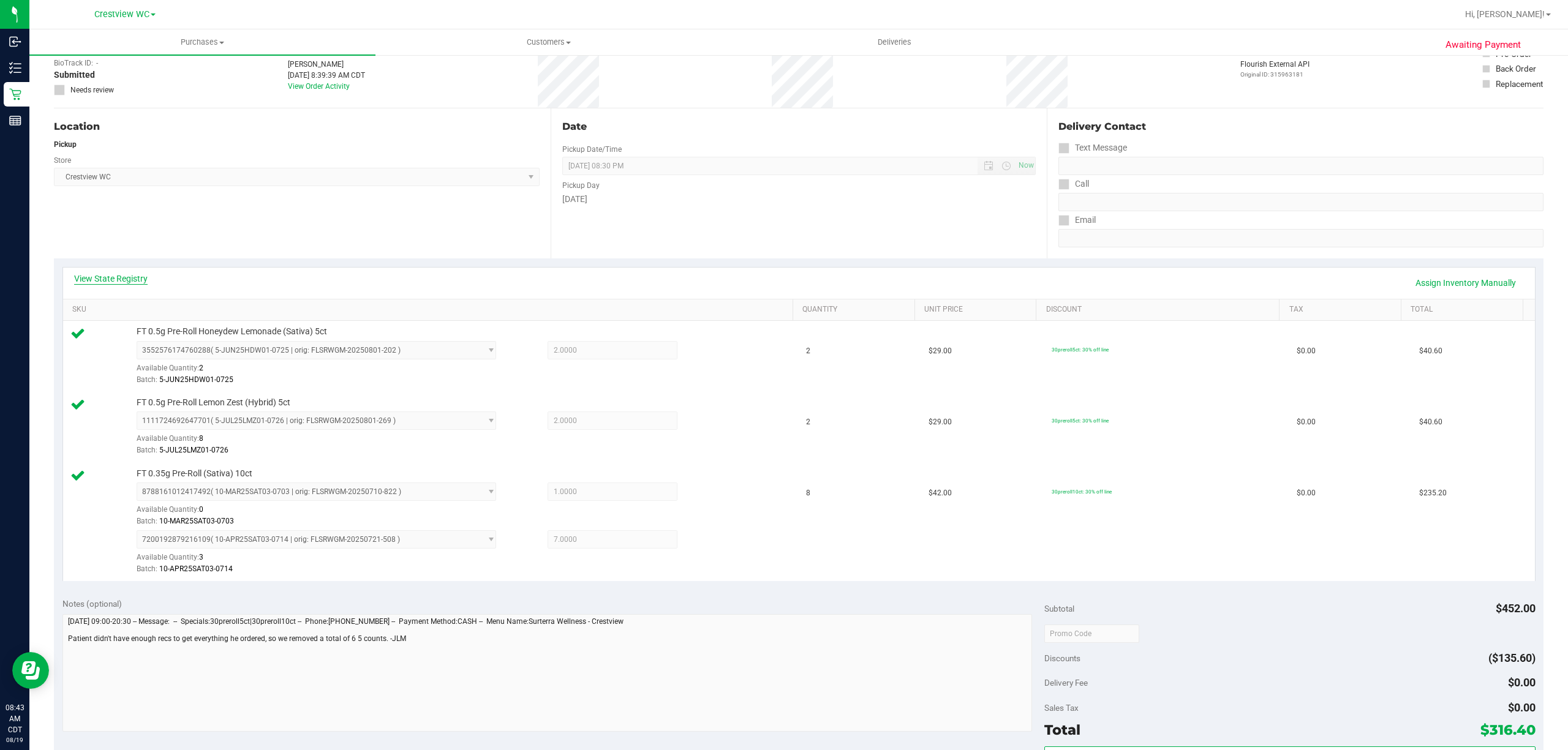
click at [133, 282] on link "View State Registry" at bounding box center [111, 278] width 73 height 12
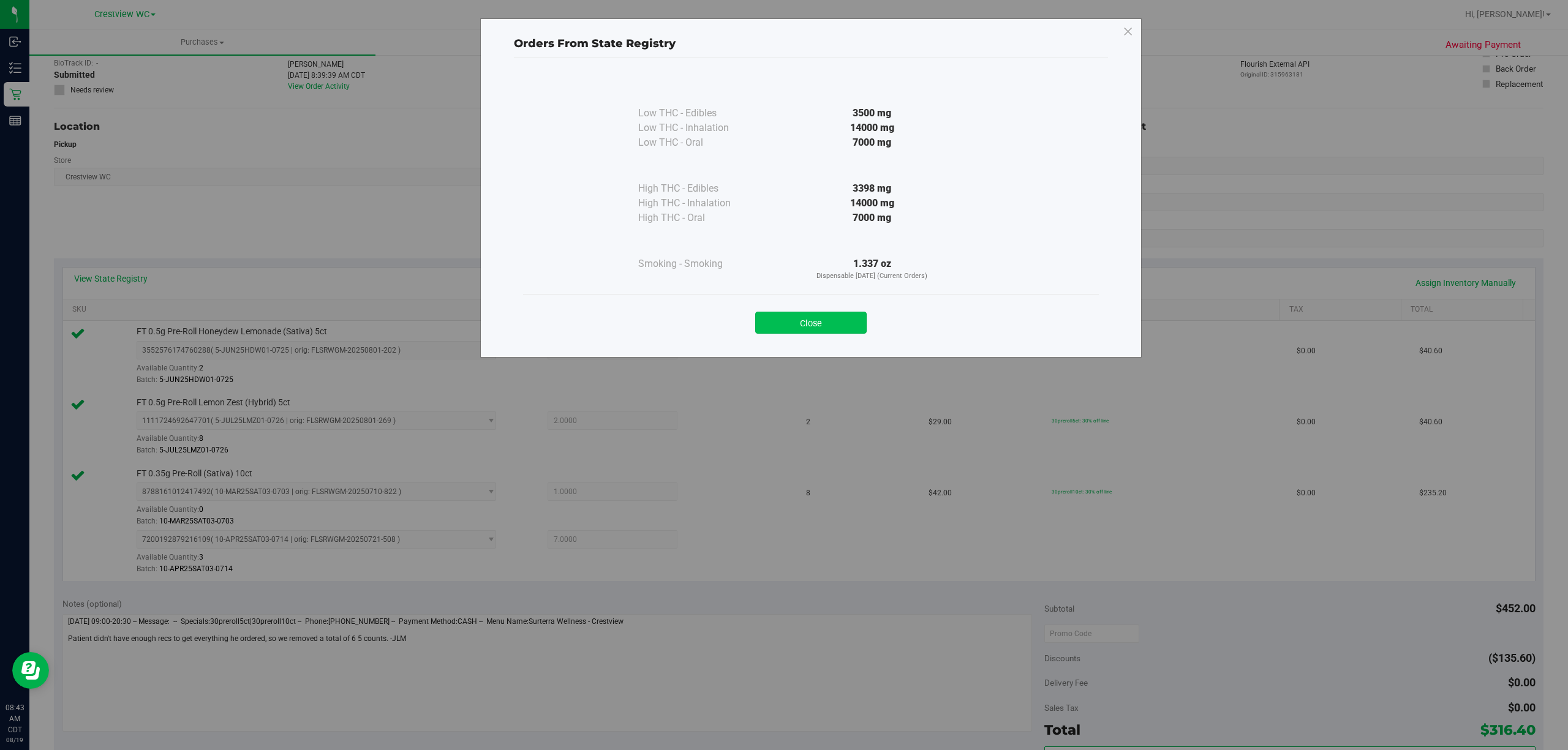
click at [833, 314] on button "Close" at bounding box center [810, 323] width 112 height 22
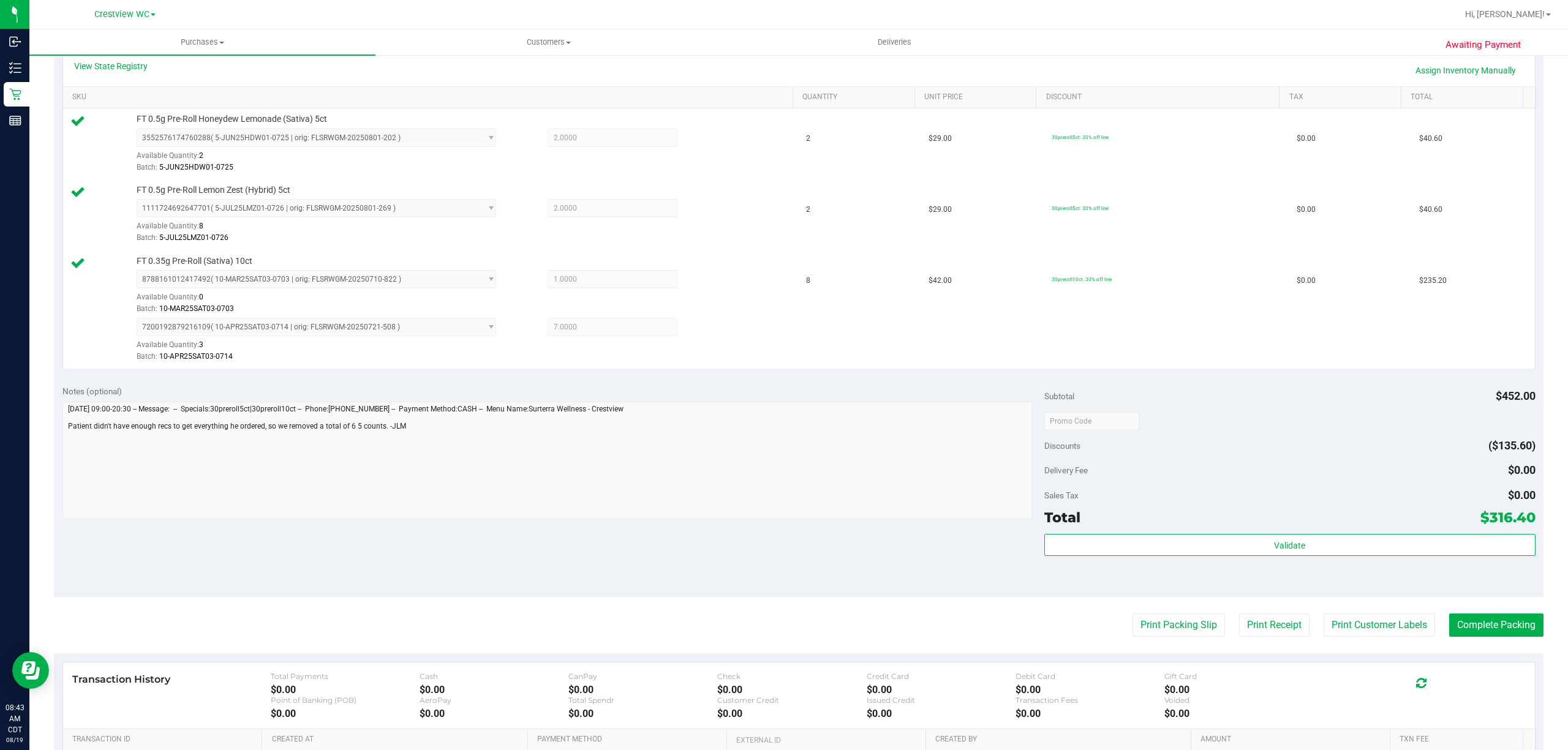
scroll to position [361, 0]
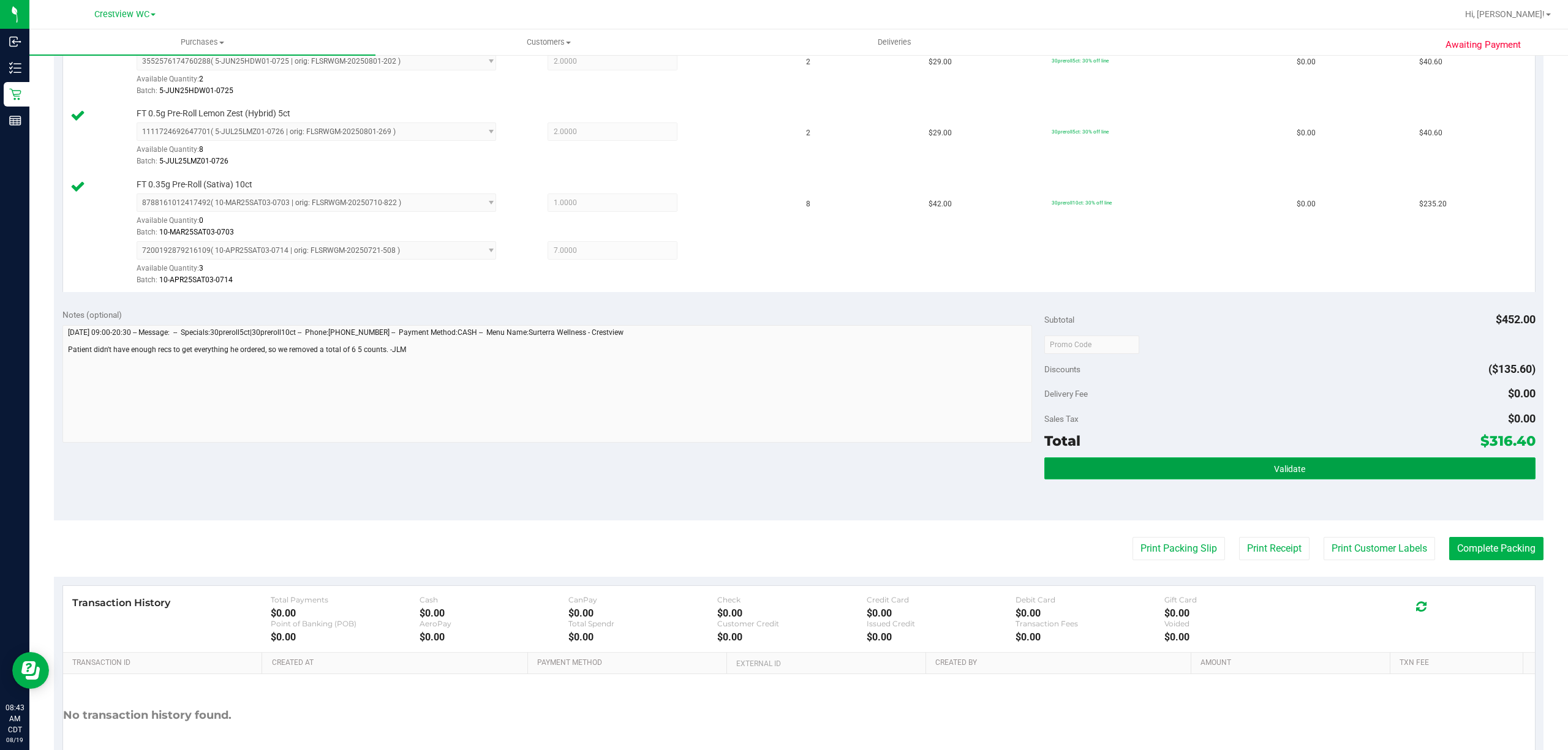
click at [1304, 465] on button "Validate" at bounding box center [1290, 469] width 491 height 22
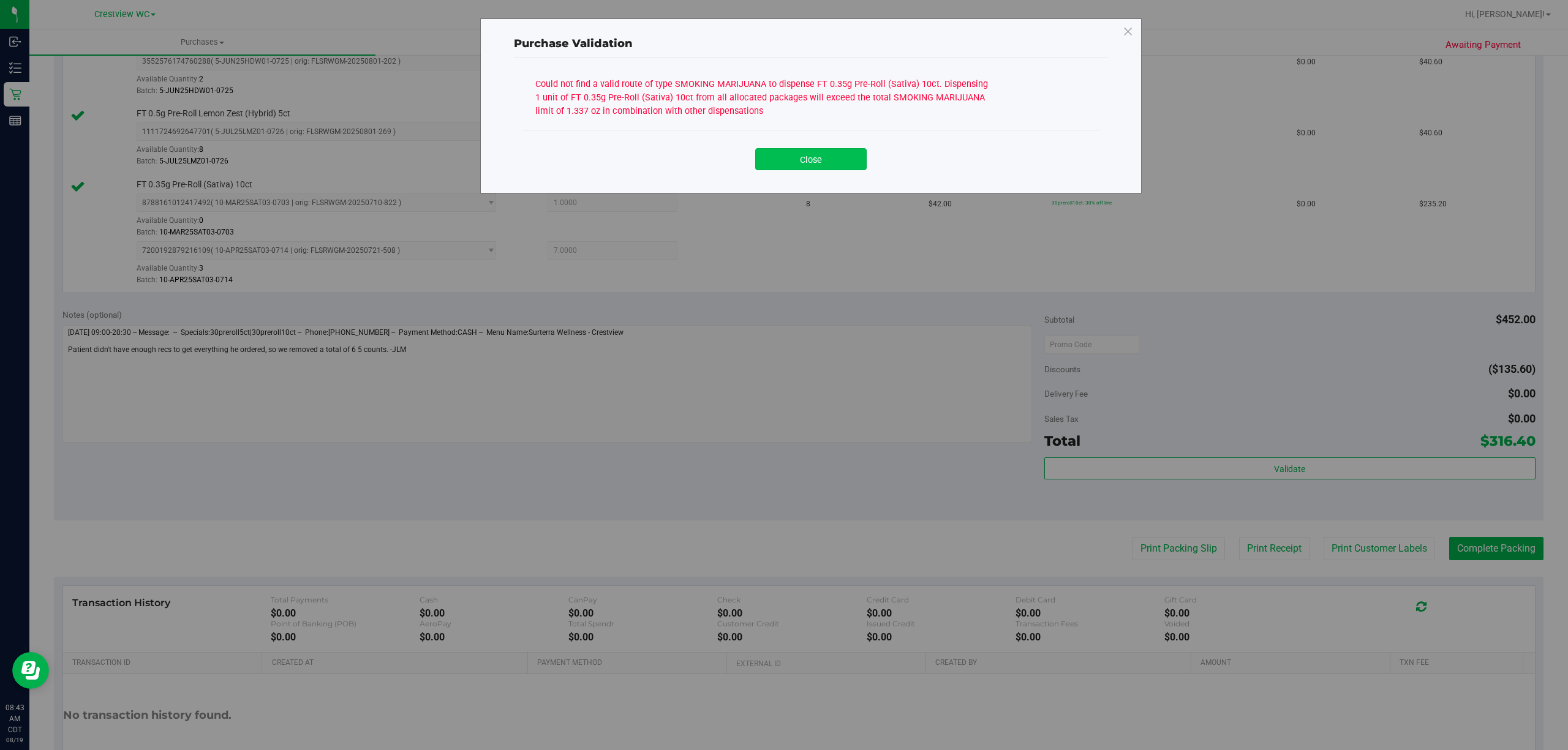
click at [833, 158] on button "Close" at bounding box center [810, 160] width 112 height 22
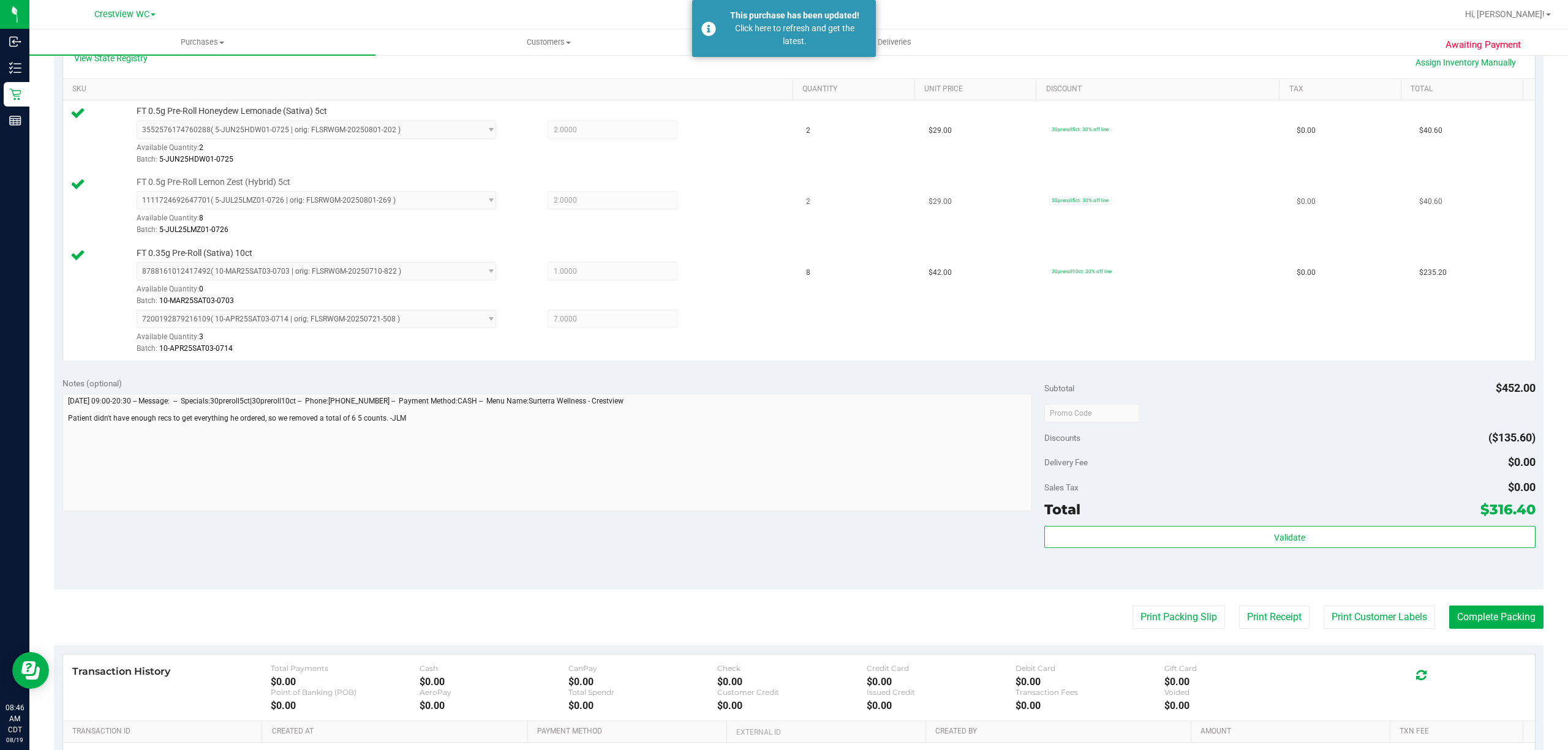
scroll to position [197, 0]
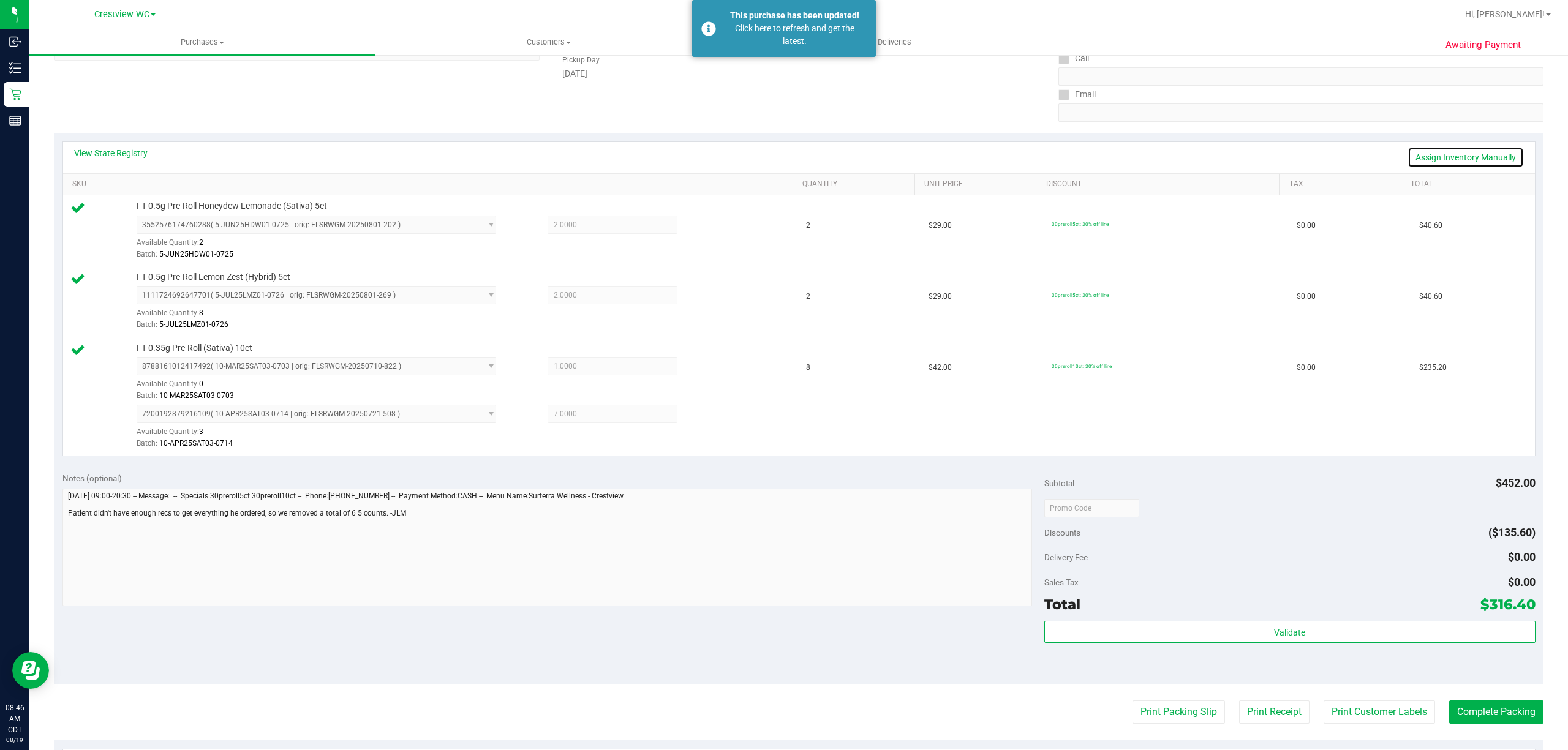
click at [1485, 151] on link "Assign Inventory Manually" at bounding box center [1465, 157] width 116 height 21
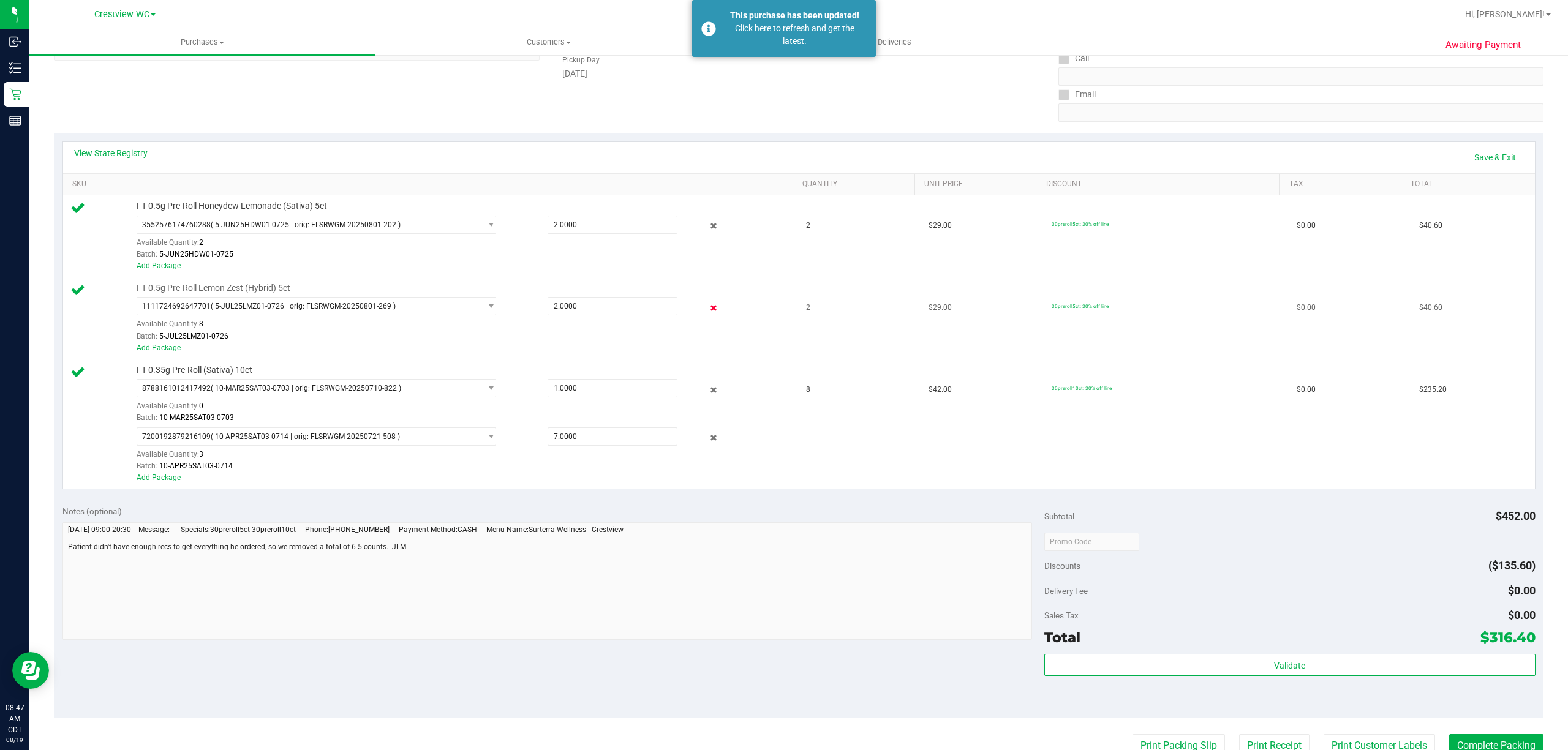
click at [706, 309] on icon at bounding box center [712, 308] width 13 height 14
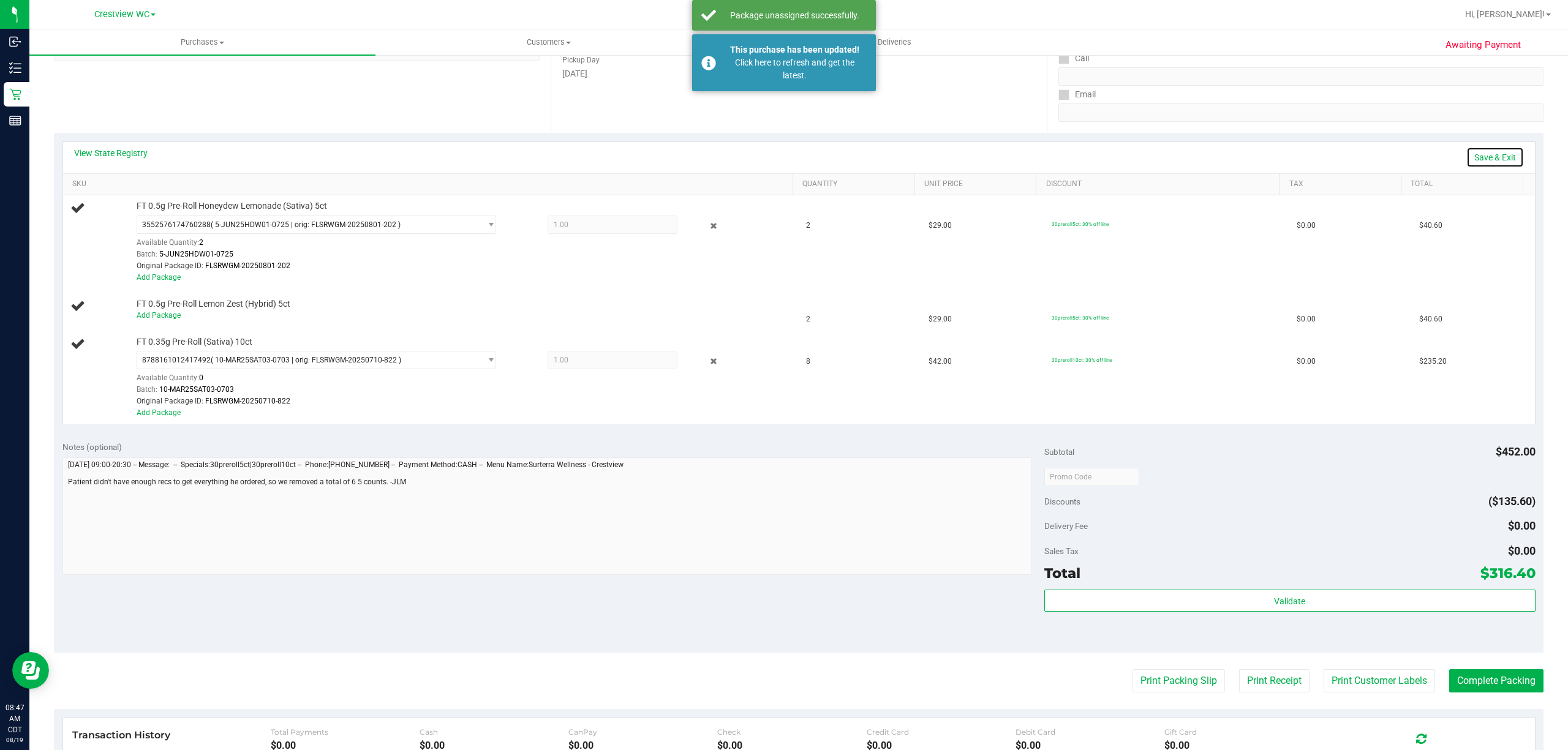
click at [1478, 160] on link "Save & Exit" at bounding box center [1495, 157] width 57 height 21
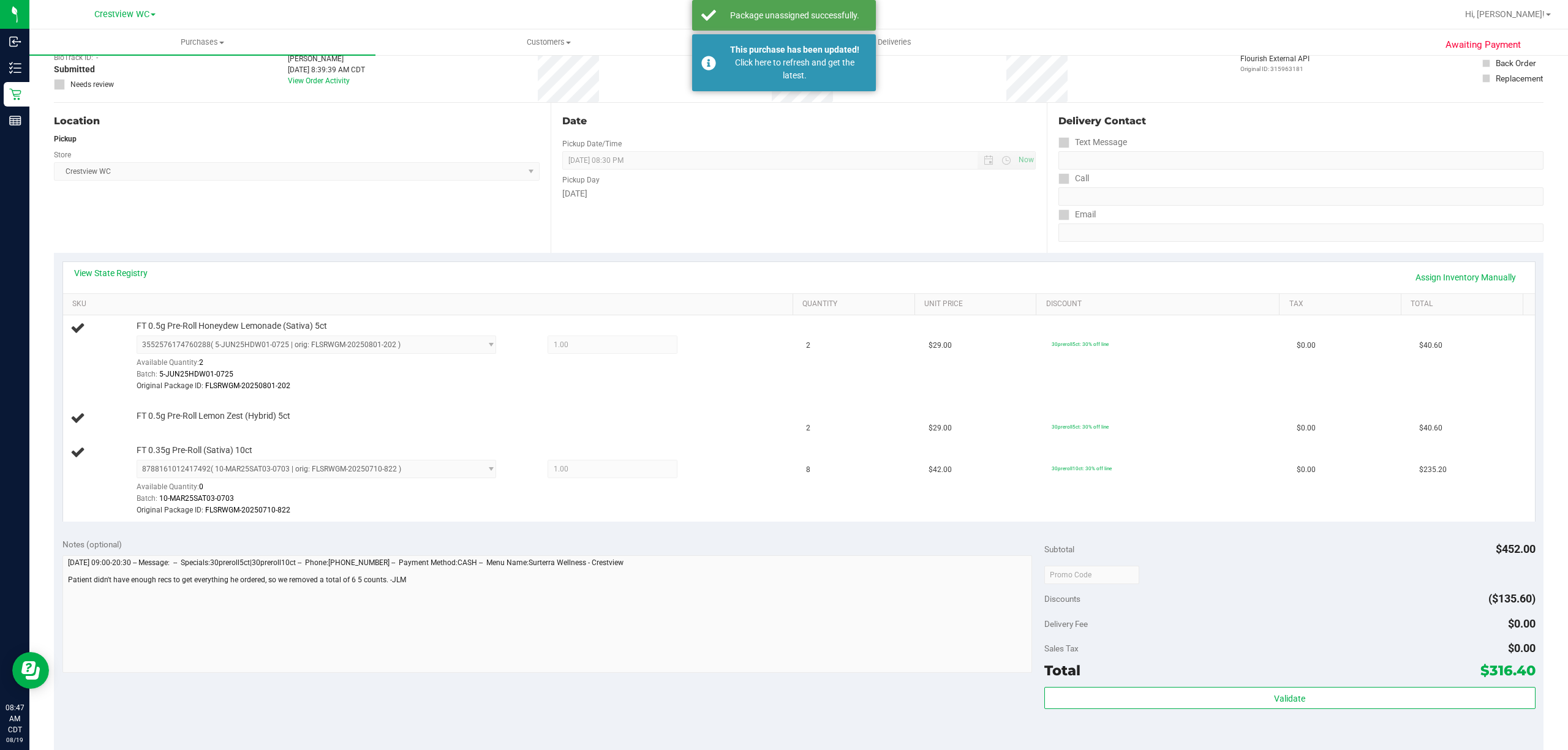
scroll to position [0, 0]
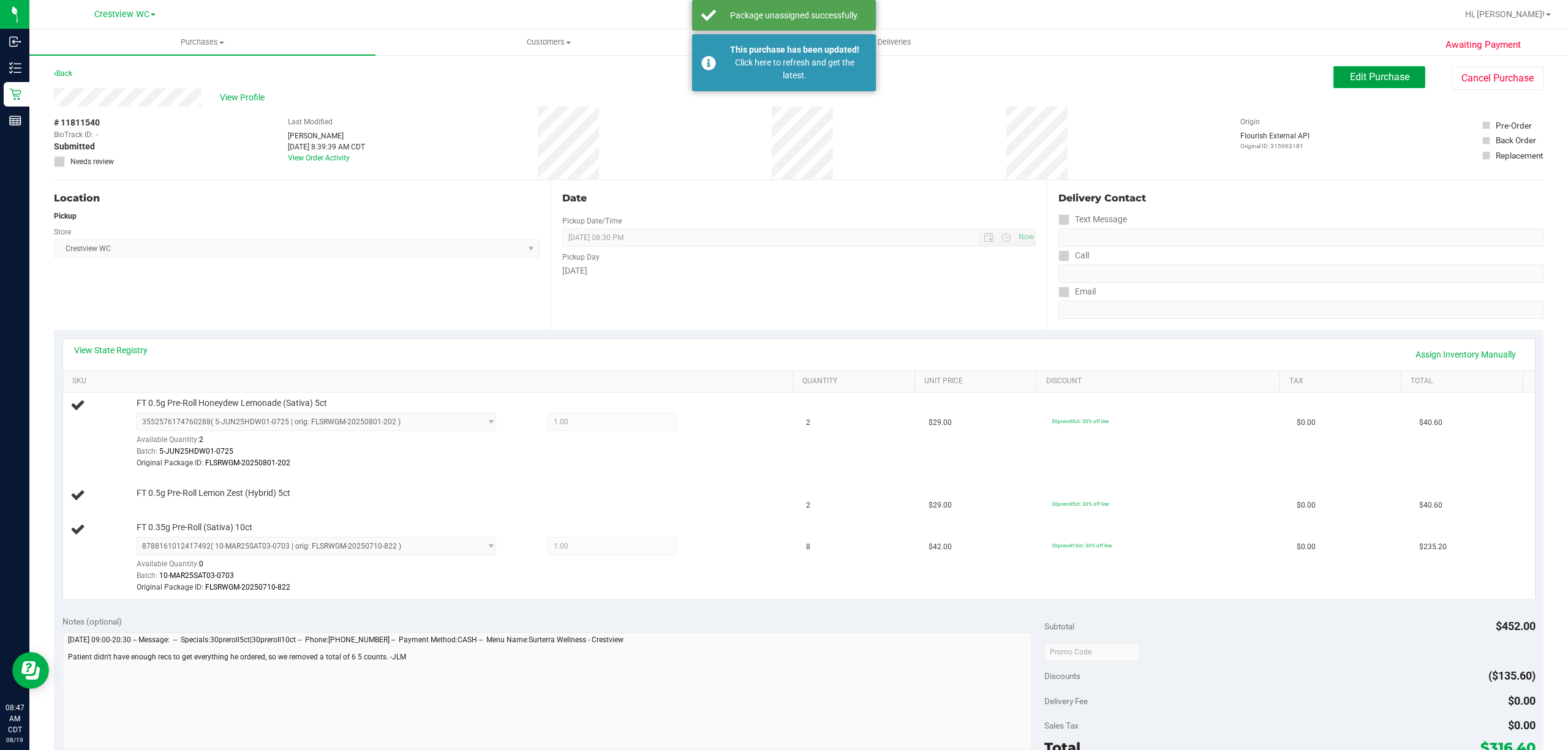
click at [1360, 74] on span "Edit Purchase" at bounding box center [1380, 77] width 59 height 12
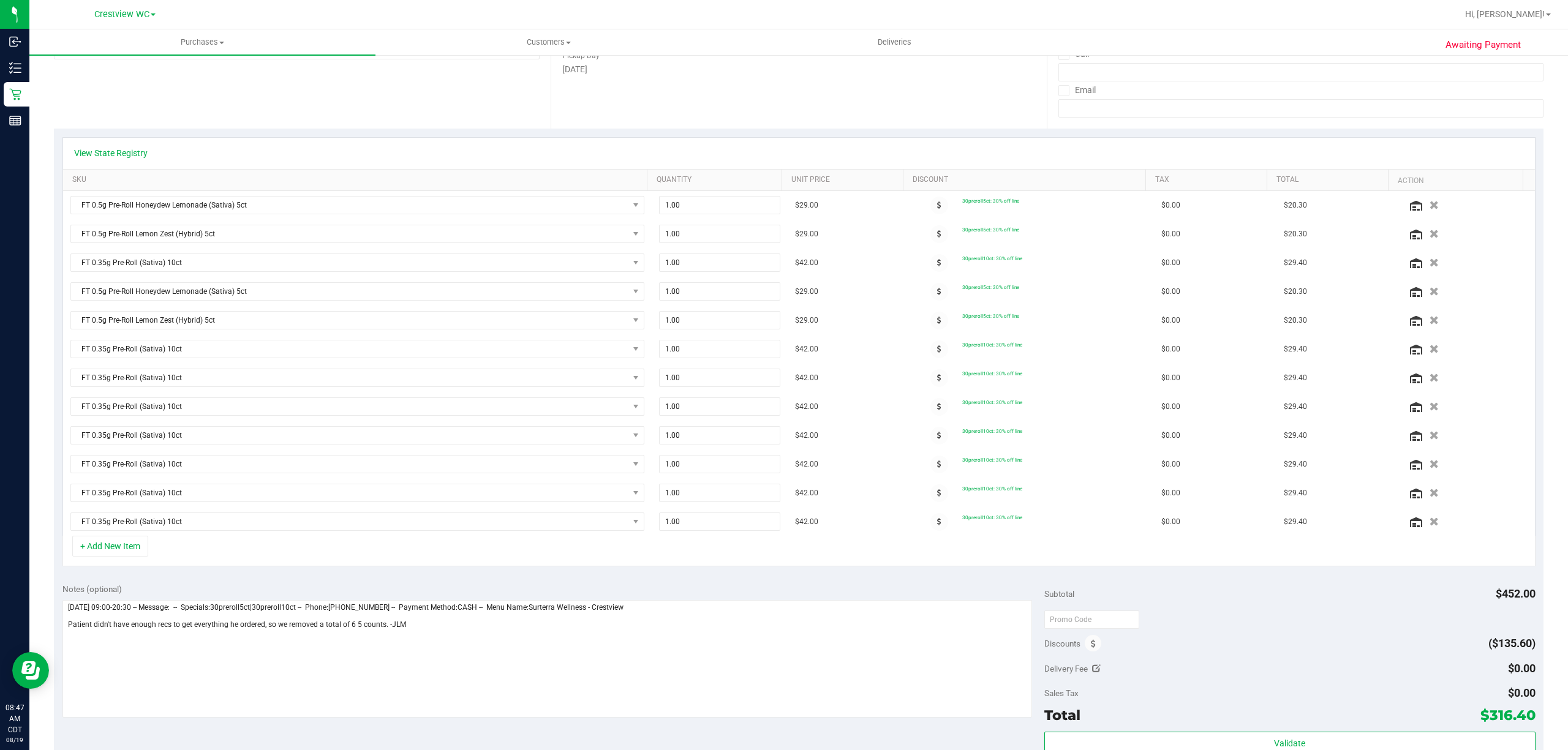
scroll to position [204, 0]
click at [1428, 321] on icon "button" at bounding box center [1433, 318] width 11 height 9
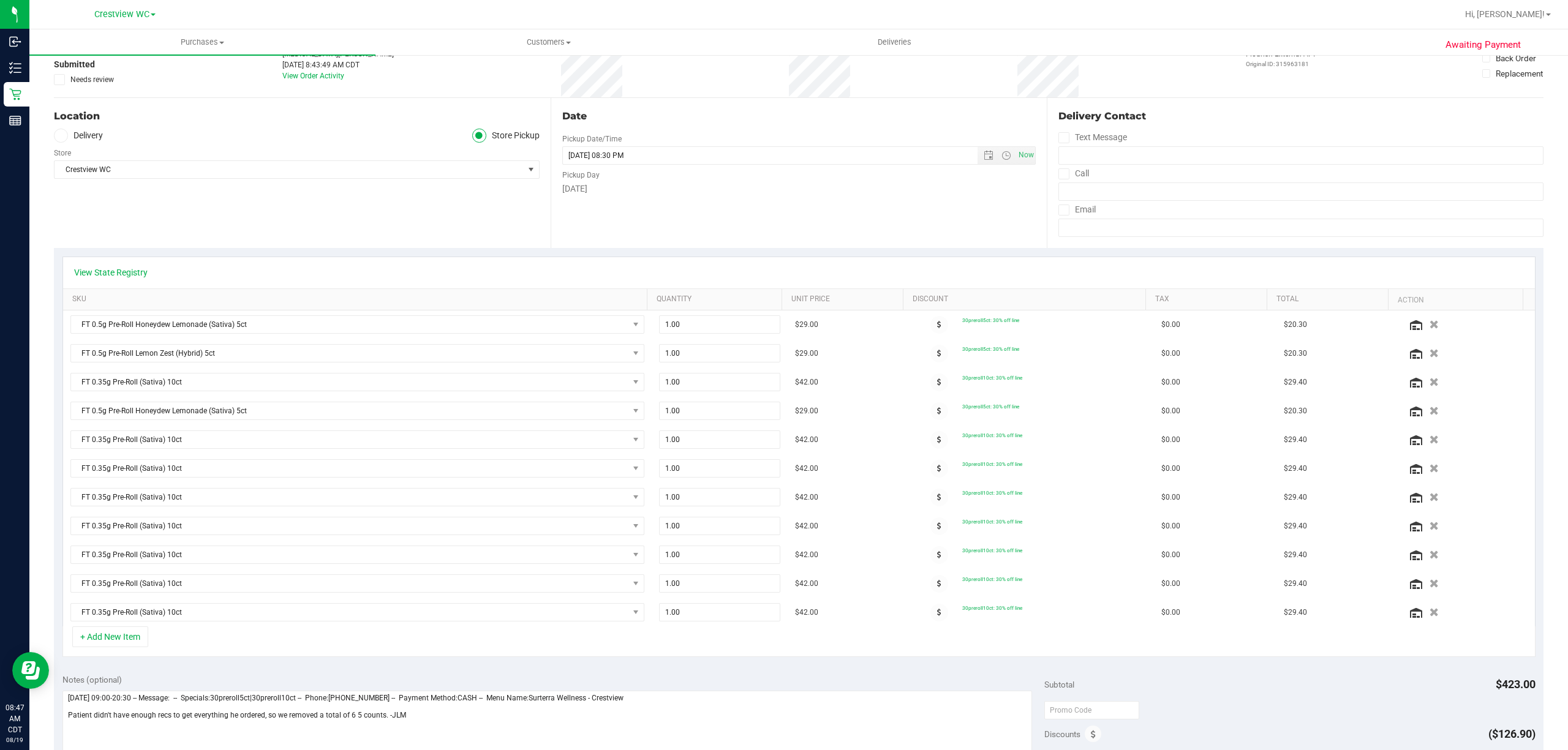
scroll to position [0, 0]
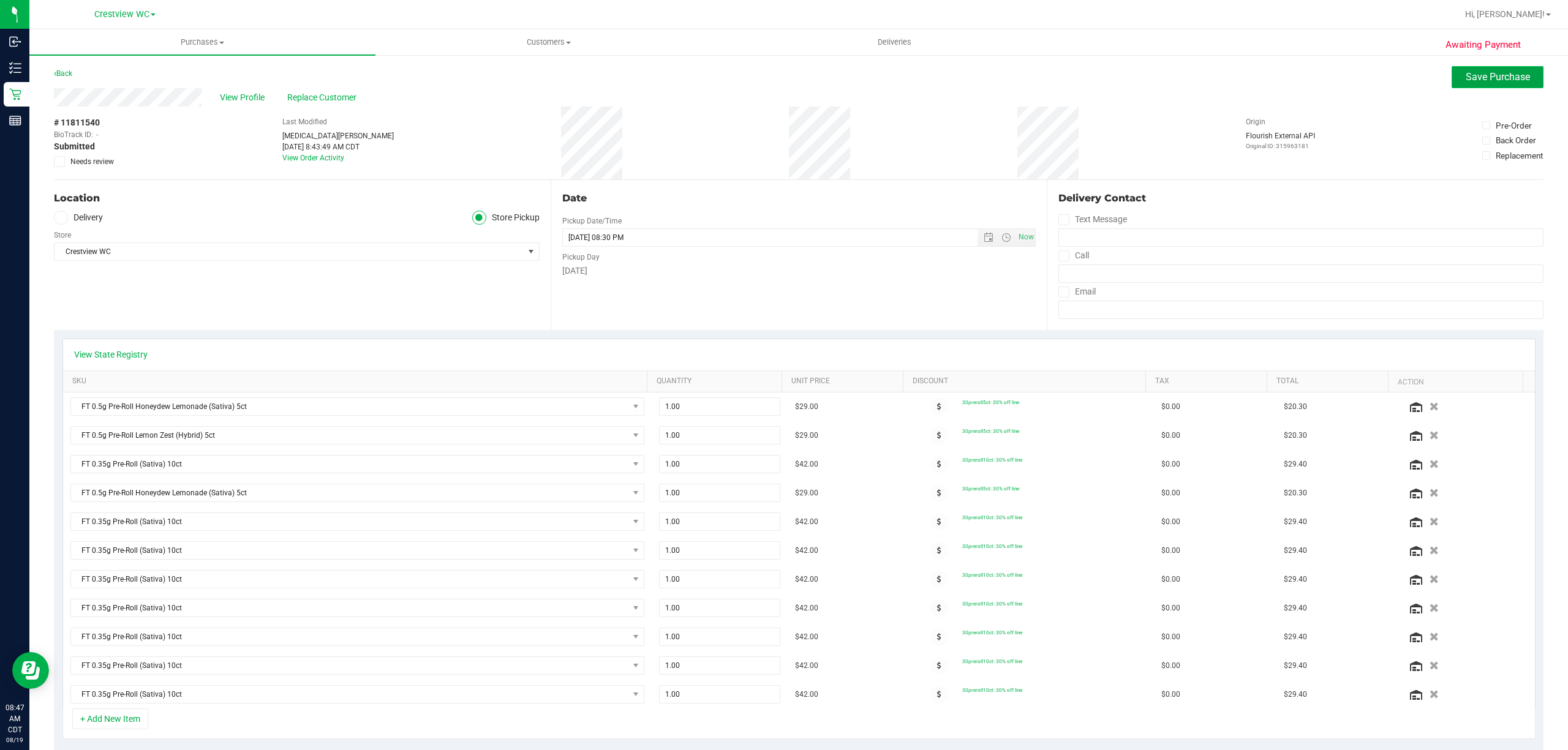
click at [1490, 81] on span "Save Purchase" at bounding box center [1497, 77] width 64 height 12
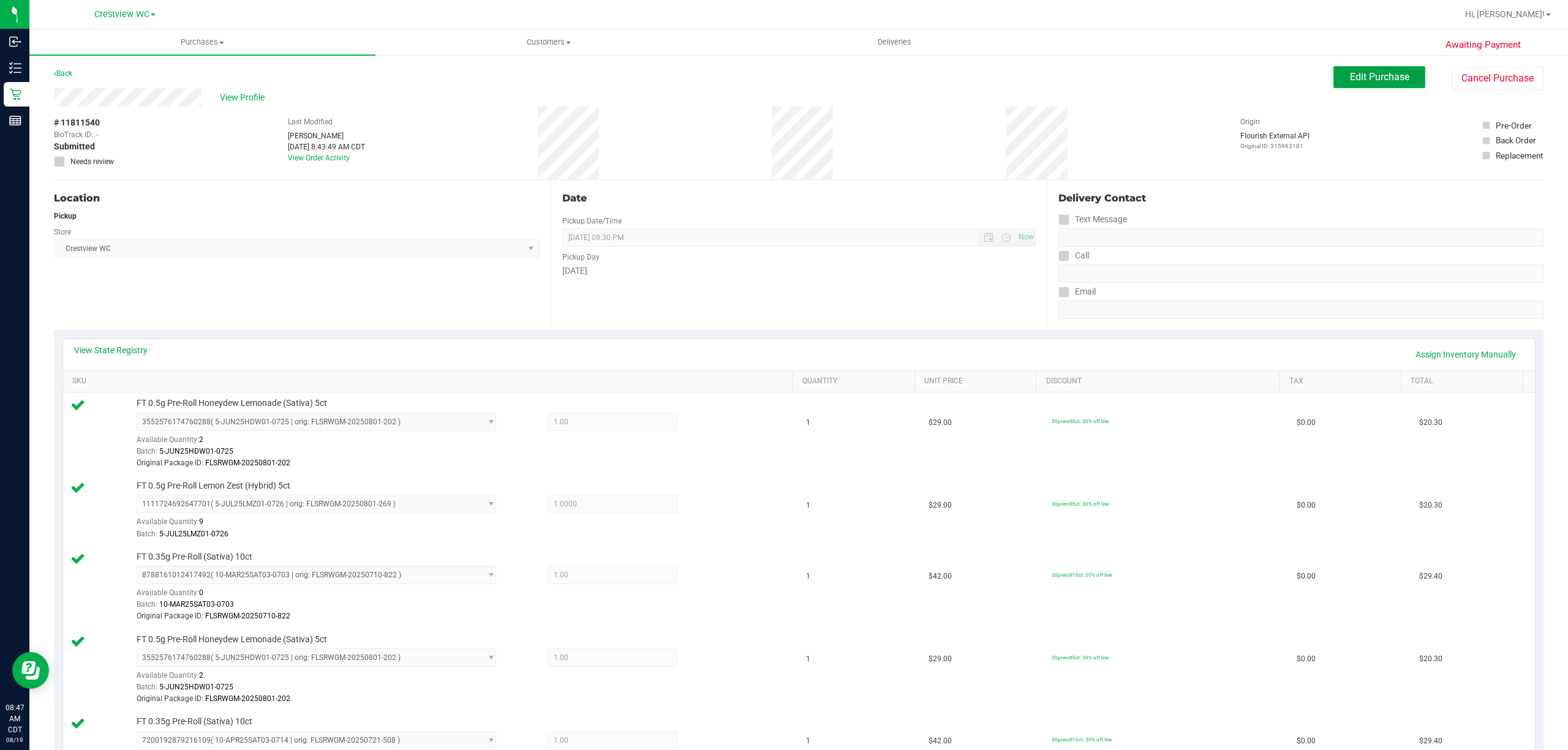
click at [1372, 78] on span "Edit Purchase" at bounding box center [1380, 77] width 59 height 12
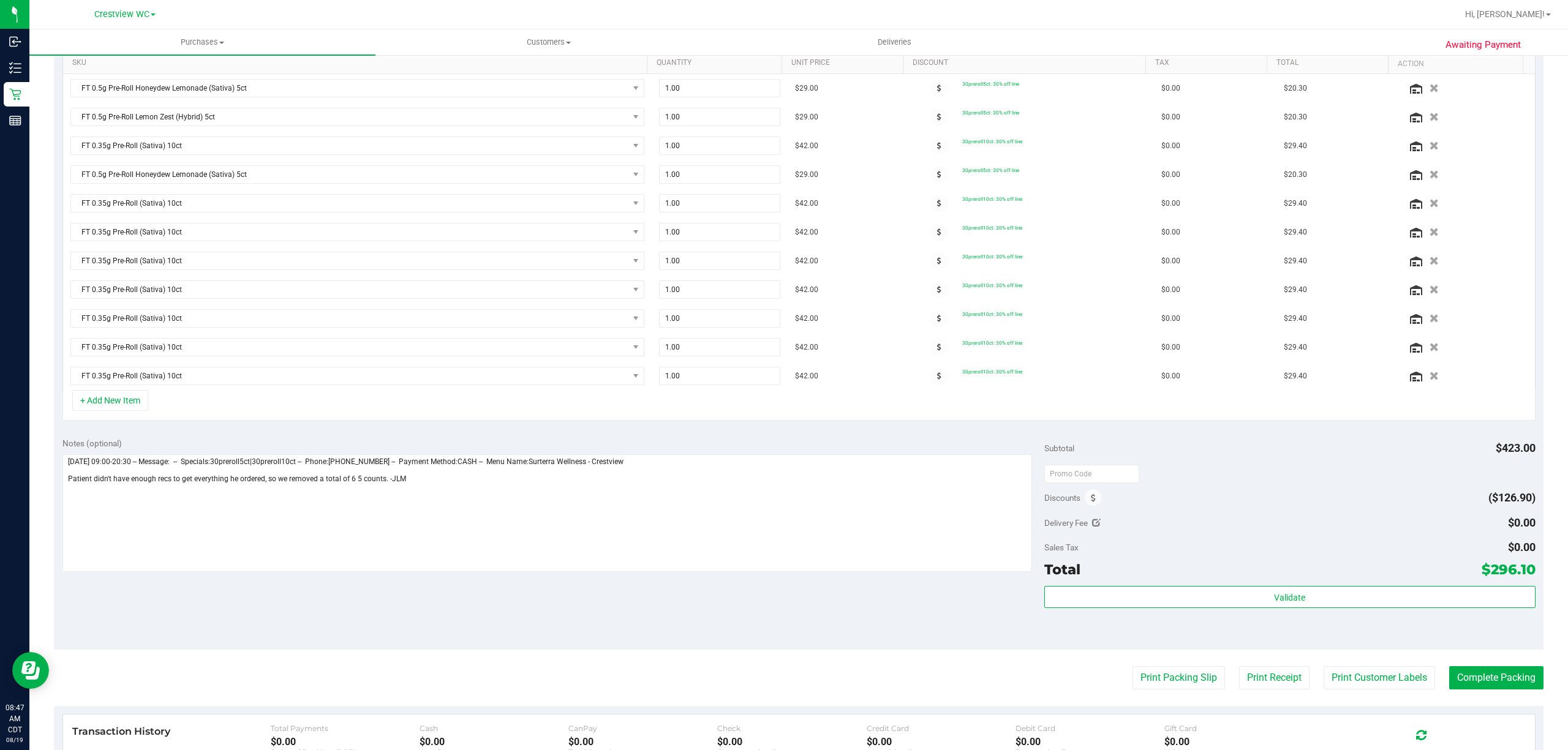
scroll to position [317, 0]
click at [351, 493] on textarea at bounding box center [547, 515] width 970 height 118
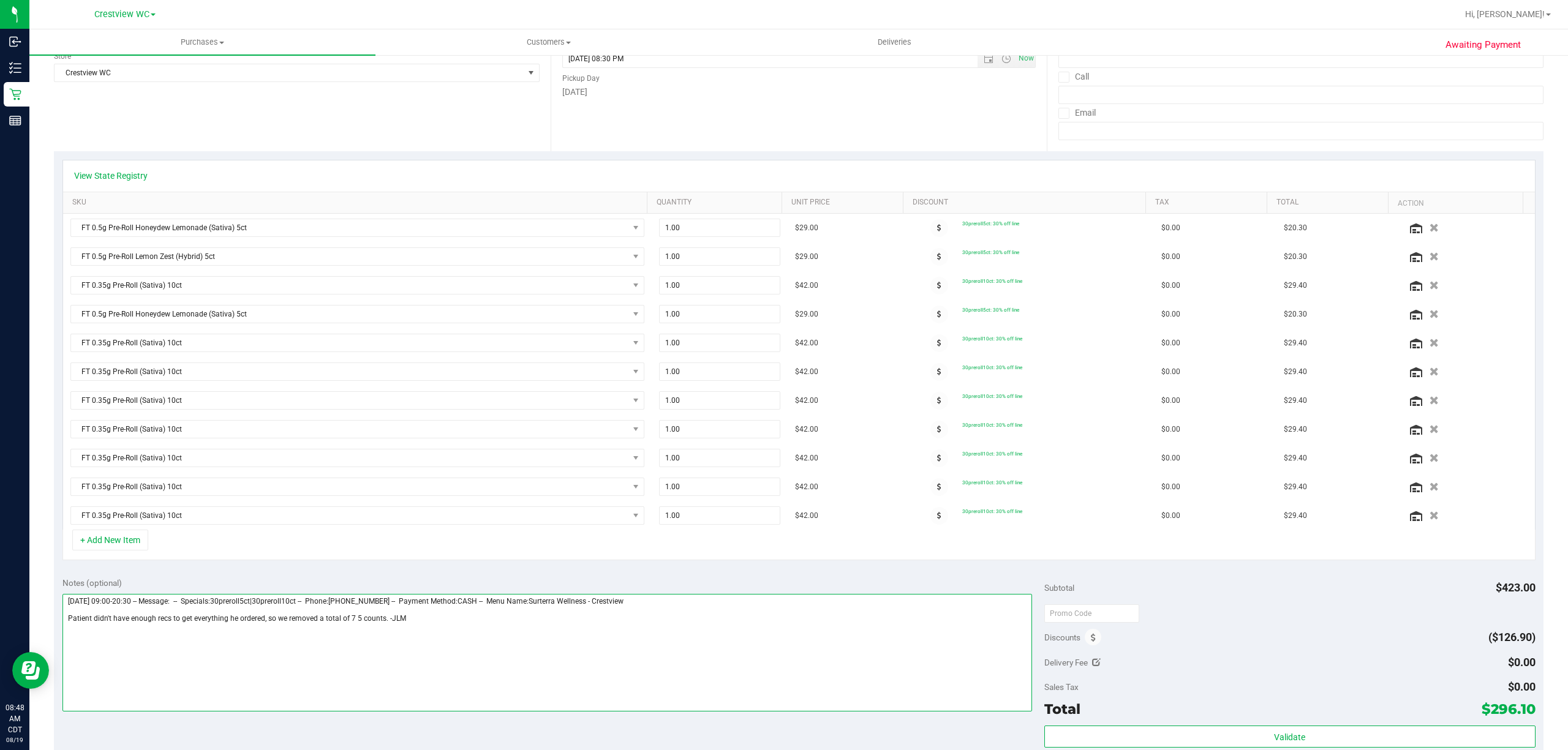
scroll to position [0, 0]
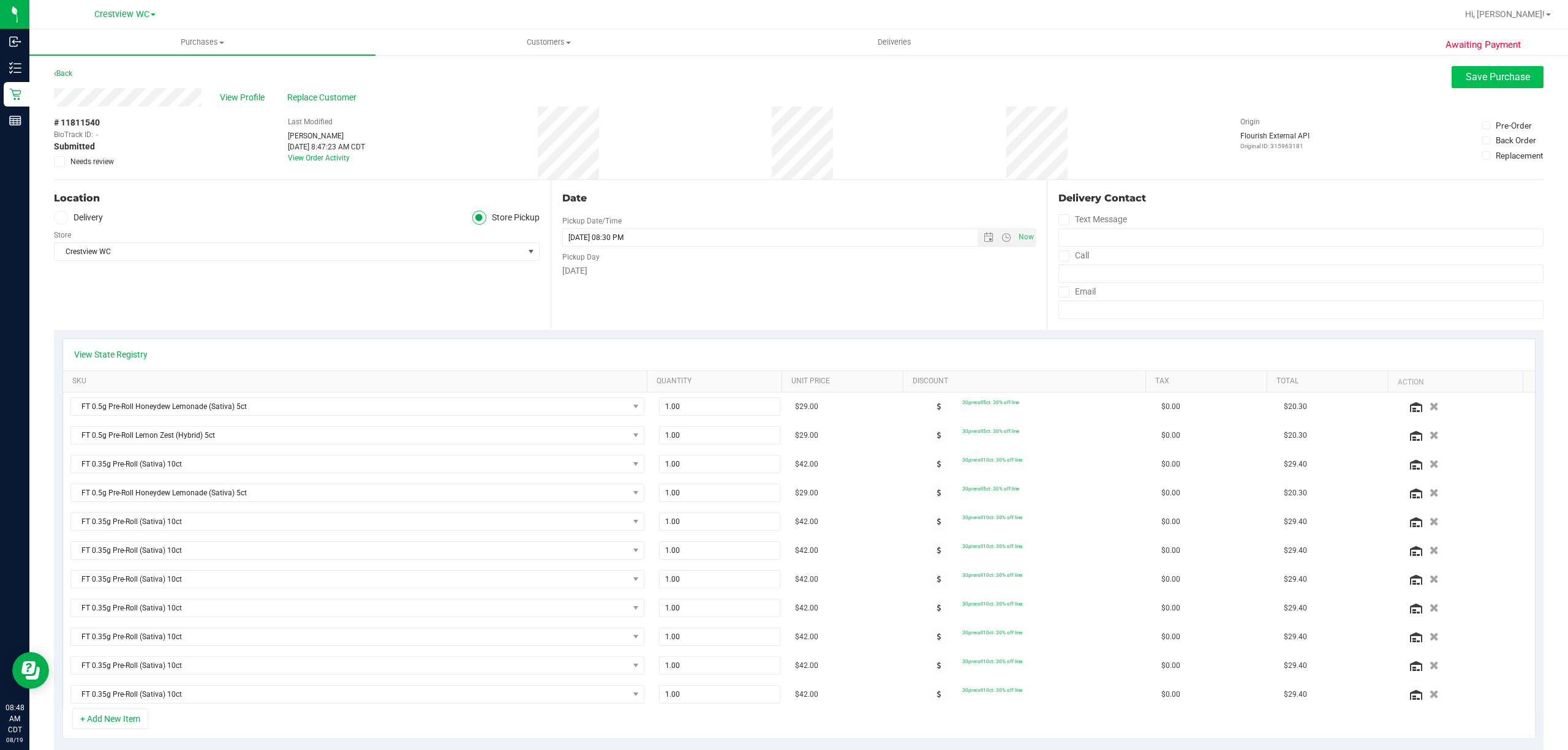
type textarea "Tuesday 08/19/2025 09:00-20:30 -- Message: -- Specials:30preroll5ct|30preroll10…"
click at [1501, 76] on span "Save Purchase" at bounding box center [1497, 77] width 64 height 12
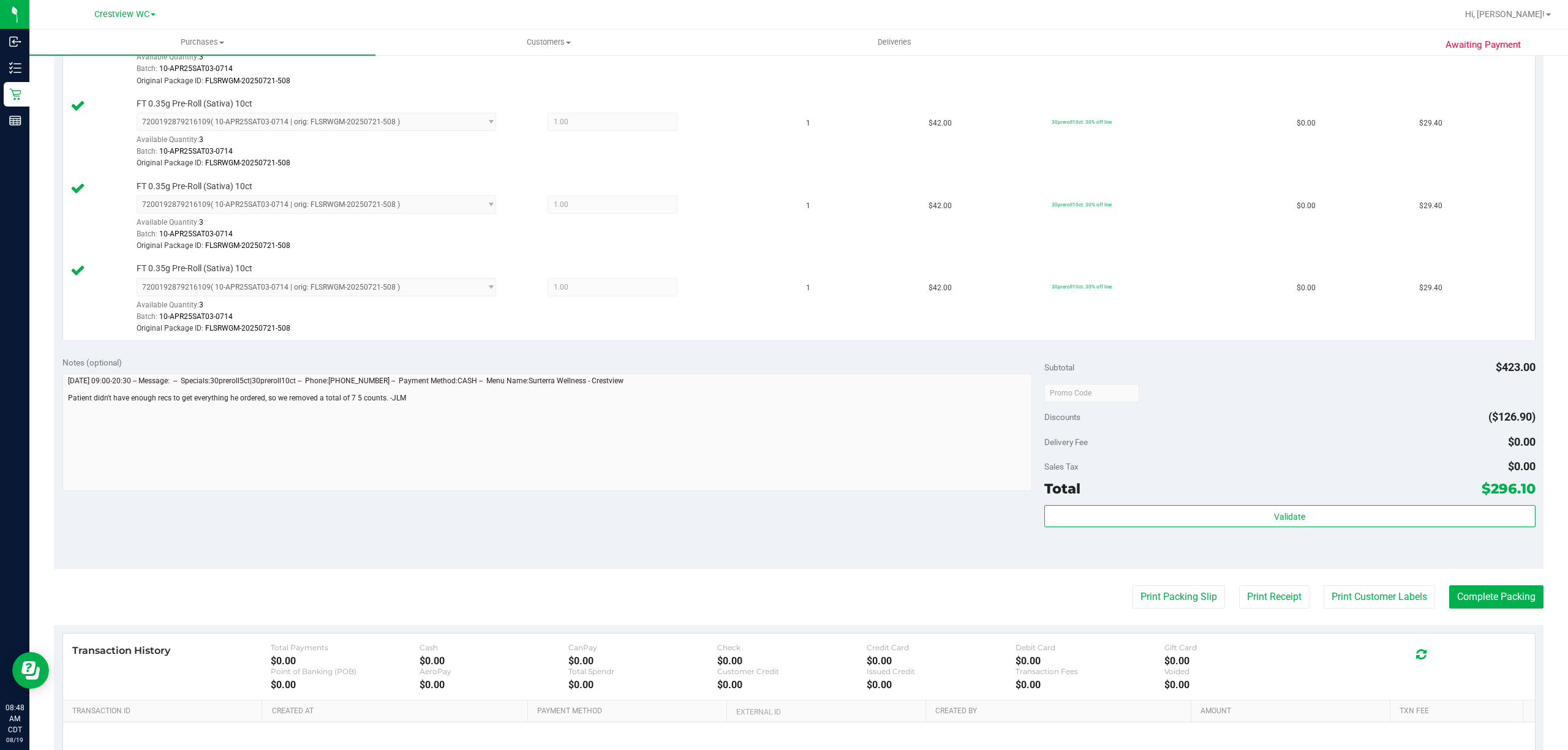
scroll to position [1097, 0]
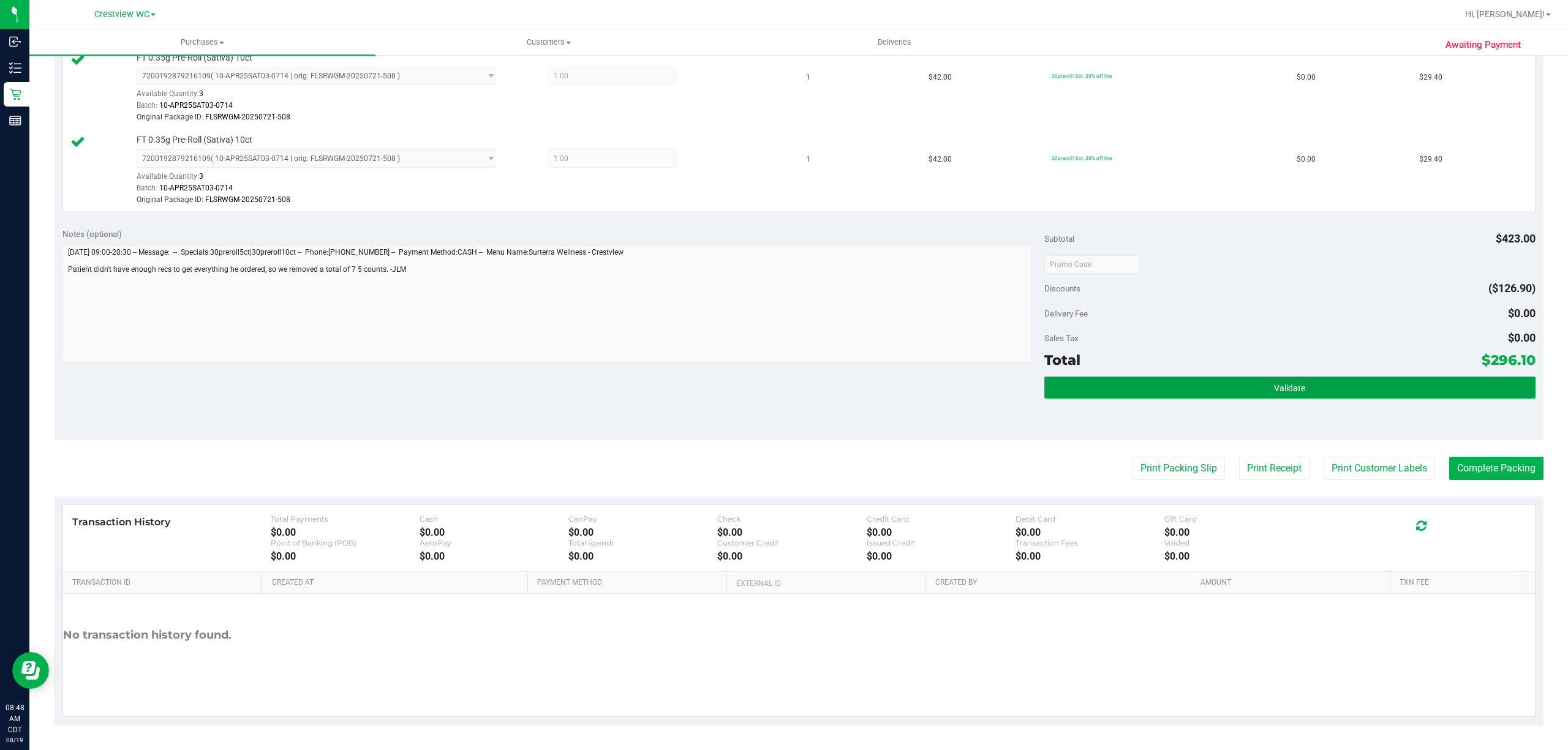
click at [1382, 381] on button "Validate" at bounding box center [1290, 387] width 491 height 22
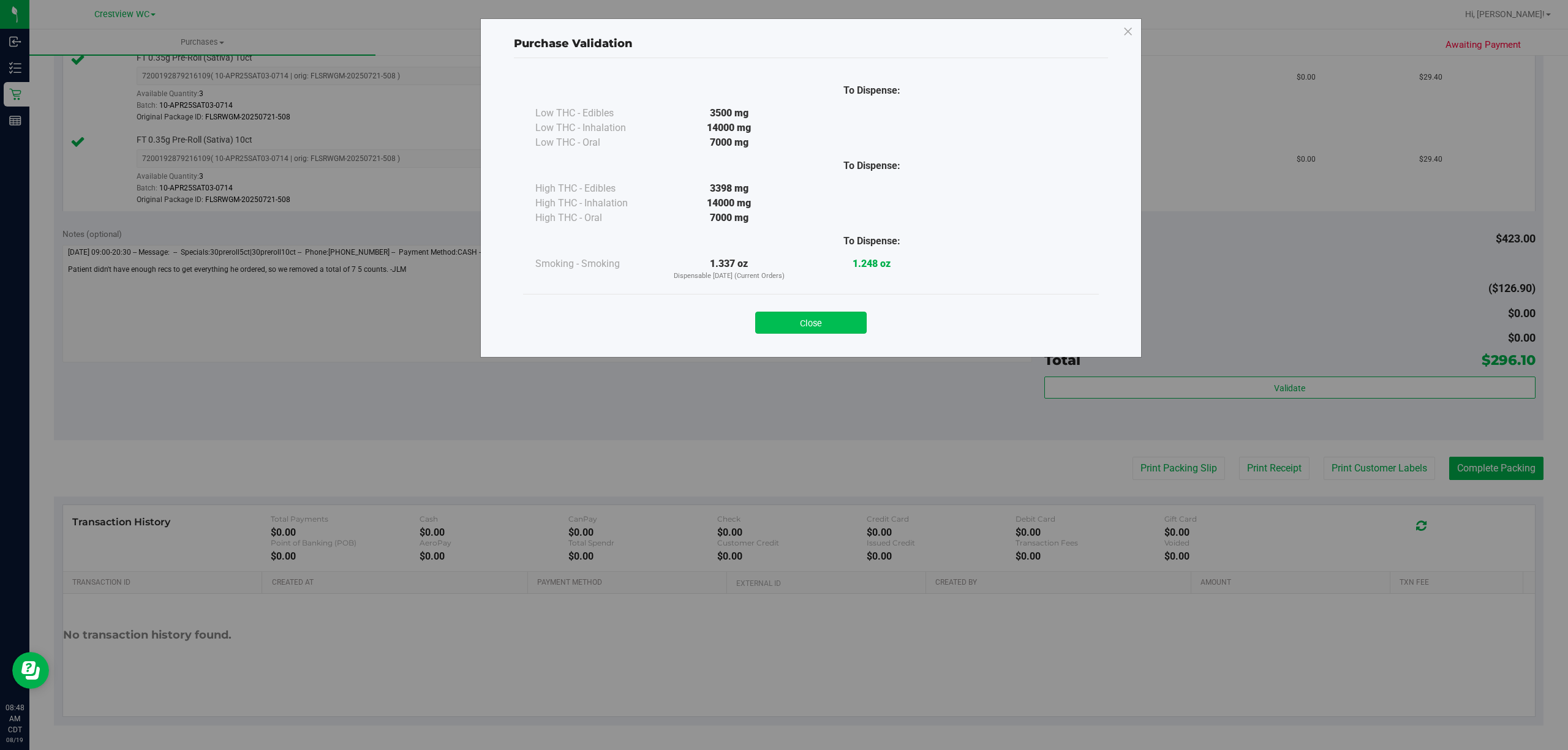
click at [843, 322] on button "Close" at bounding box center [810, 323] width 112 height 22
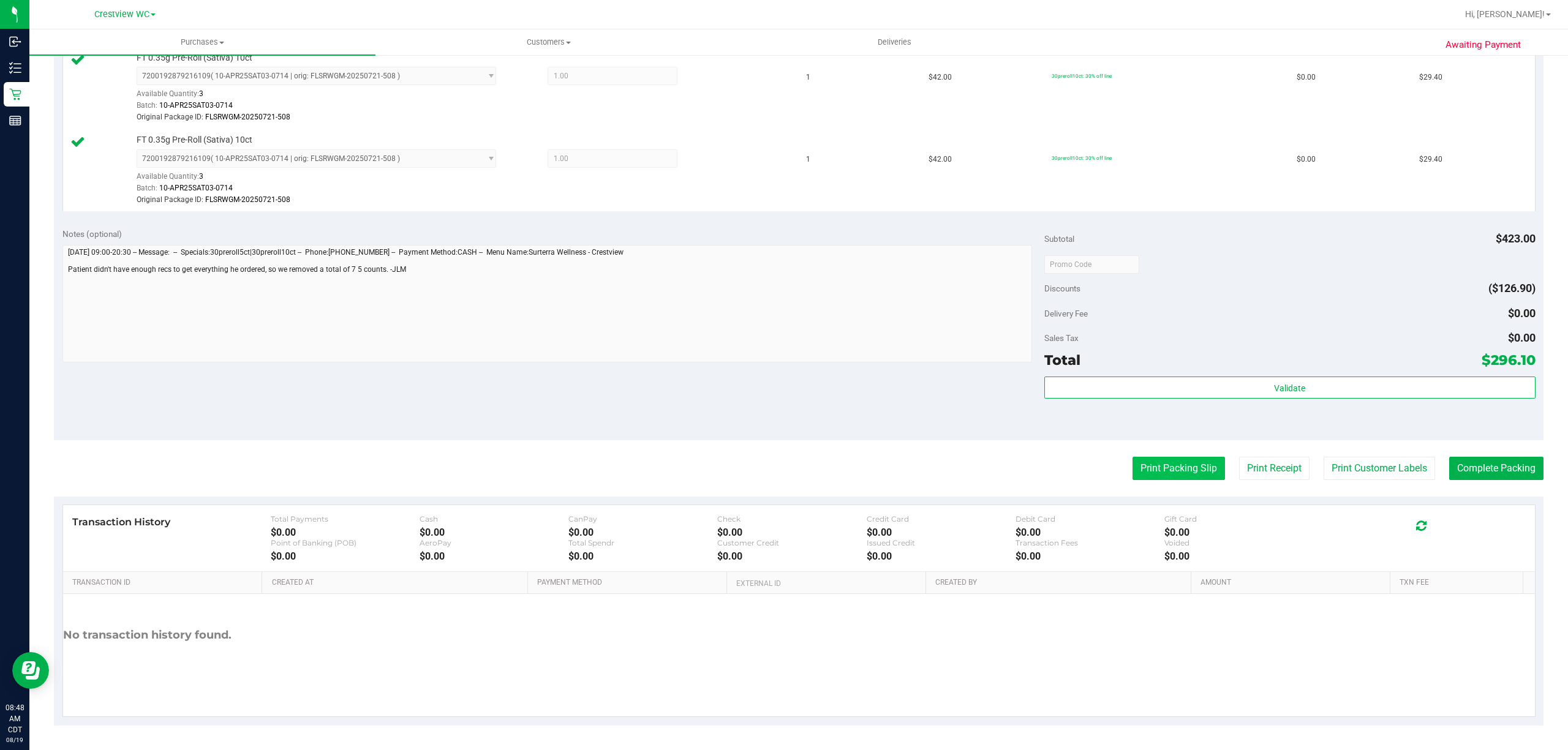
click at [1154, 472] on button "Print Packing Slip" at bounding box center [1178, 468] width 92 height 23
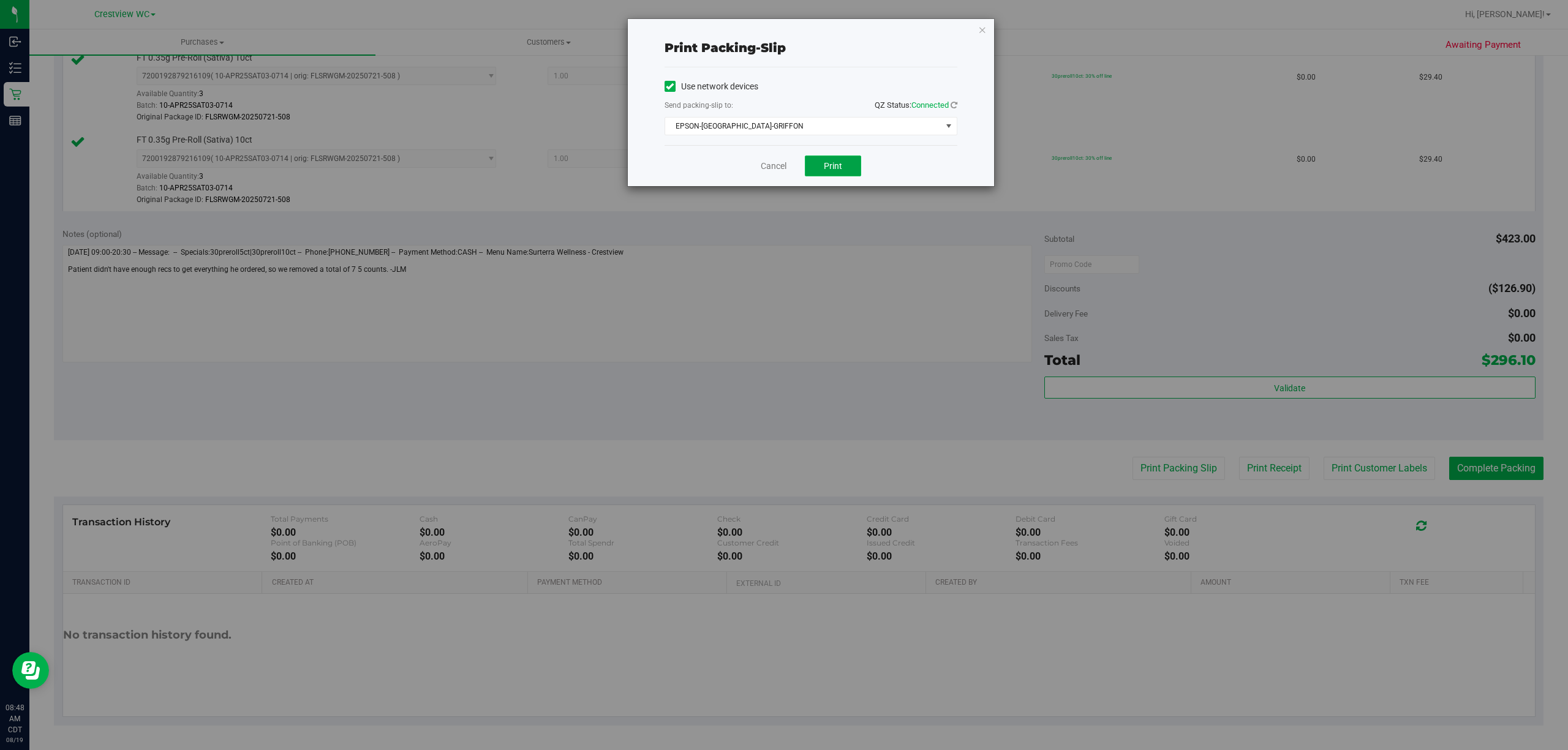
click at [841, 170] on span "Print" at bounding box center [833, 166] width 19 height 10
click at [761, 161] on link "Cancel" at bounding box center [774, 165] width 26 height 13
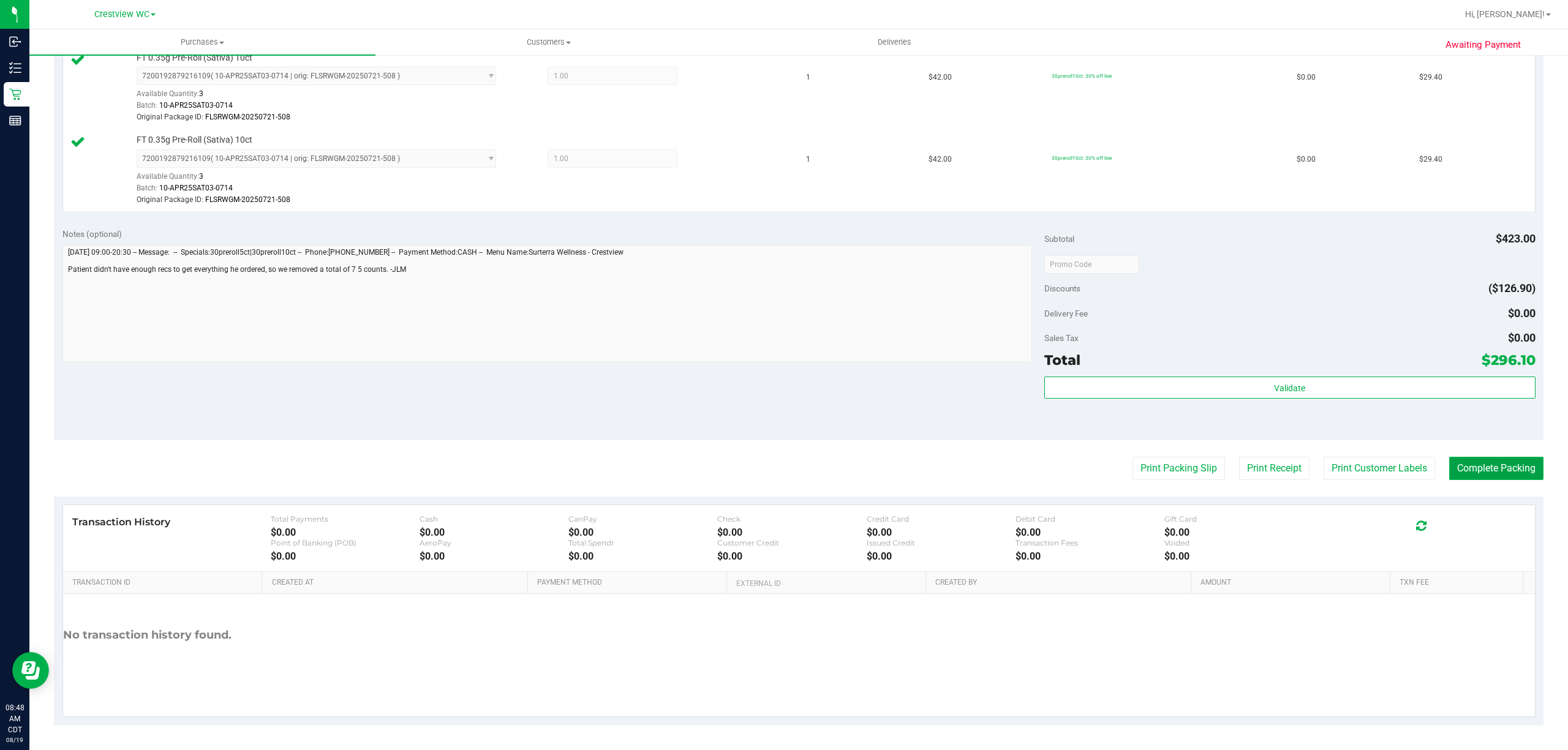
click at [1493, 471] on button "Complete Packing" at bounding box center [1496, 468] width 94 height 23
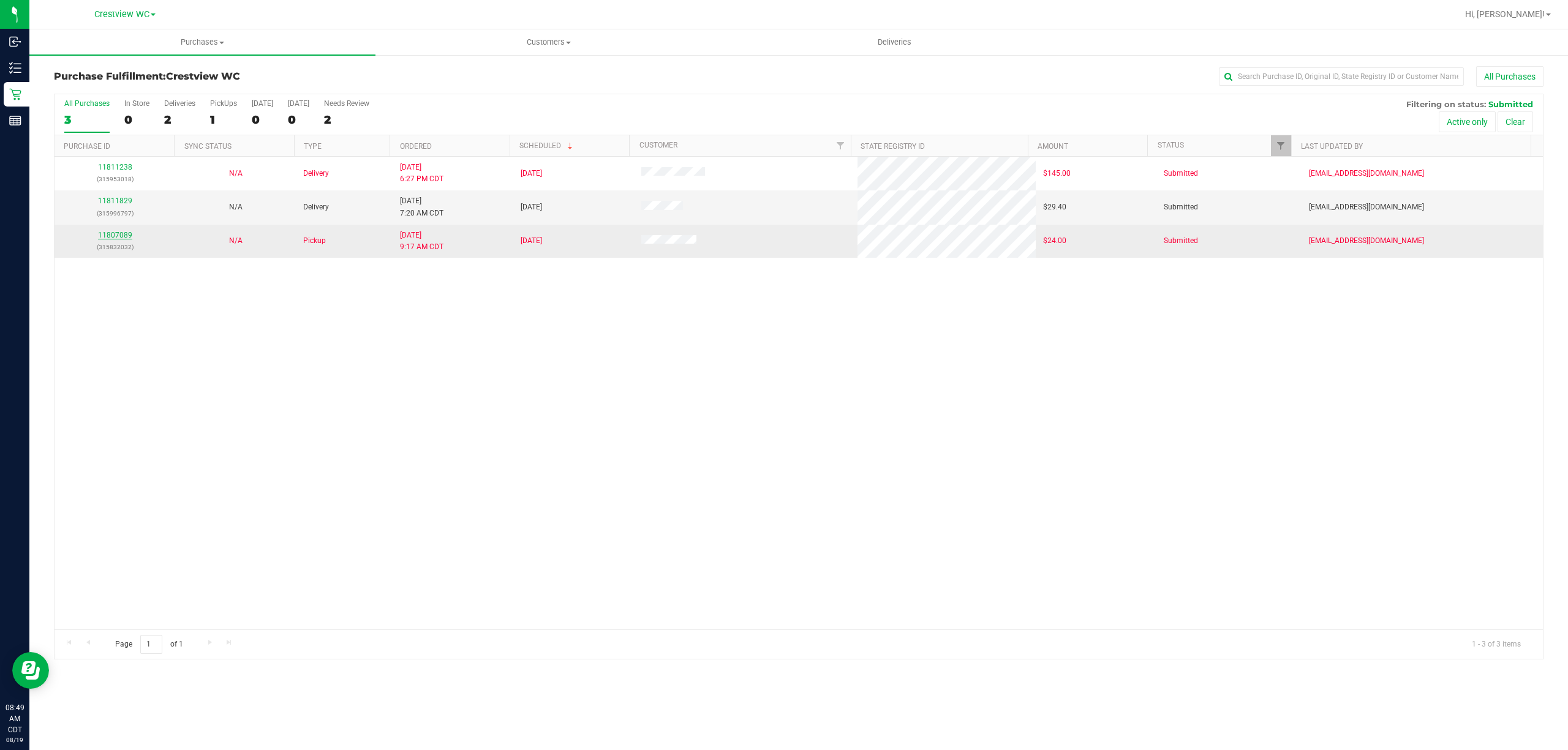
click at [121, 234] on link "11807089" at bounding box center [115, 235] width 35 height 9
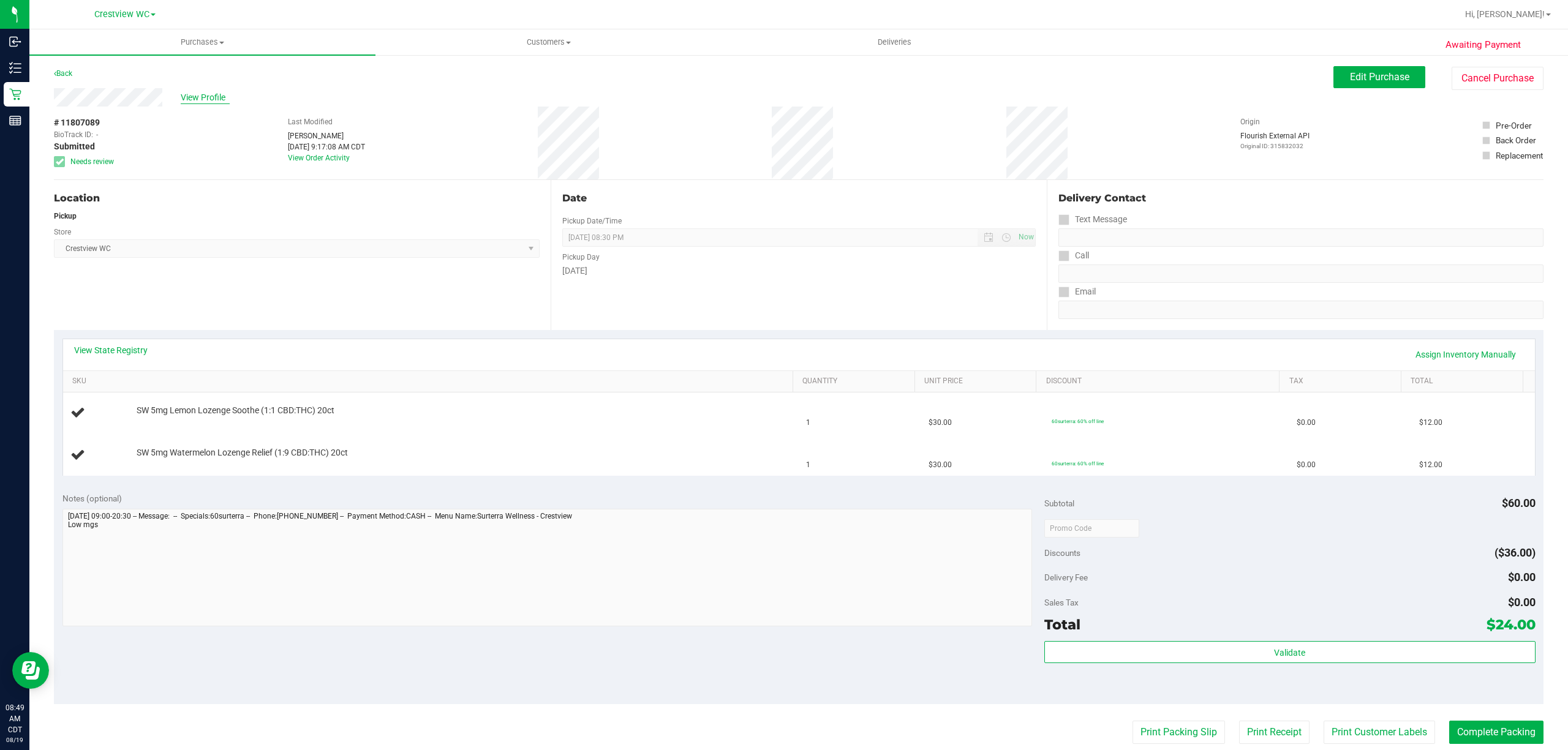
click at [216, 95] on span "View Profile" at bounding box center [204, 97] width 49 height 13
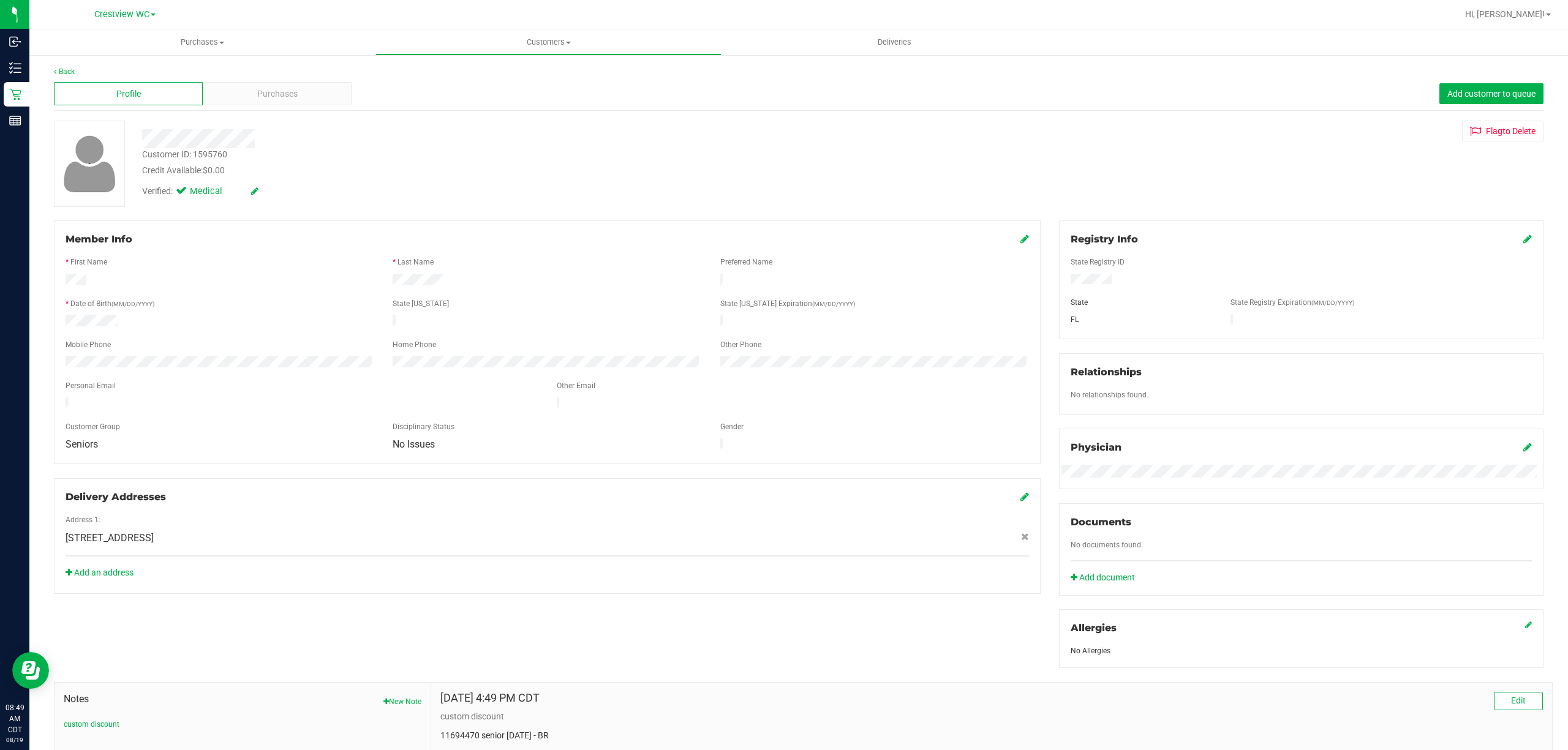
click at [216, 151] on div "Customer ID: 1595760" at bounding box center [184, 155] width 85 height 13
click at [216, 155] on div "Customer ID: 1595760" at bounding box center [184, 155] width 85 height 13
copy div "1595760"
drag, startPoint x: 660, startPoint y: 182, endPoint x: 389, endPoint y: 160, distance: 271.9
click at [660, 182] on div "Verified: Medical" at bounding box center [509, 190] width 754 height 27
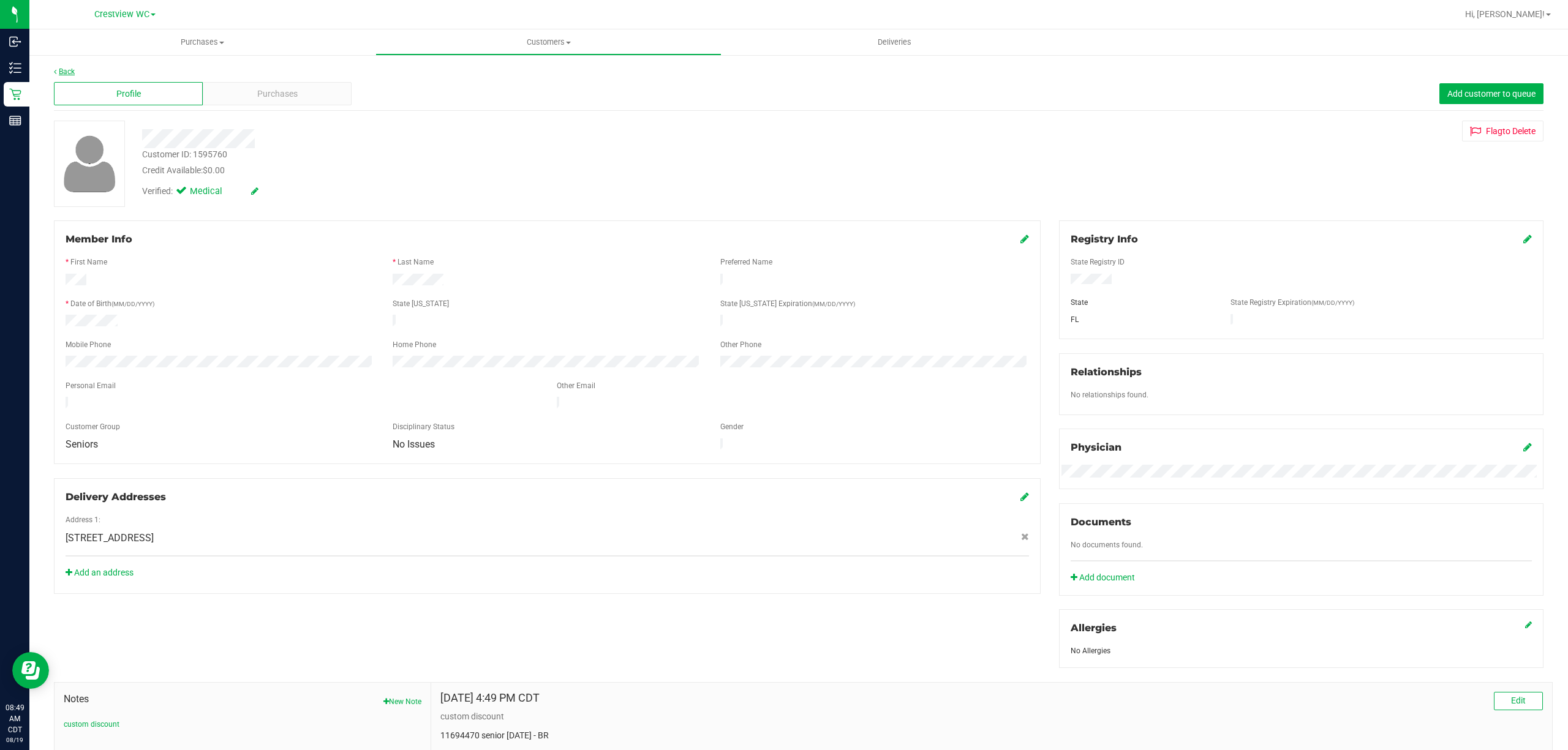
click at [69, 72] on link "Back" at bounding box center [63, 71] width 21 height 9
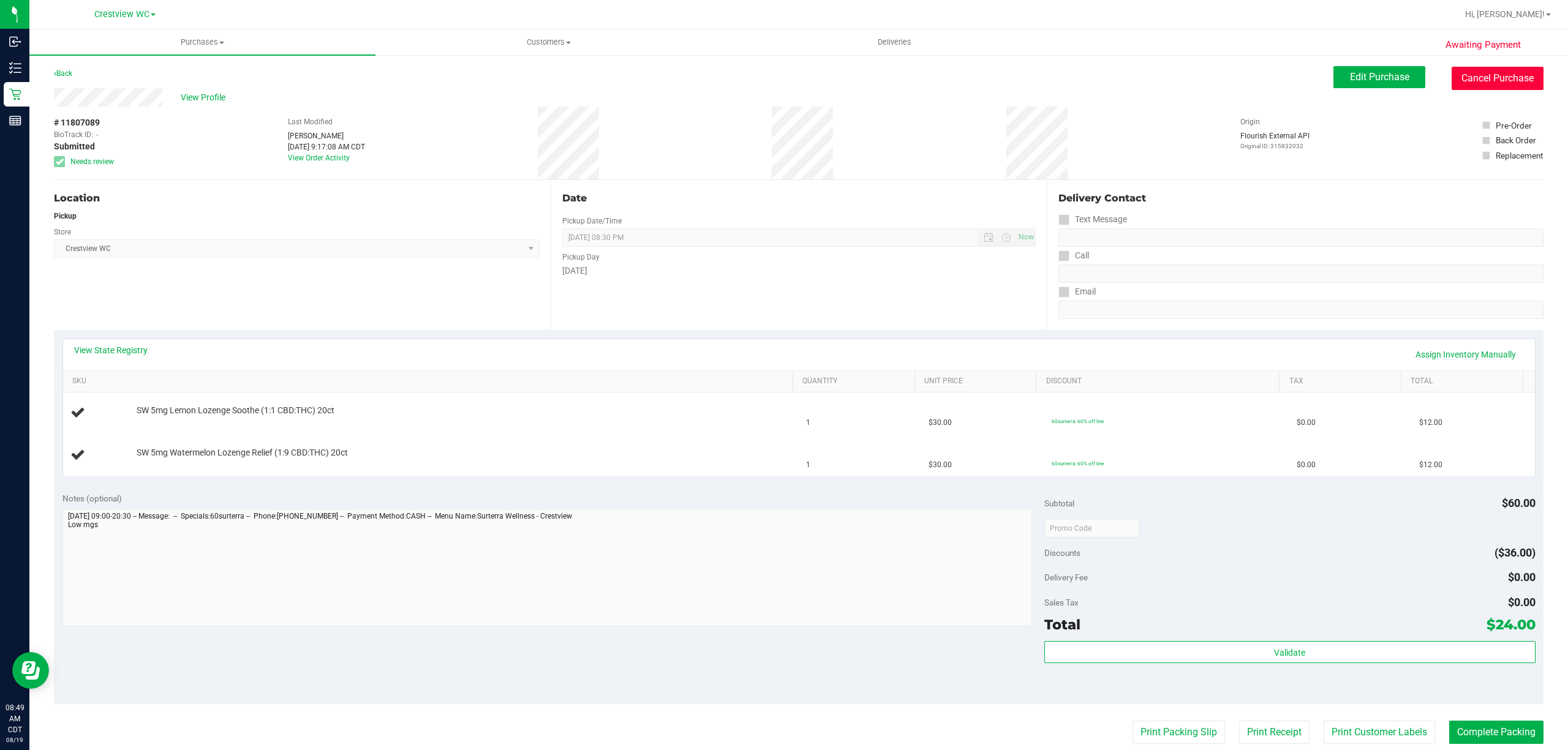
click at [1485, 78] on button "Cancel Purchase" at bounding box center [1497, 77] width 92 height 23
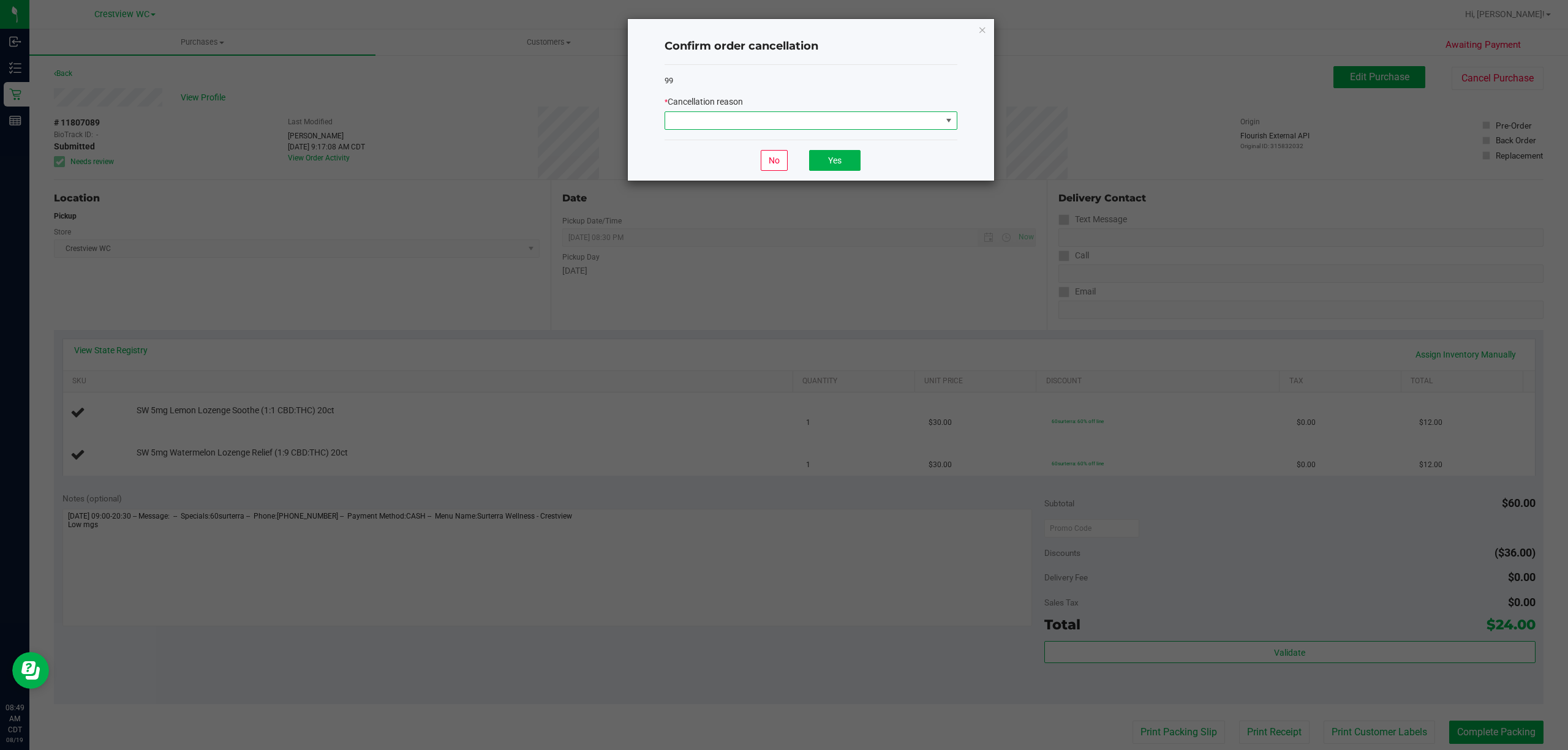
click at [944, 123] on span at bounding box center [949, 121] width 10 height 10
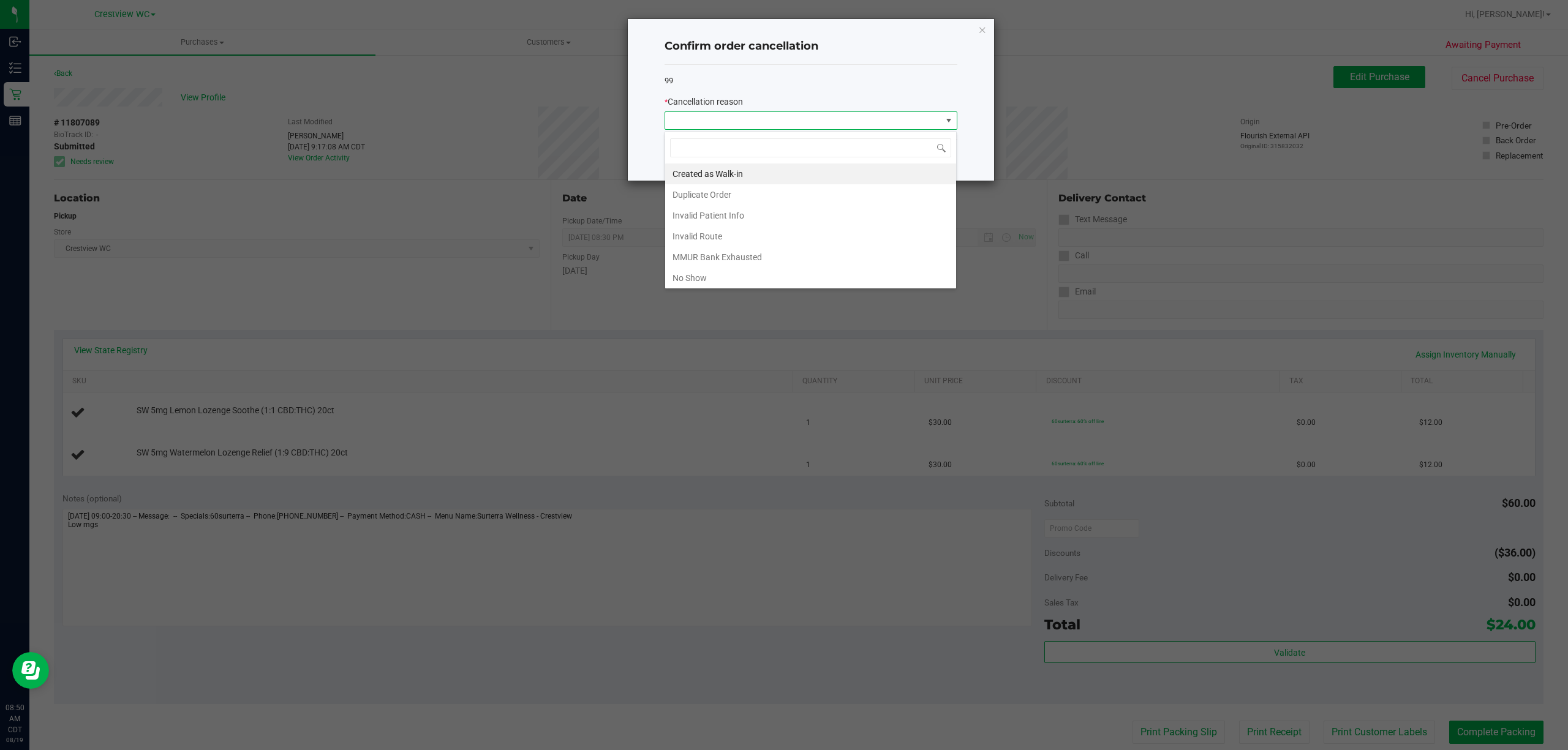
scroll to position [68, 0]
drag, startPoint x: 742, startPoint y: 233, endPoint x: 765, endPoint y: 224, distance: 24.7
click at [743, 233] on li "Other" at bounding box center [810, 234] width 291 height 21
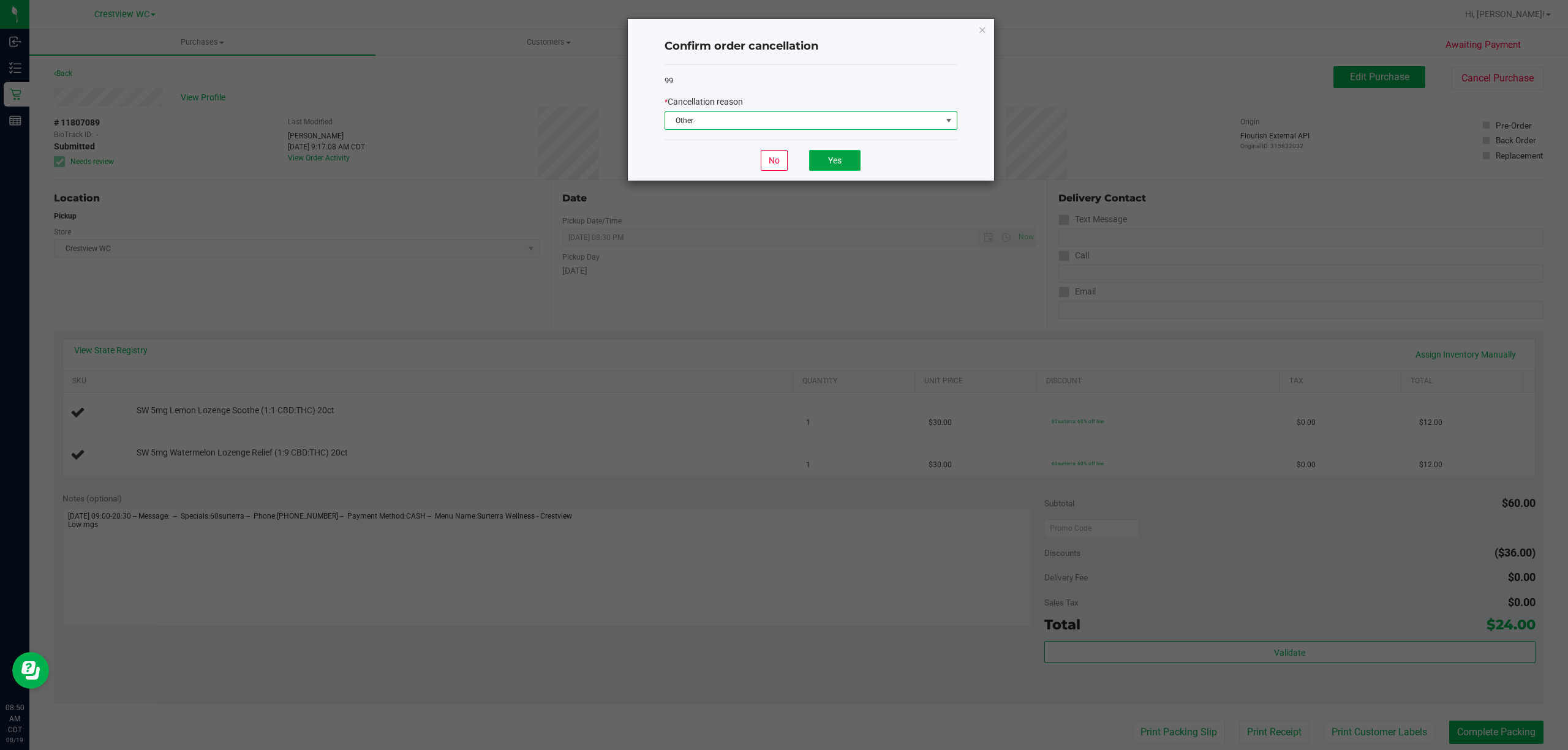
click at [819, 160] on button "Yes" at bounding box center [835, 160] width 52 height 21
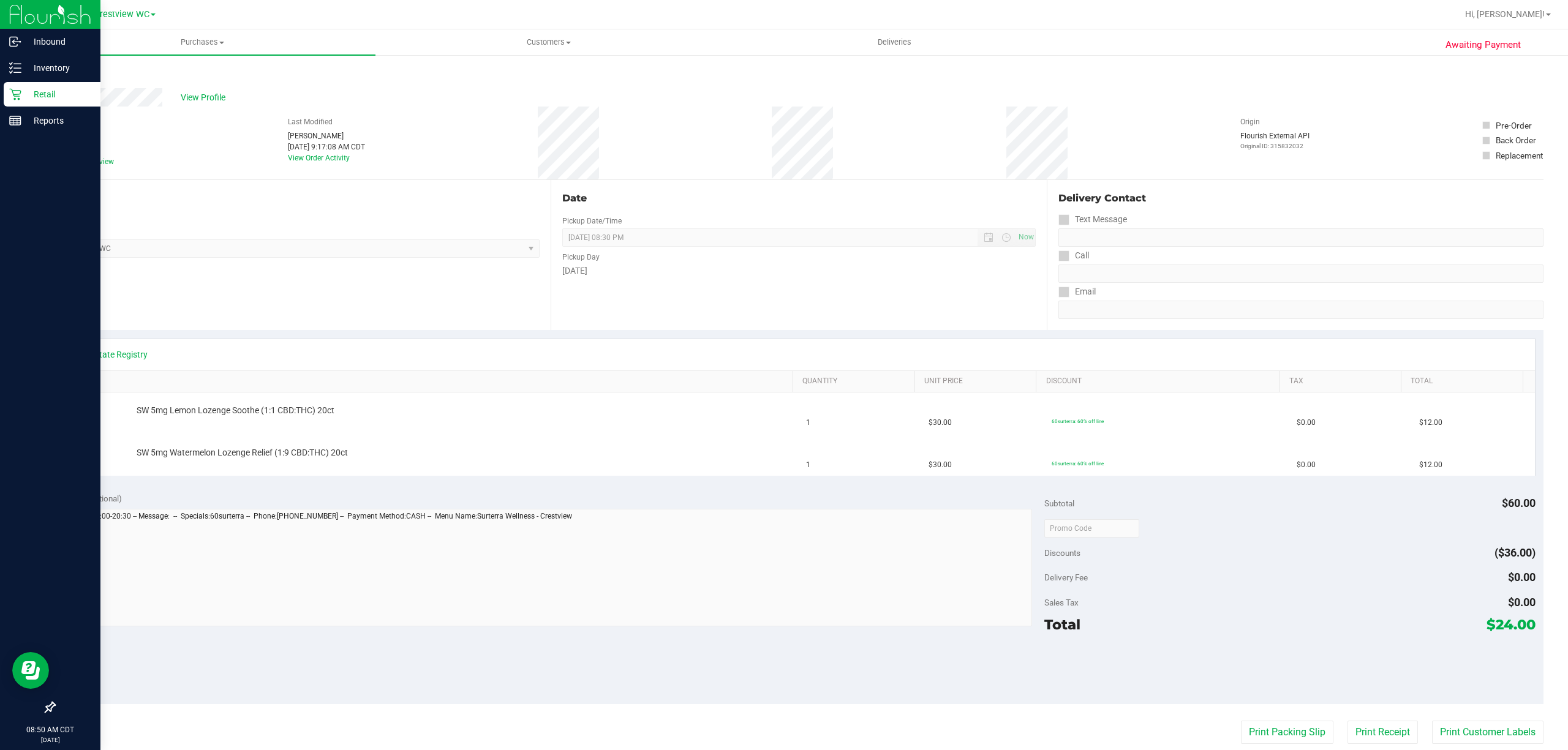
click at [25, 94] on p "Retail" at bounding box center [58, 94] width 73 height 15
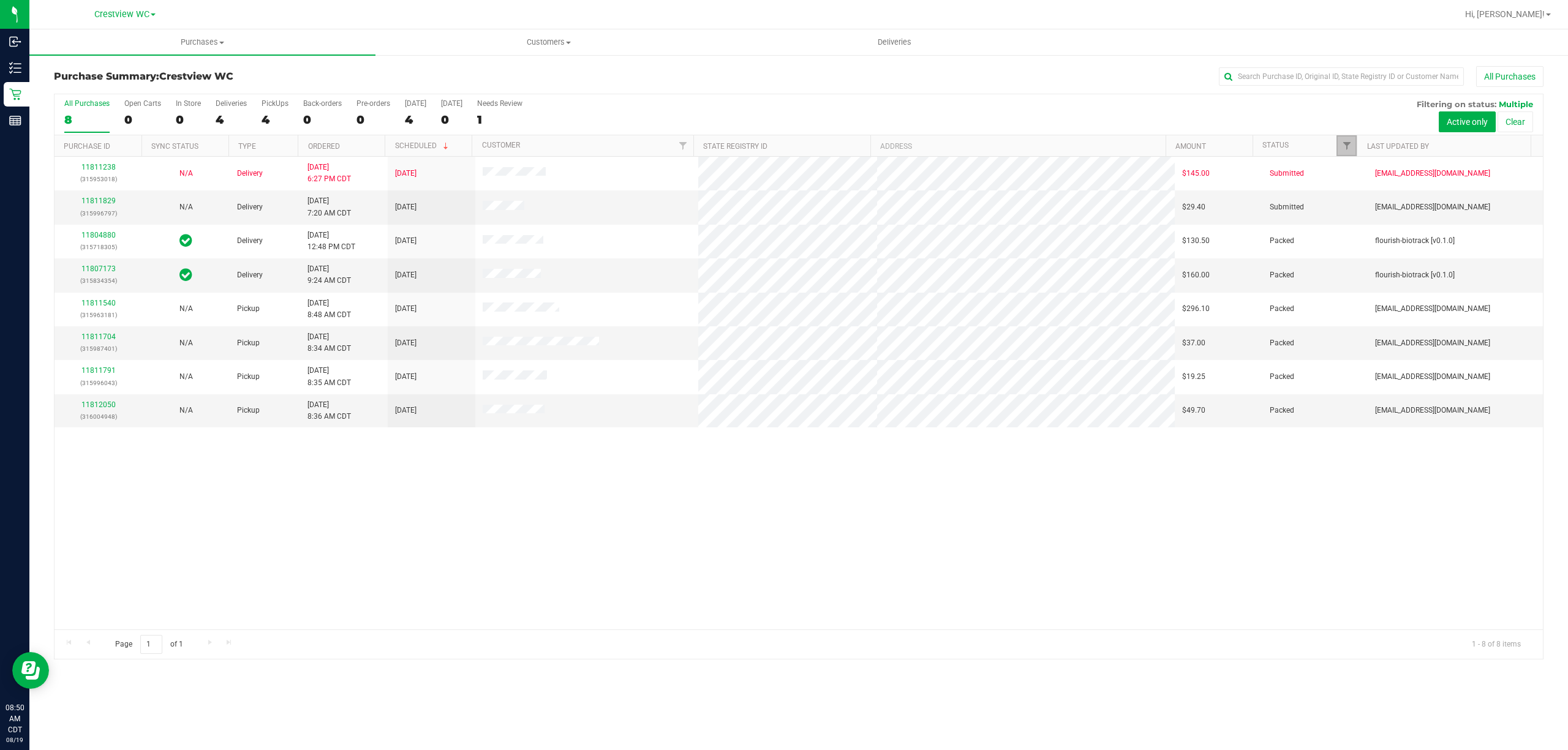
click at [1341, 137] on link "Filter" at bounding box center [1346, 146] width 20 height 21
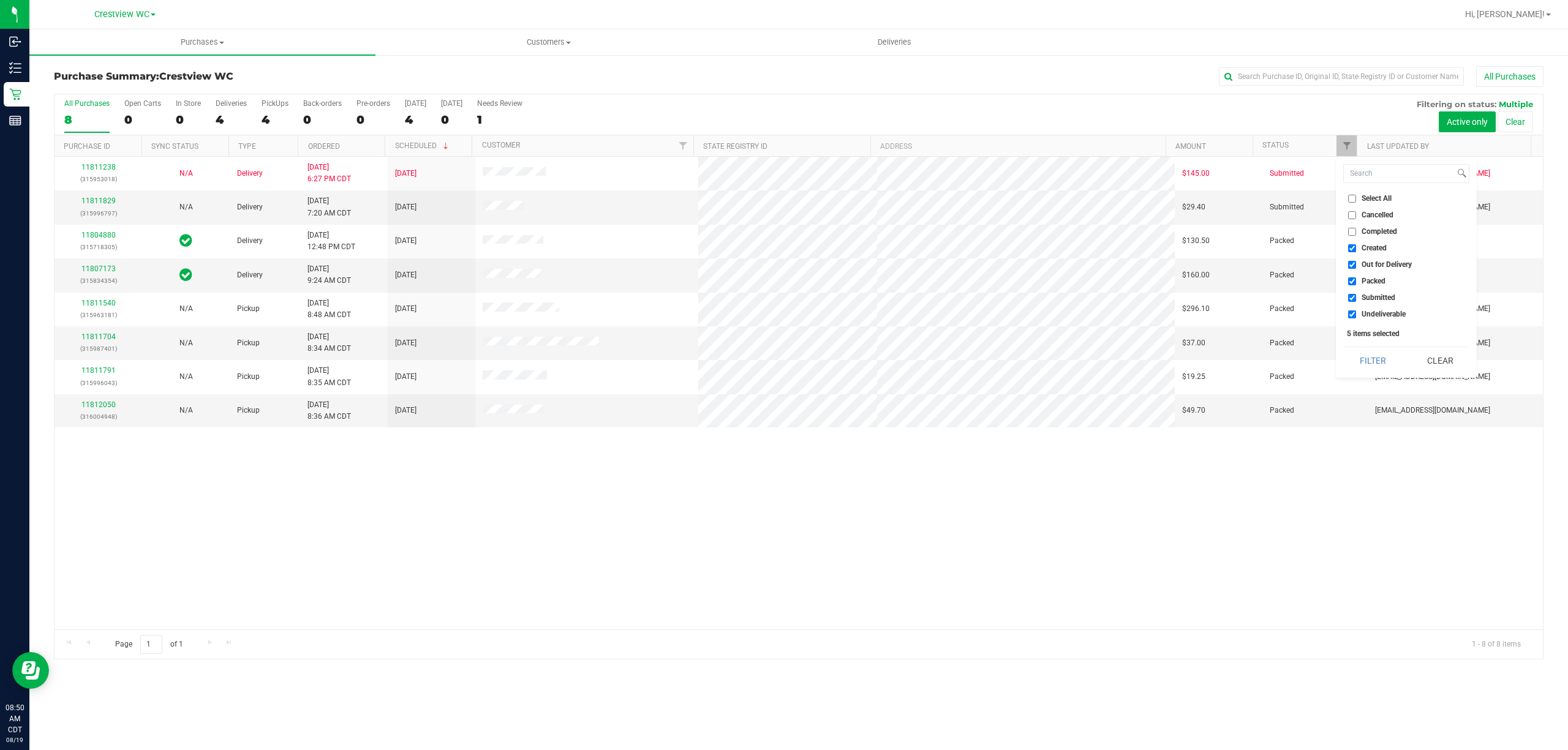
click at [1366, 250] on span "Created" at bounding box center [1373, 248] width 25 height 7
click at [1356, 250] on input "Created" at bounding box center [1352, 249] width 8 height 8
checkbox input "false"
click at [1368, 266] on span "Out for Delivery" at bounding box center [1386, 264] width 51 height 7
click at [1356, 266] on input "Out for Delivery" at bounding box center [1352, 265] width 8 height 8
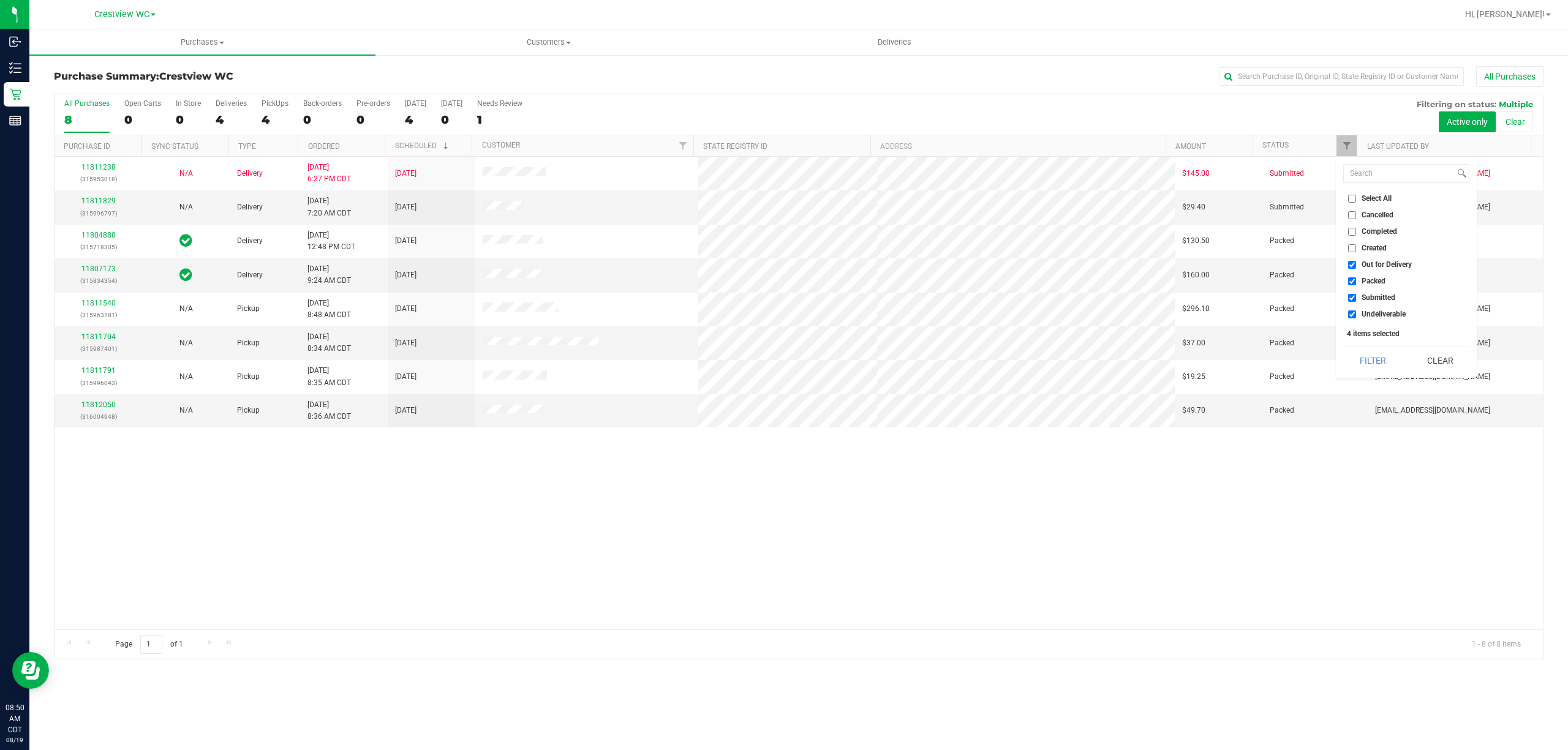
checkbox input "false"
click at [1368, 277] on span "Packed" at bounding box center [1373, 280] width 24 height 7
click at [1356, 277] on input "Packed" at bounding box center [1352, 281] width 8 height 8
checkbox input "false"
click at [1366, 312] on span "Undeliverable" at bounding box center [1383, 313] width 45 height 7
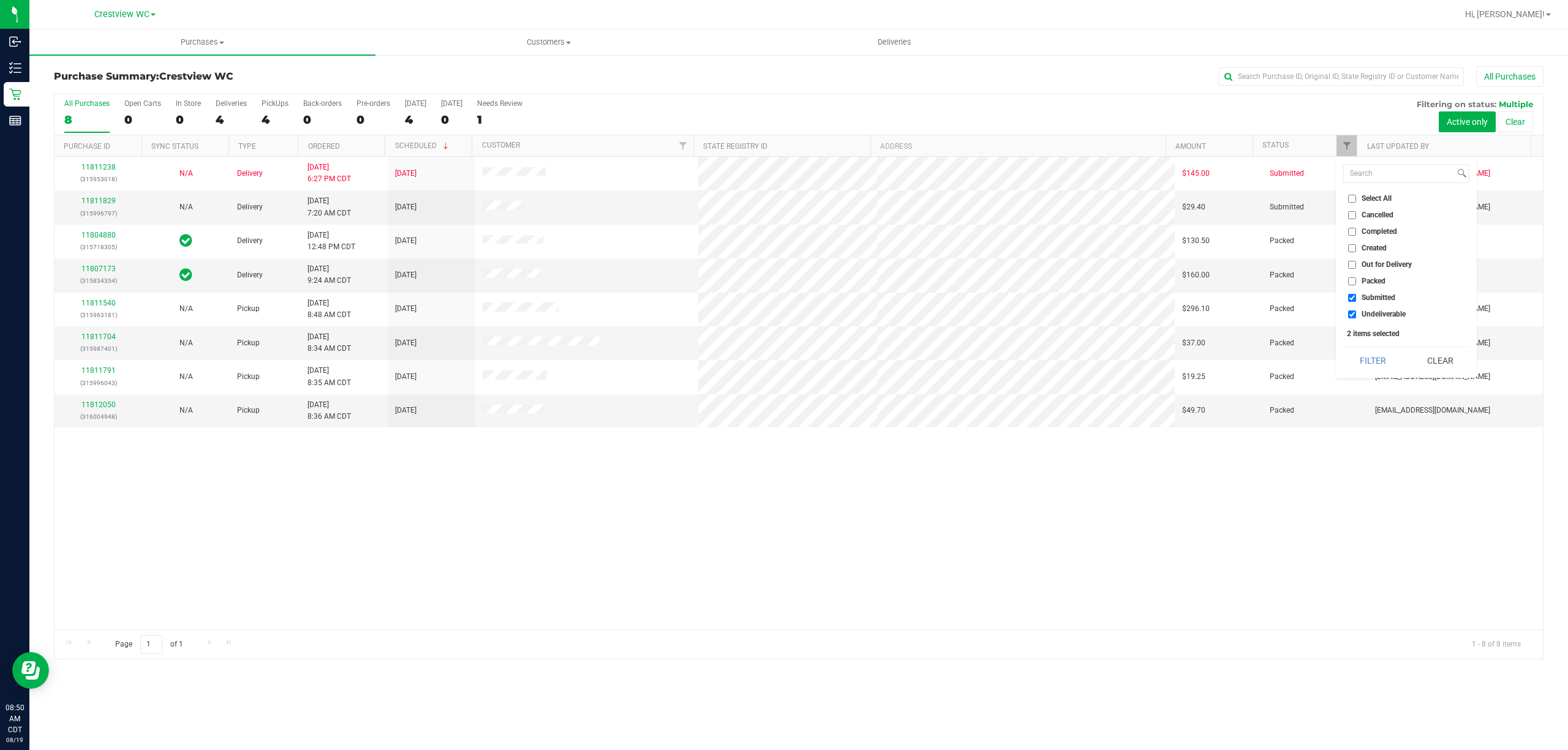
click at [1356, 312] on input "Undeliverable" at bounding box center [1352, 314] width 8 height 8
checkbox input "false"
click at [1367, 358] on button "Filter" at bounding box center [1372, 361] width 58 height 27
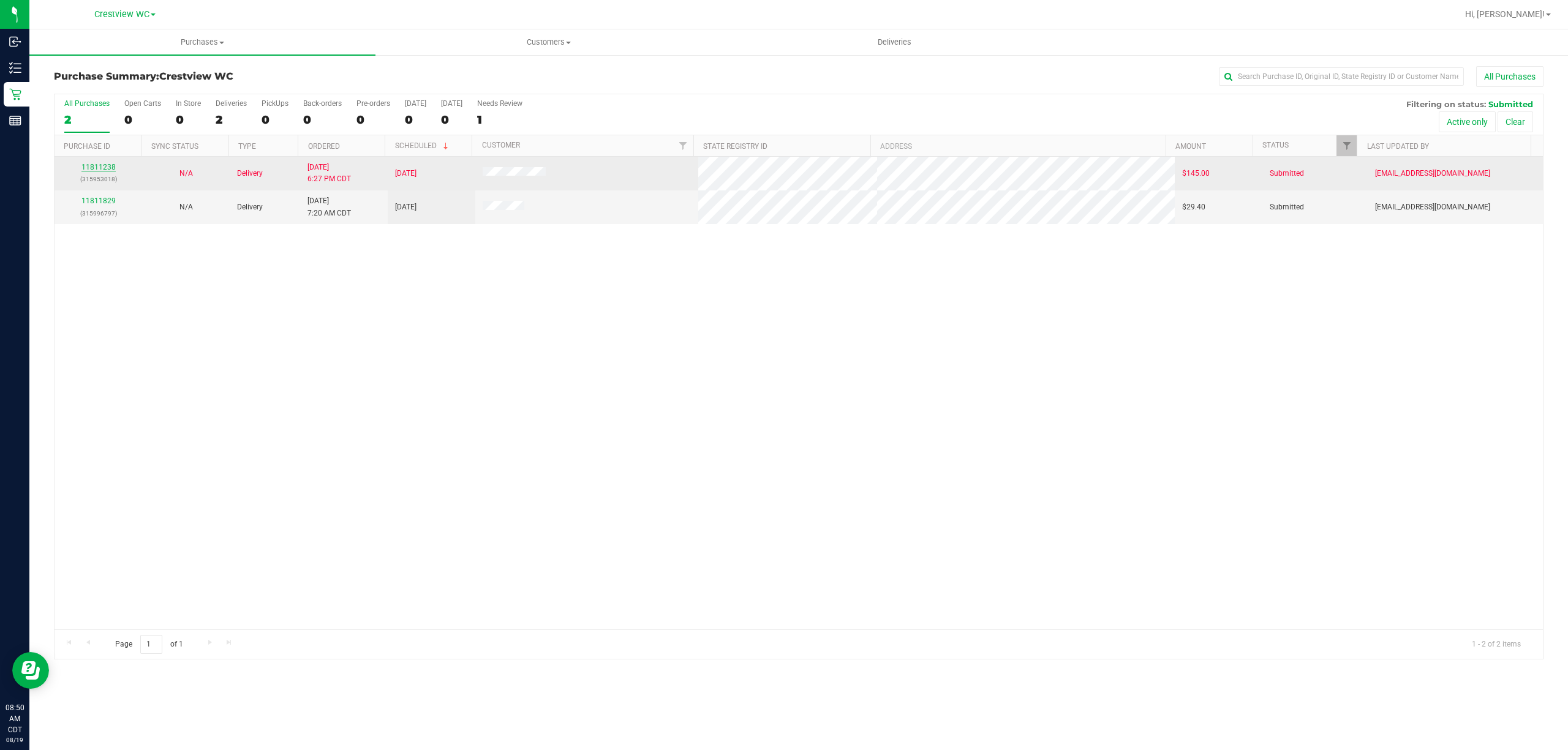
click at [99, 171] on link "11811238" at bounding box center [98, 166] width 35 height 9
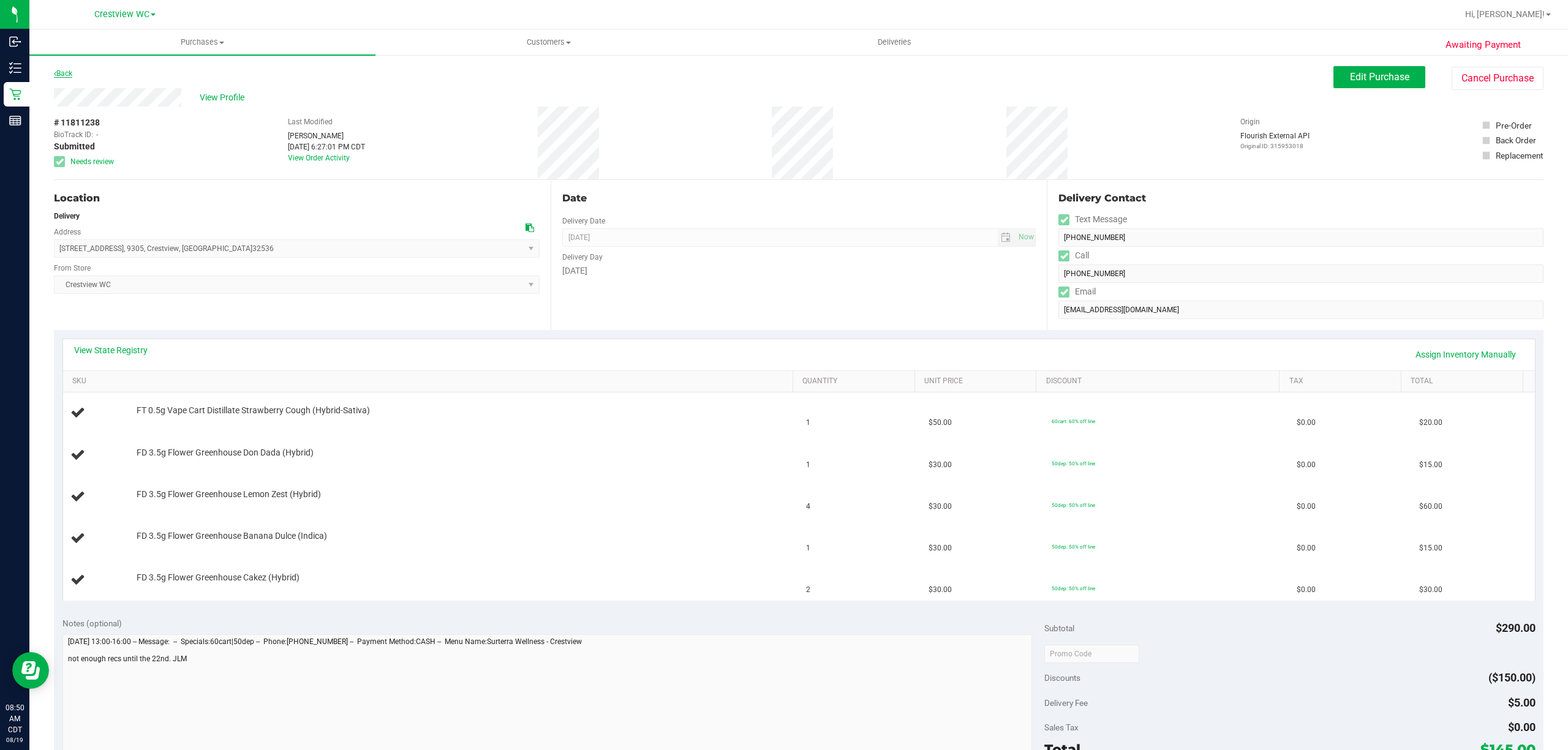
click at [68, 69] on link "Back" at bounding box center [62, 73] width 19 height 9
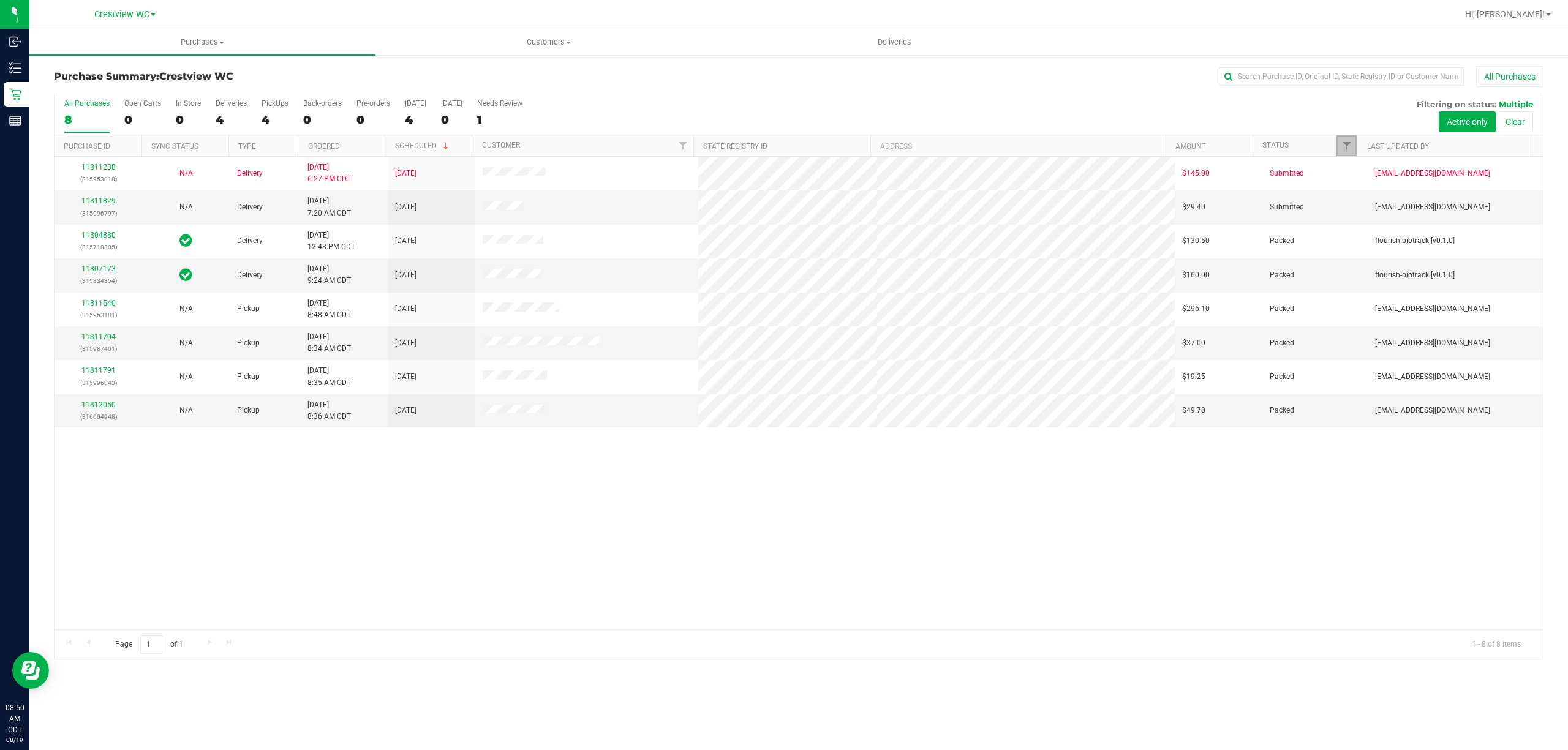
click at [1351, 150] on link "Filter" at bounding box center [1346, 146] width 20 height 21
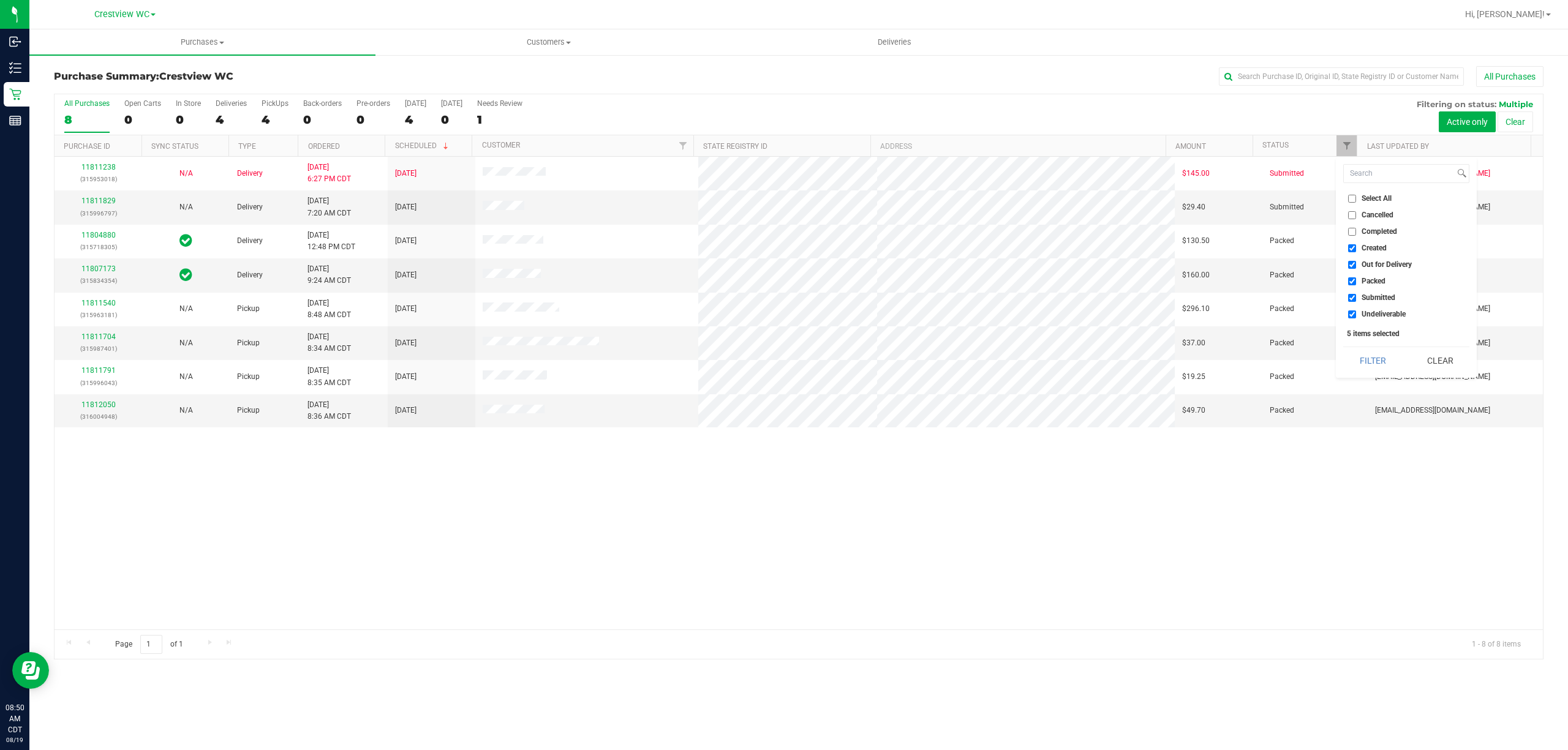
click at [1377, 247] on span "Created" at bounding box center [1373, 248] width 25 height 7
click at [1356, 247] on input "Created" at bounding box center [1352, 249] width 8 height 8
checkbox input "false"
click at [1383, 265] on span "Out for Delivery" at bounding box center [1386, 264] width 51 height 7
click at [1356, 265] on input "Out for Delivery" at bounding box center [1352, 265] width 8 height 8
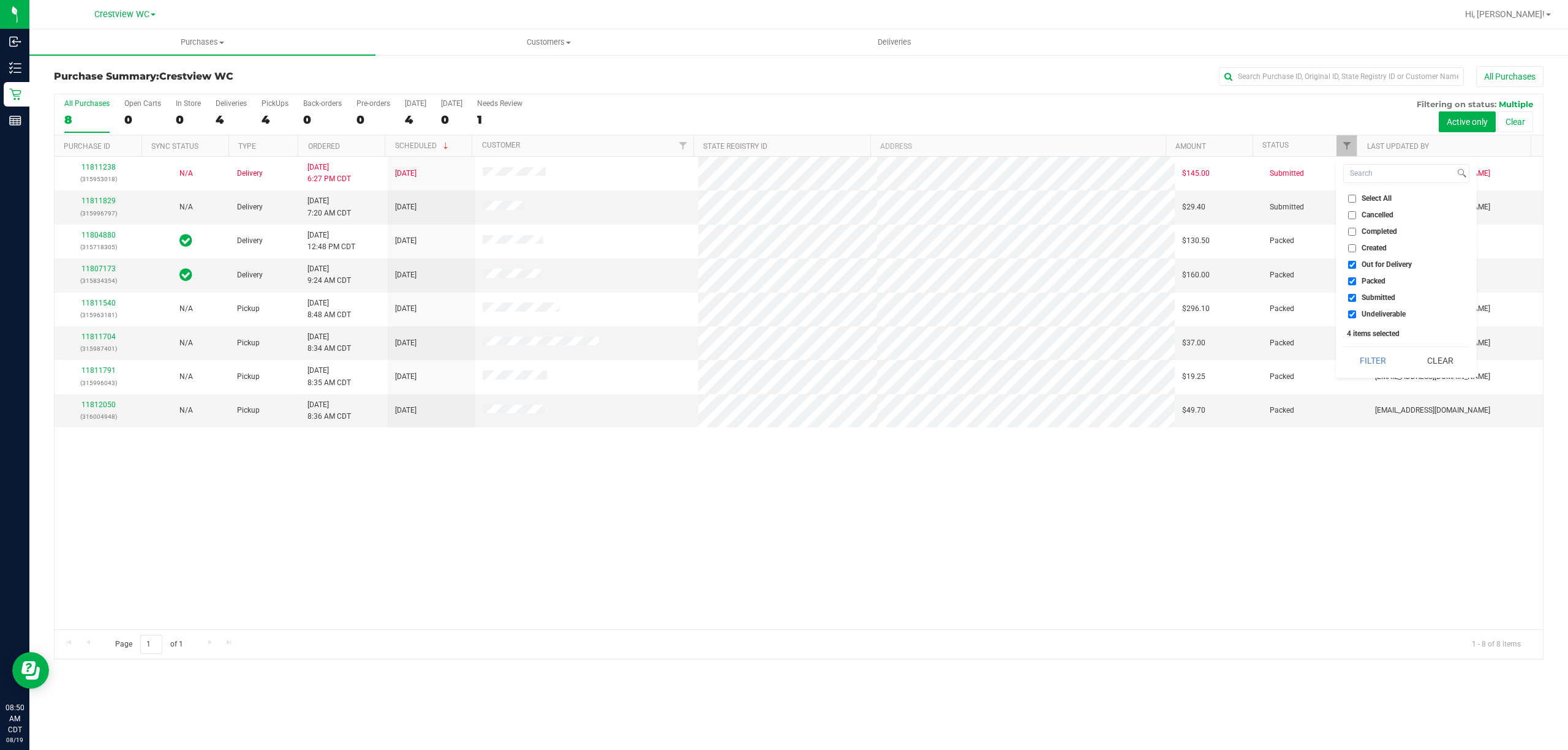
checkbox input "false"
click at [1383, 277] on span "Packed" at bounding box center [1373, 280] width 24 height 7
click at [1356, 277] on input "Packed" at bounding box center [1352, 281] width 8 height 8
checkbox input "false"
click at [1377, 310] on span "Undeliverable" at bounding box center [1383, 313] width 45 height 7
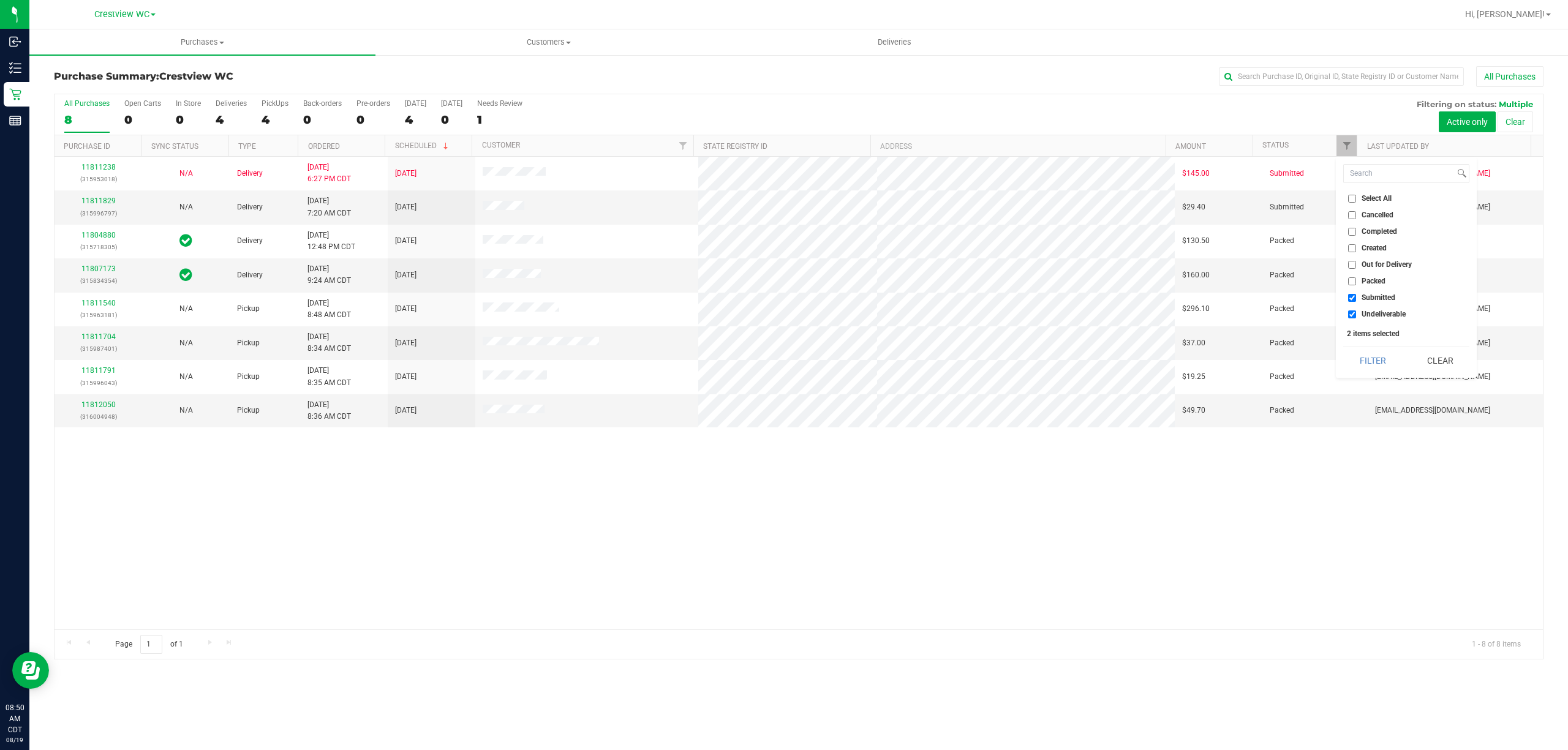
click at [1356, 310] on input "Undeliverable" at bounding box center [1352, 314] width 8 height 8
checkbox input "false"
click at [1376, 359] on button "Filter" at bounding box center [1372, 361] width 58 height 27
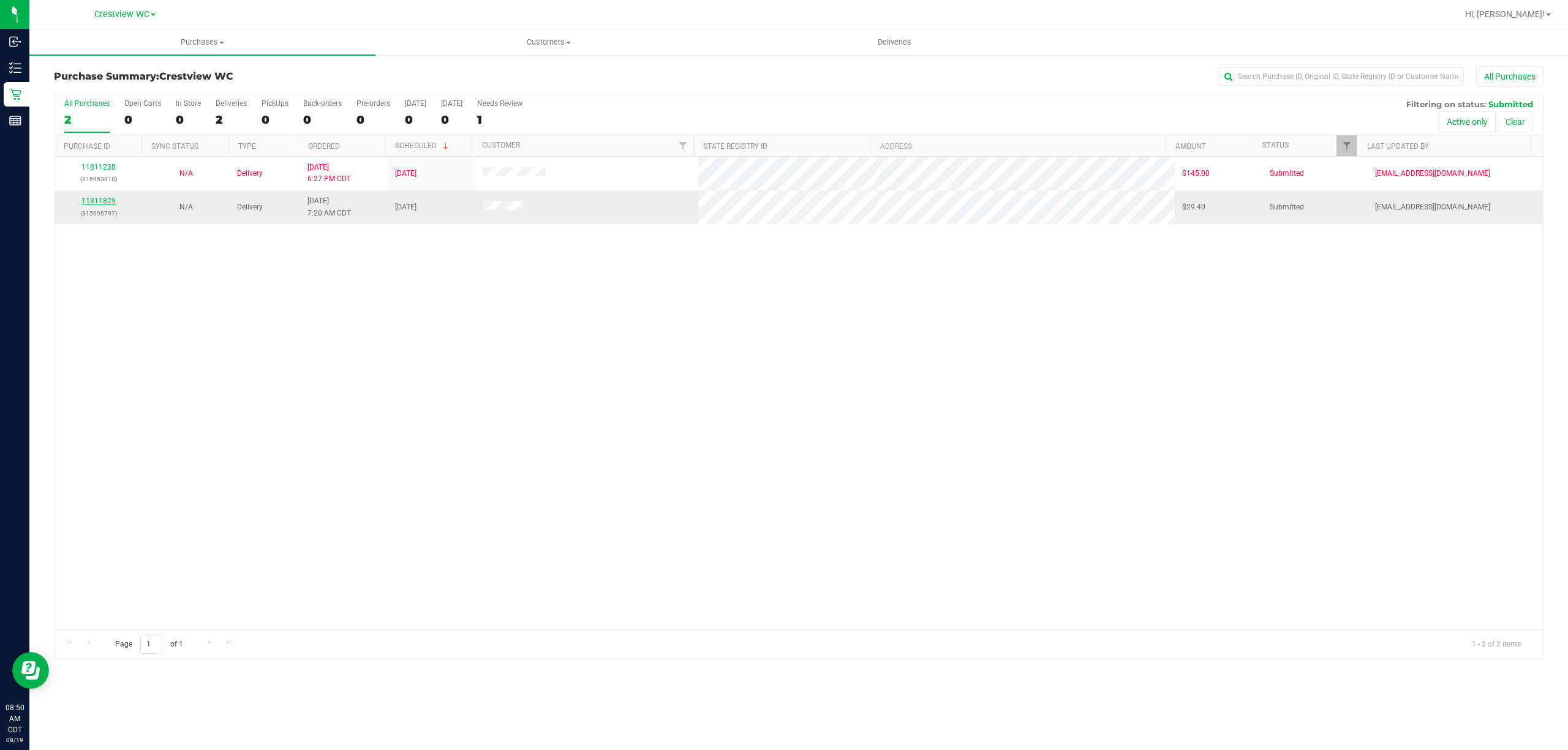
click at [96, 198] on link "11811829" at bounding box center [98, 200] width 35 height 9
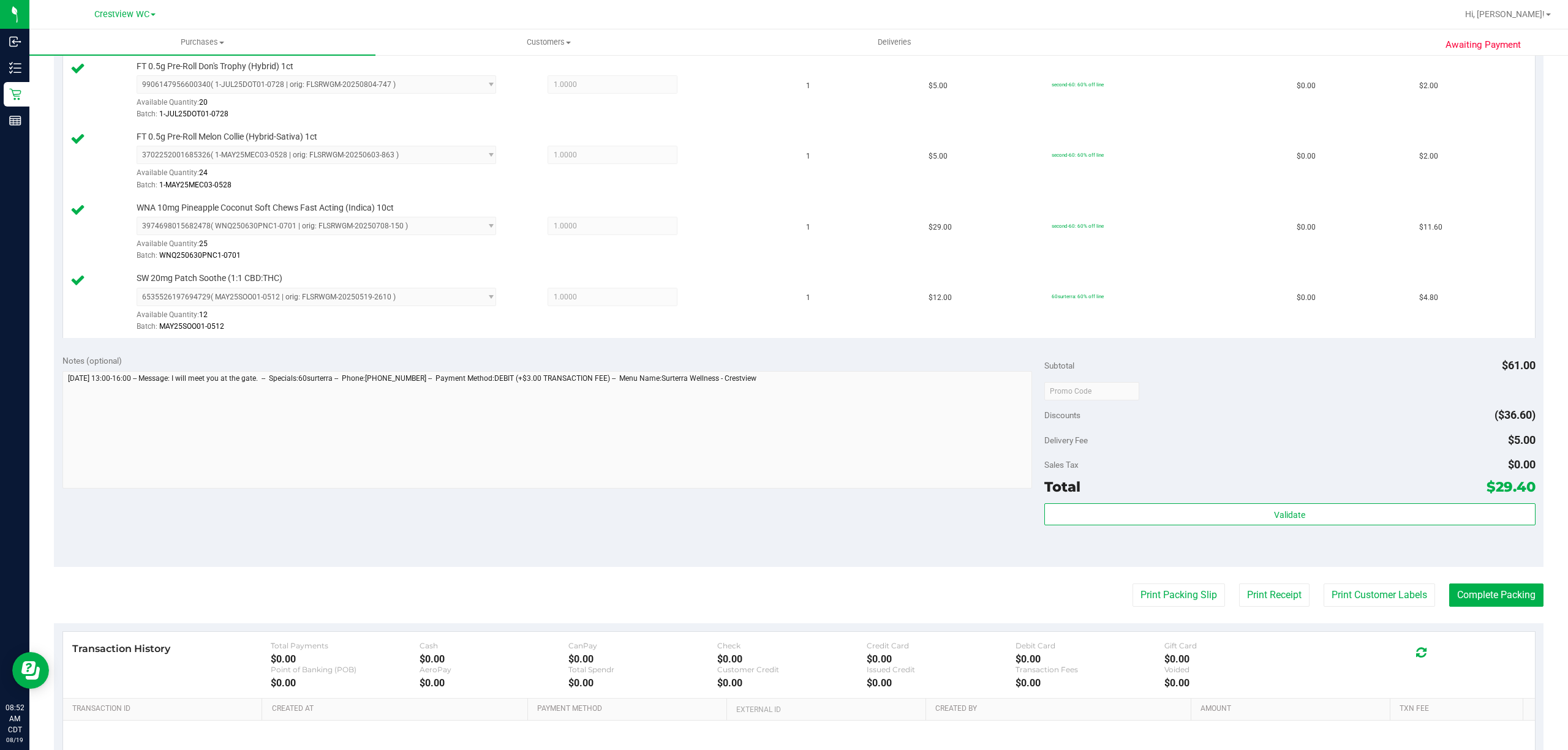
scroll to position [535, 0]
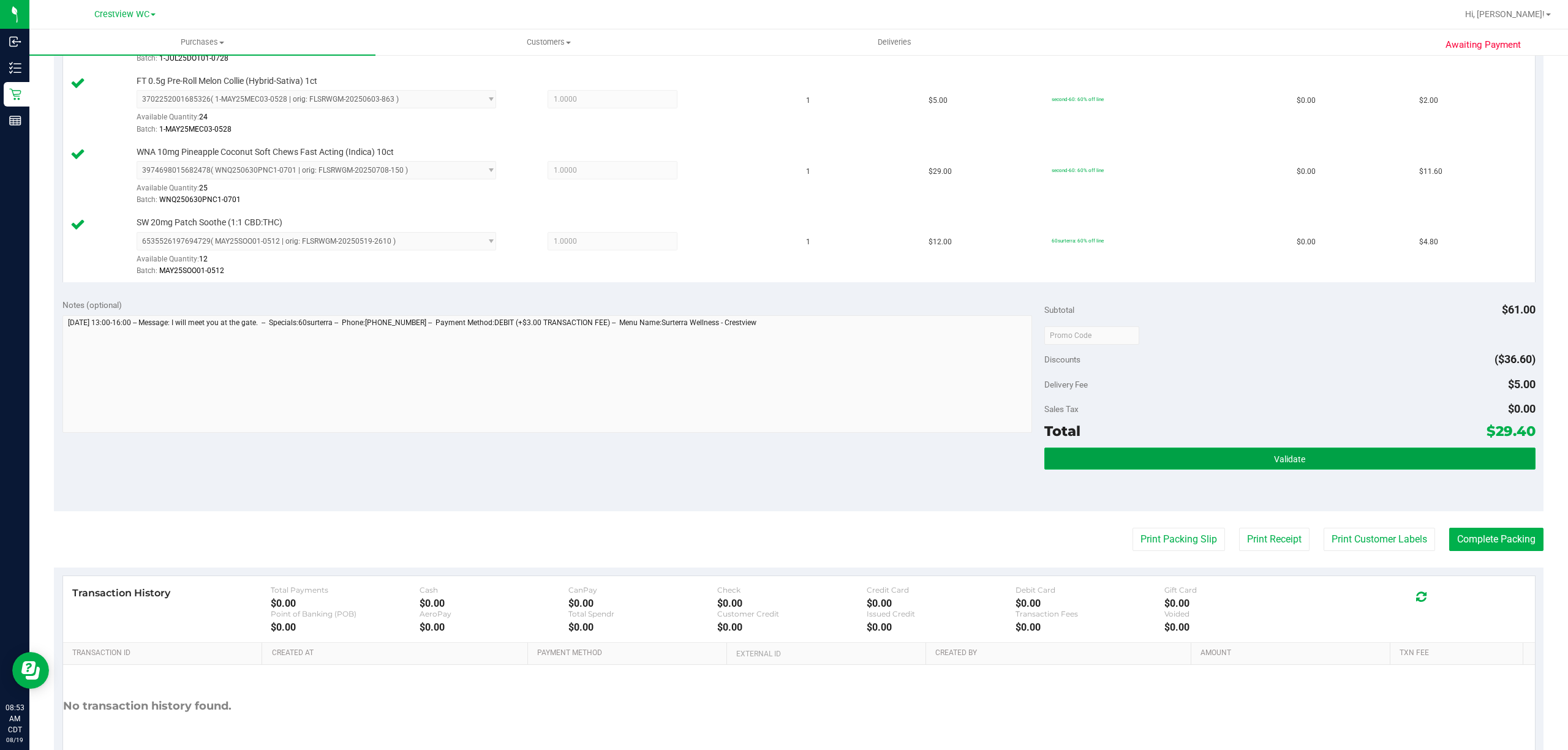
click at [1245, 469] on button "Validate" at bounding box center [1290, 459] width 491 height 22
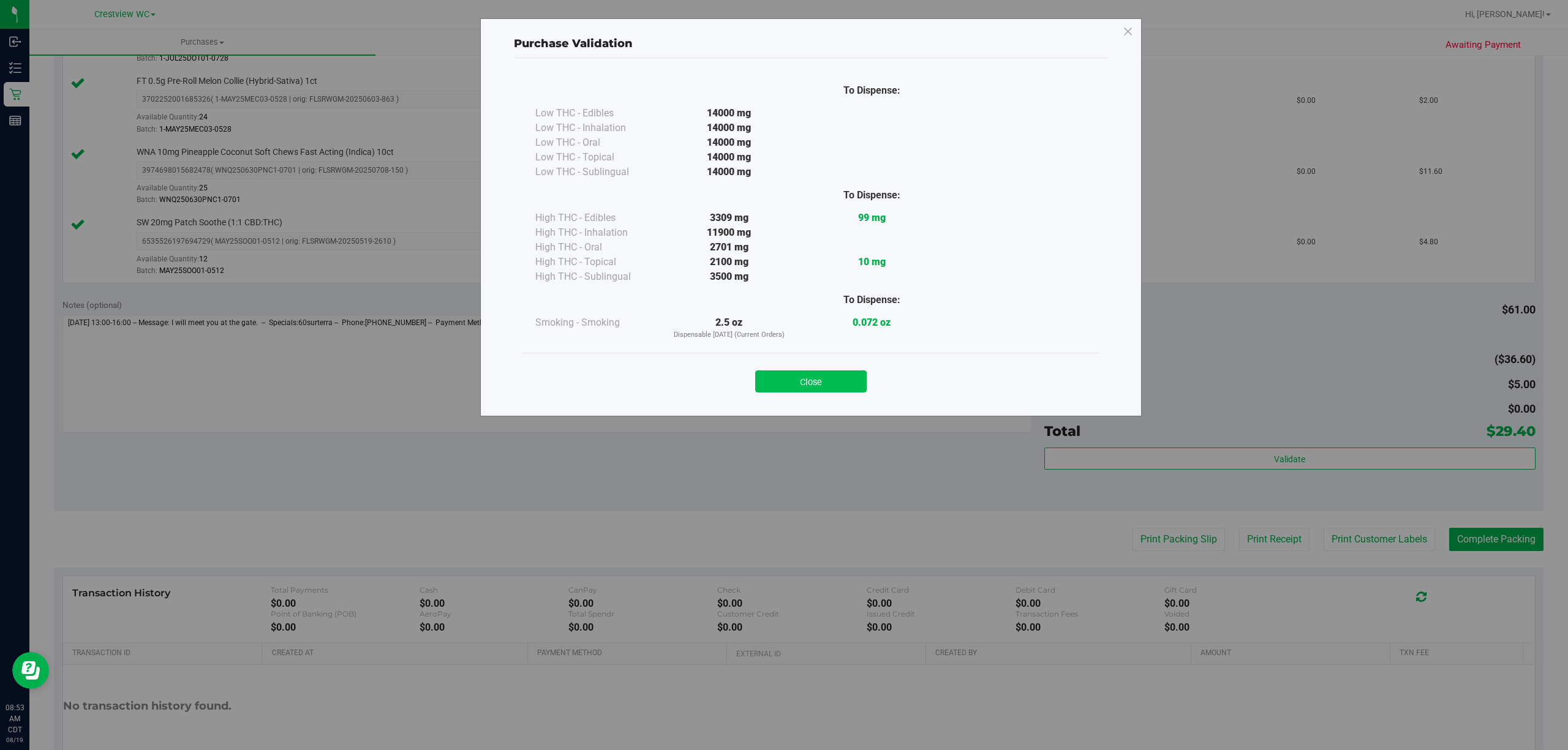
click at [841, 380] on button "Close" at bounding box center [810, 381] width 112 height 22
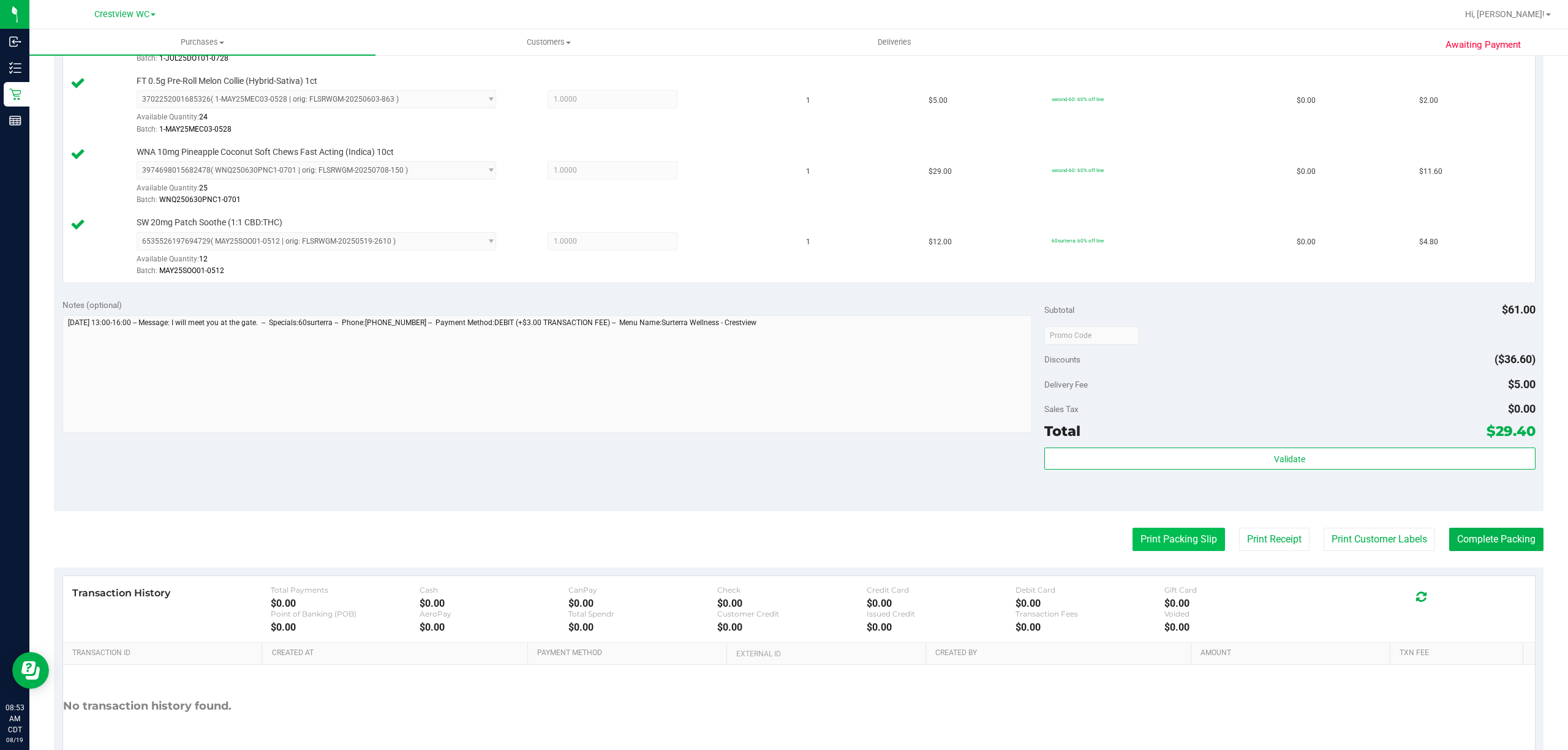
click at [1159, 545] on button "Print Packing Slip" at bounding box center [1178, 539] width 92 height 23
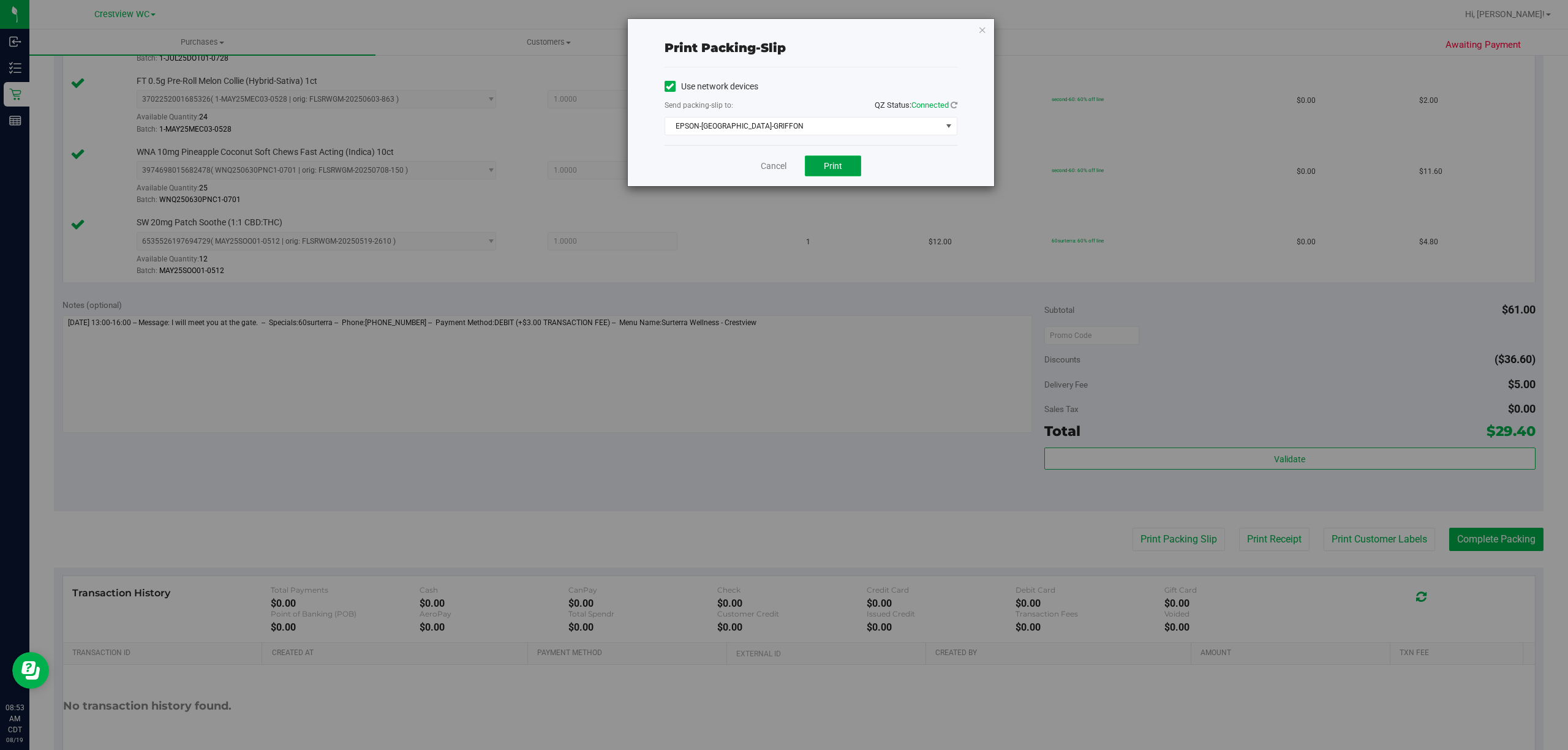
click at [841, 167] on span "Print" at bounding box center [833, 166] width 19 height 10
click at [763, 166] on link "Cancel" at bounding box center [774, 165] width 26 height 13
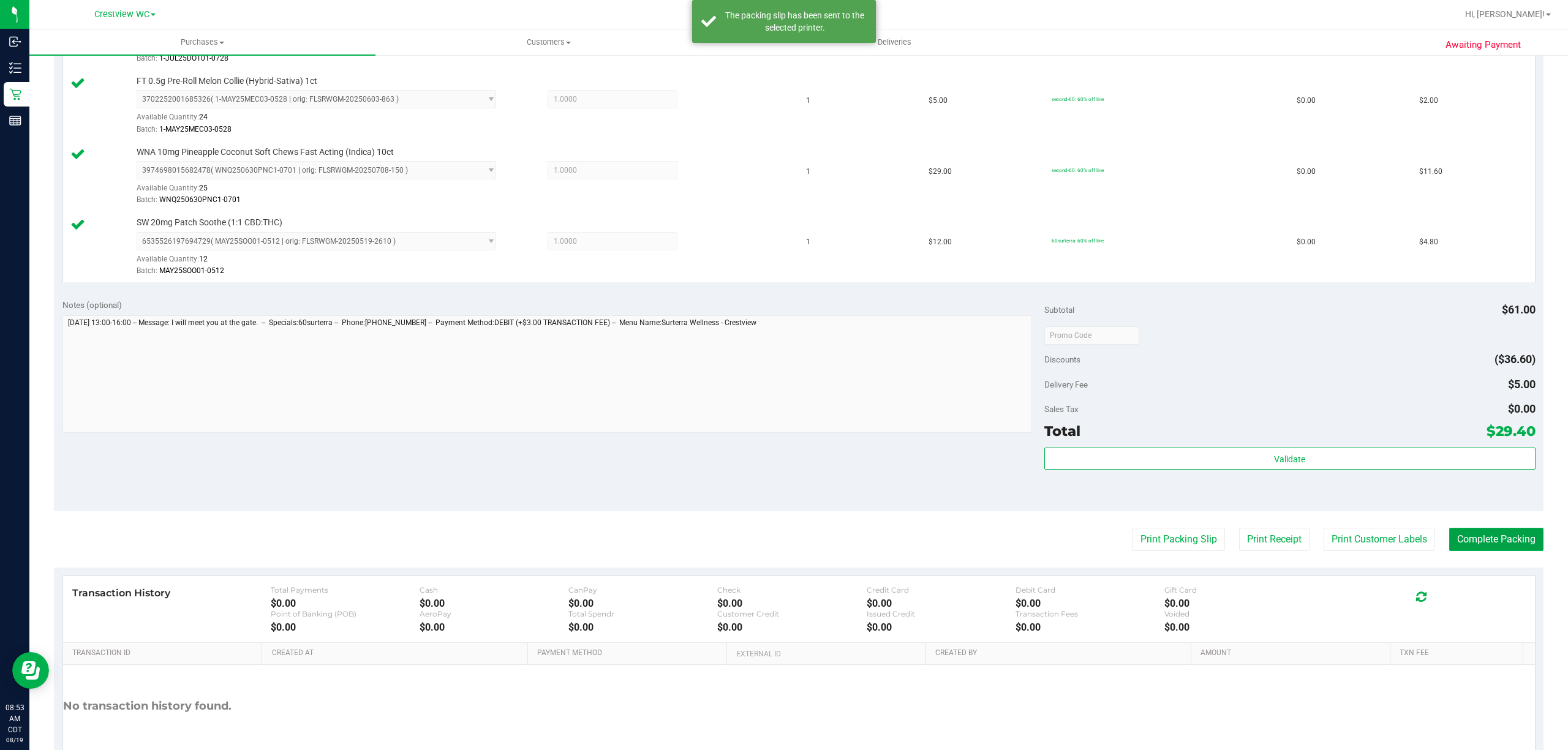
click at [1485, 542] on button "Complete Packing" at bounding box center [1496, 539] width 94 height 23
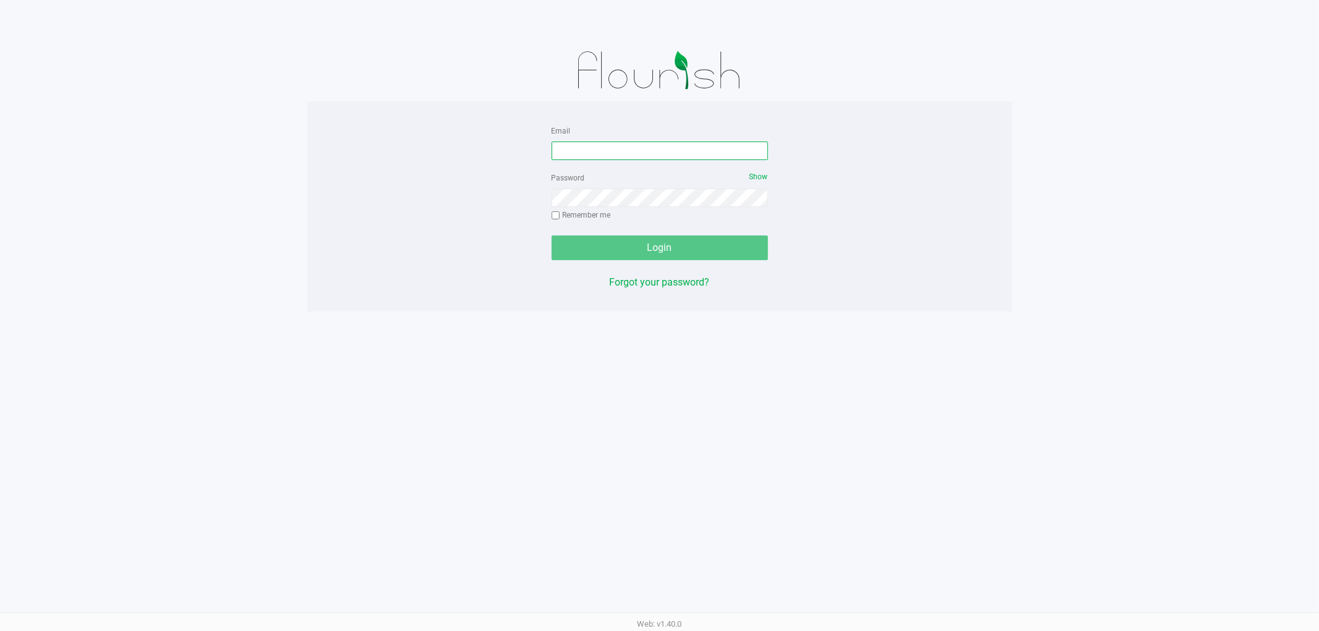
click at [570, 145] on input "Email" at bounding box center [659, 151] width 216 height 19
type input "[EMAIL_ADDRESS][DOMAIN_NAME]"
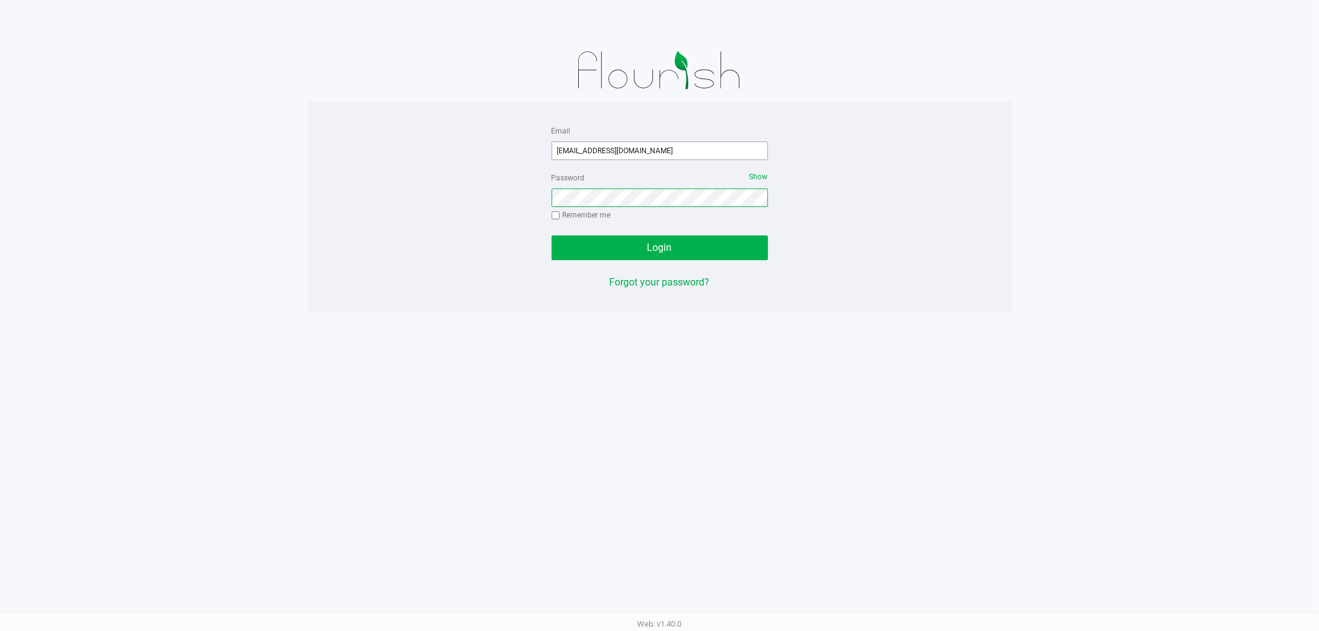
click at [551, 236] on button "Login" at bounding box center [659, 248] width 216 height 25
